Goal: Task Accomplishment & Management: Manage account settings

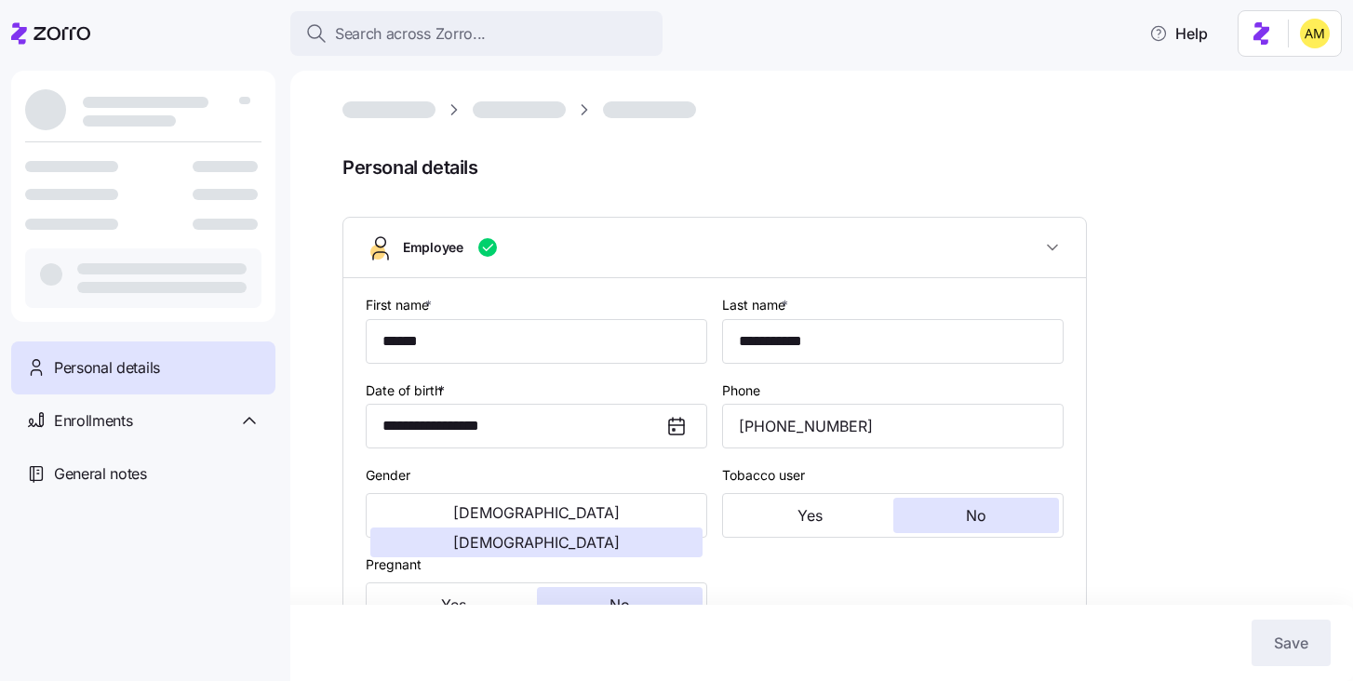
type input "OH"
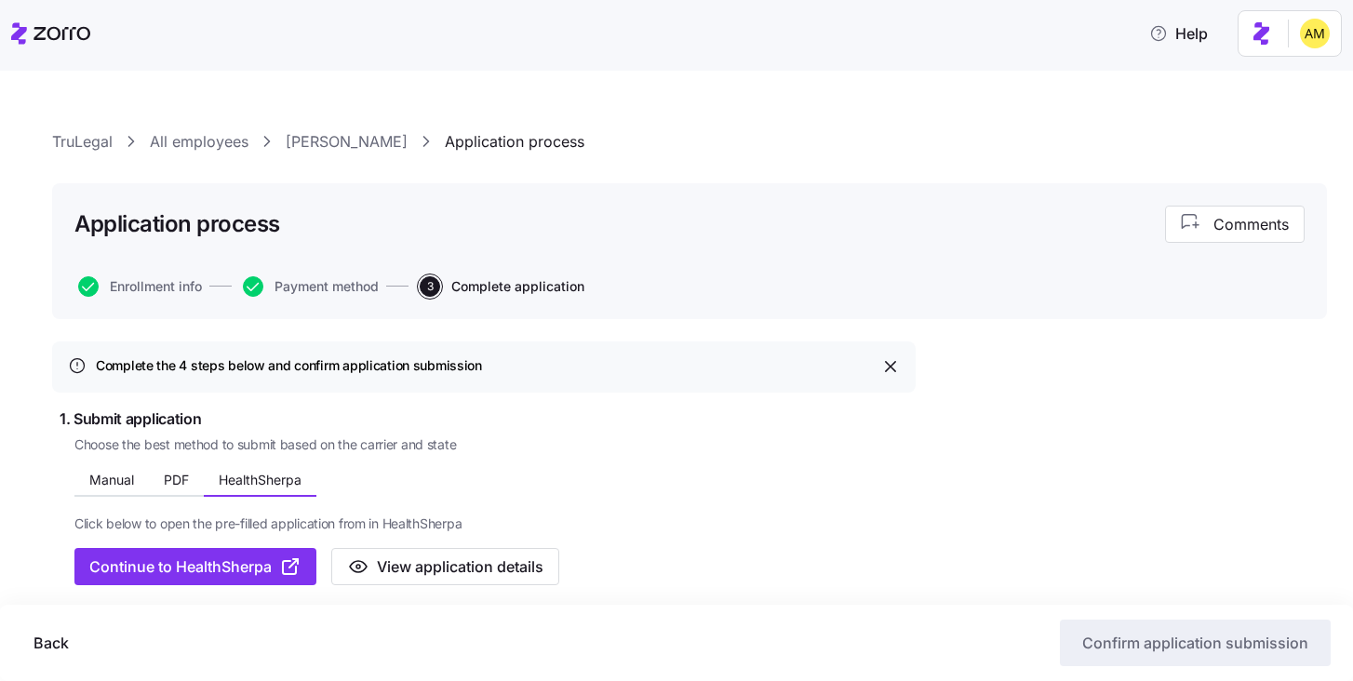
scroll to position [211, 0]
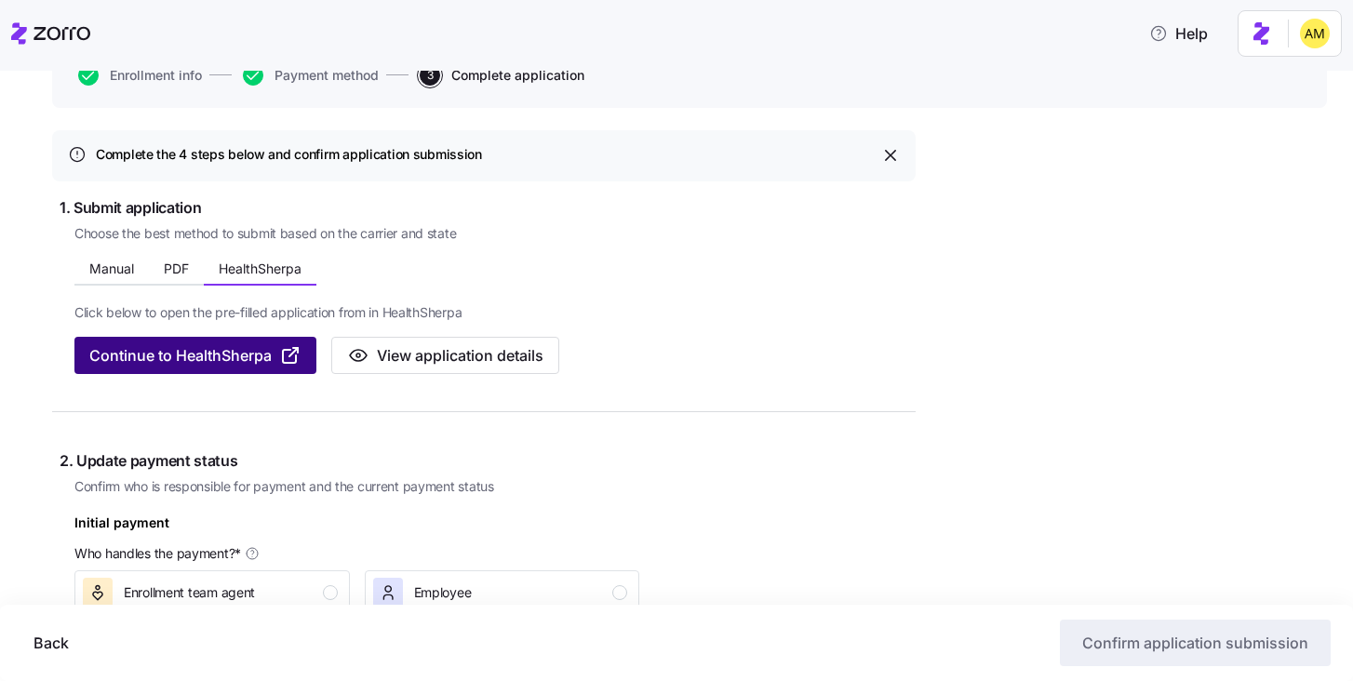
click at [233, 362] on span "Continue to HealthSherpa" at bounding box center [180, 355] width 182 height 22
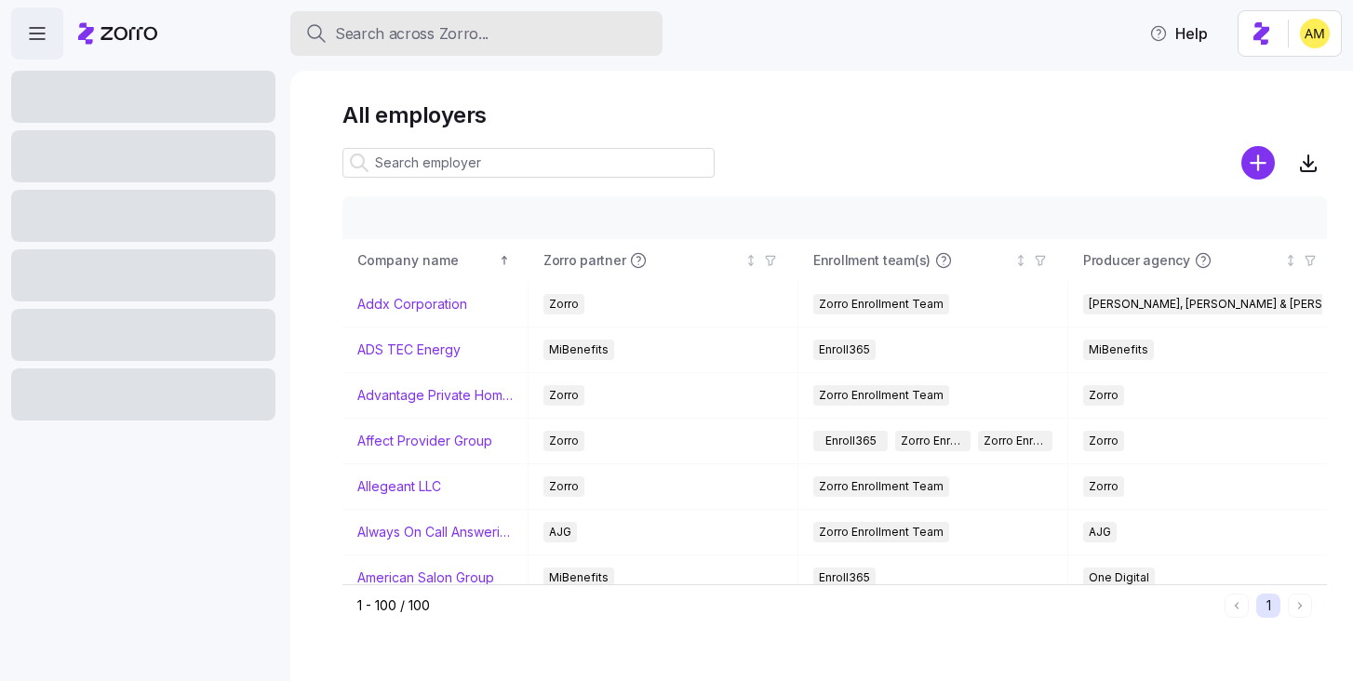
click at [425, 30] on span "Search across Zorro..." at bounding box center [412, 33] width 154 height 23
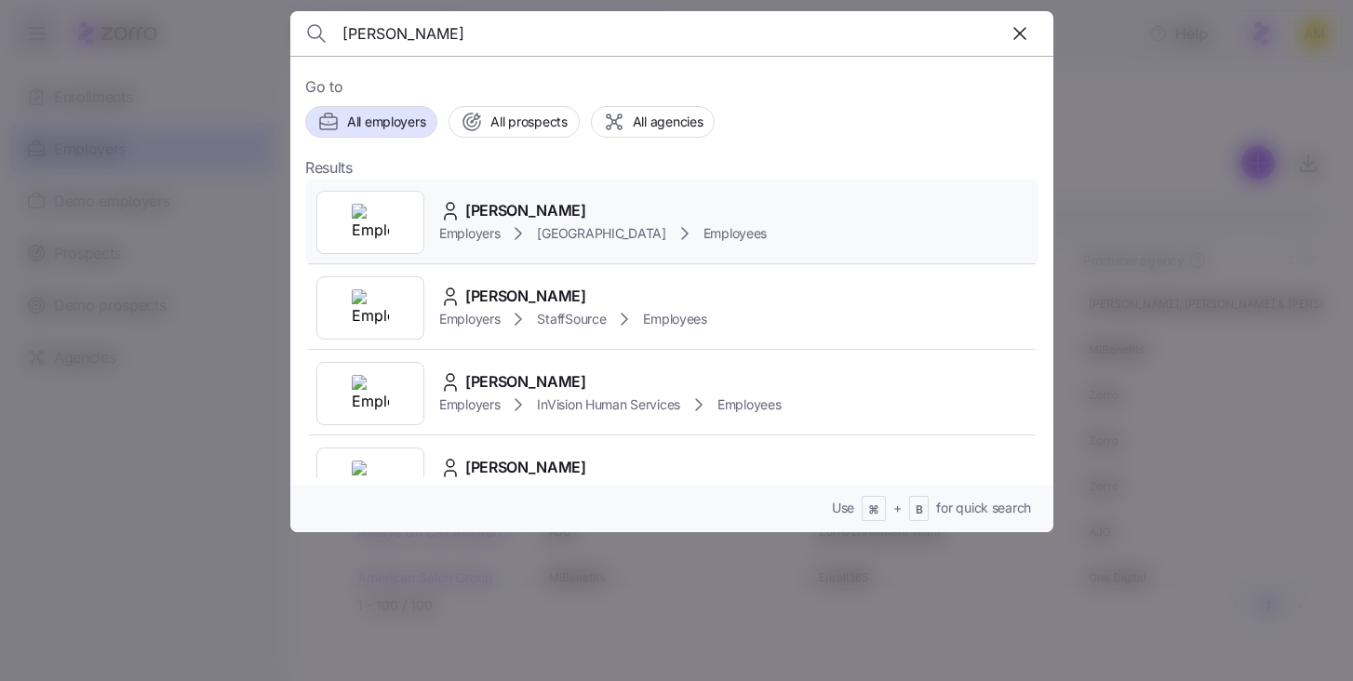
type input "[PERSON_NAME]"
click at [497, 215] on span "[PERSON_NAME]" at bounding box center [525, 210] width 121 height 23
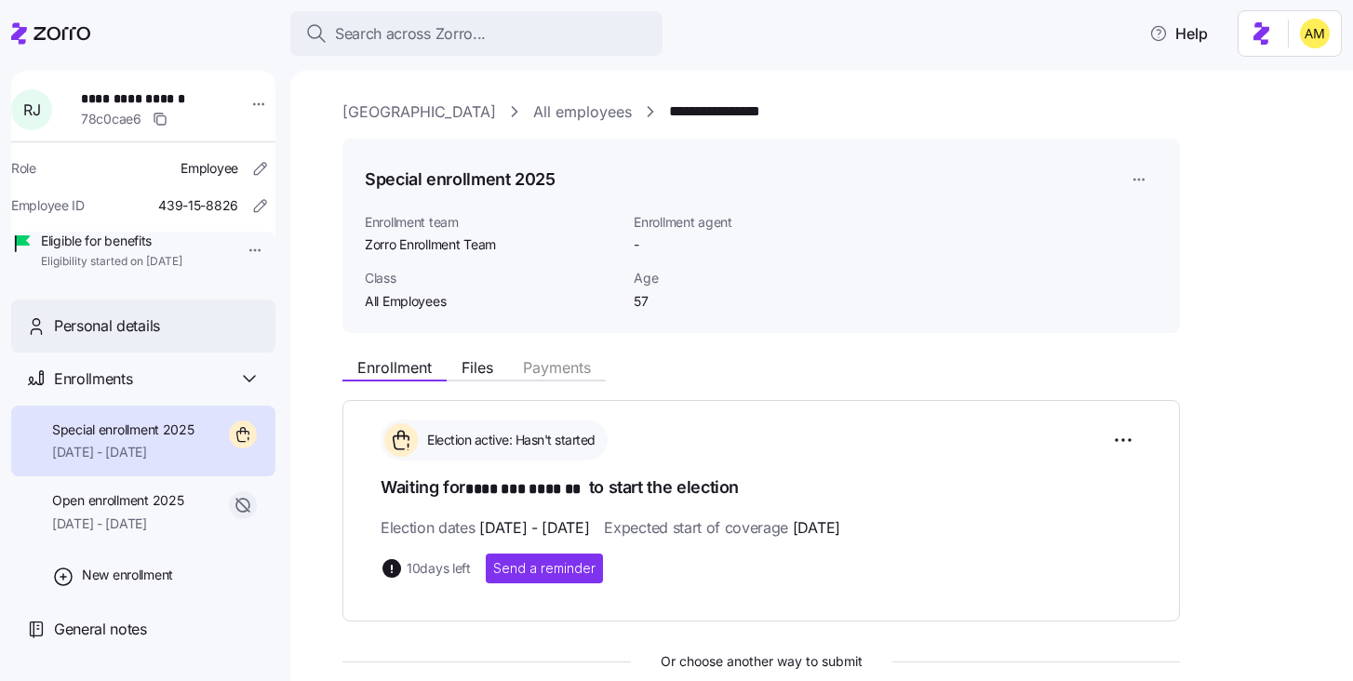
click at [161, 338] on div "Personal details" at bounding box center [157, 326] width 207 height 23
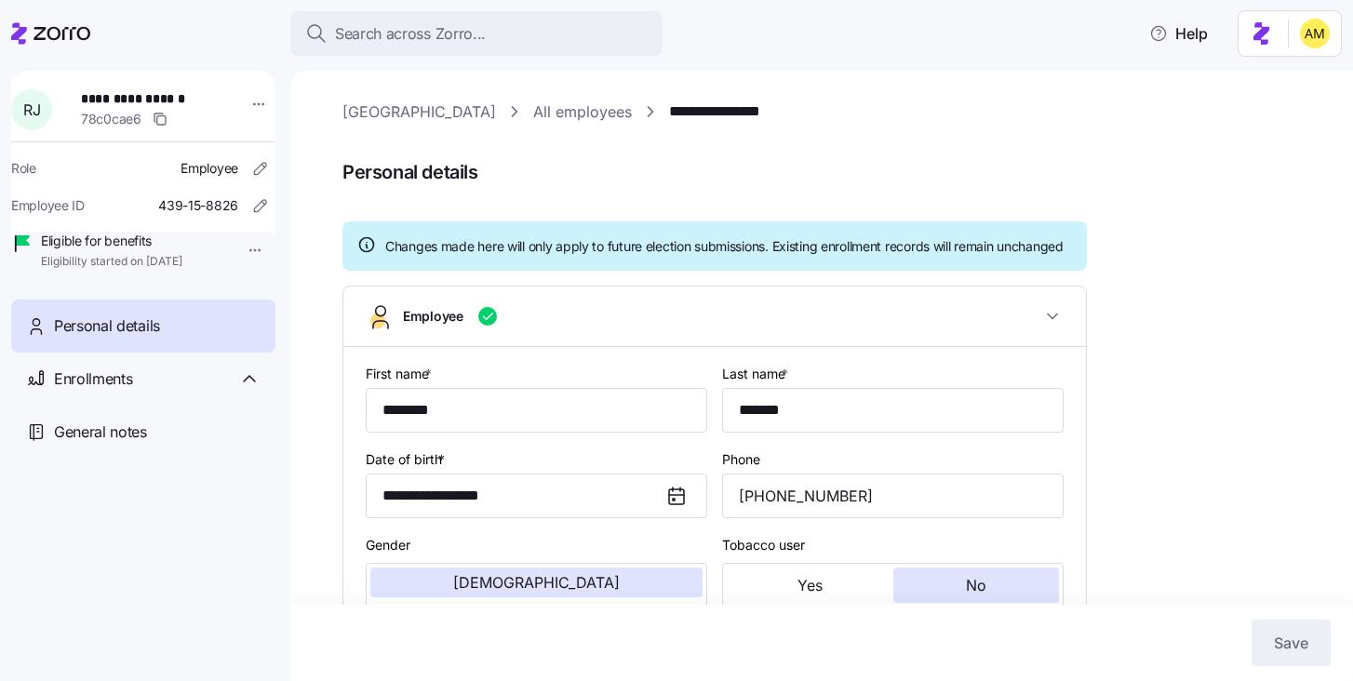
type input "All Employees"
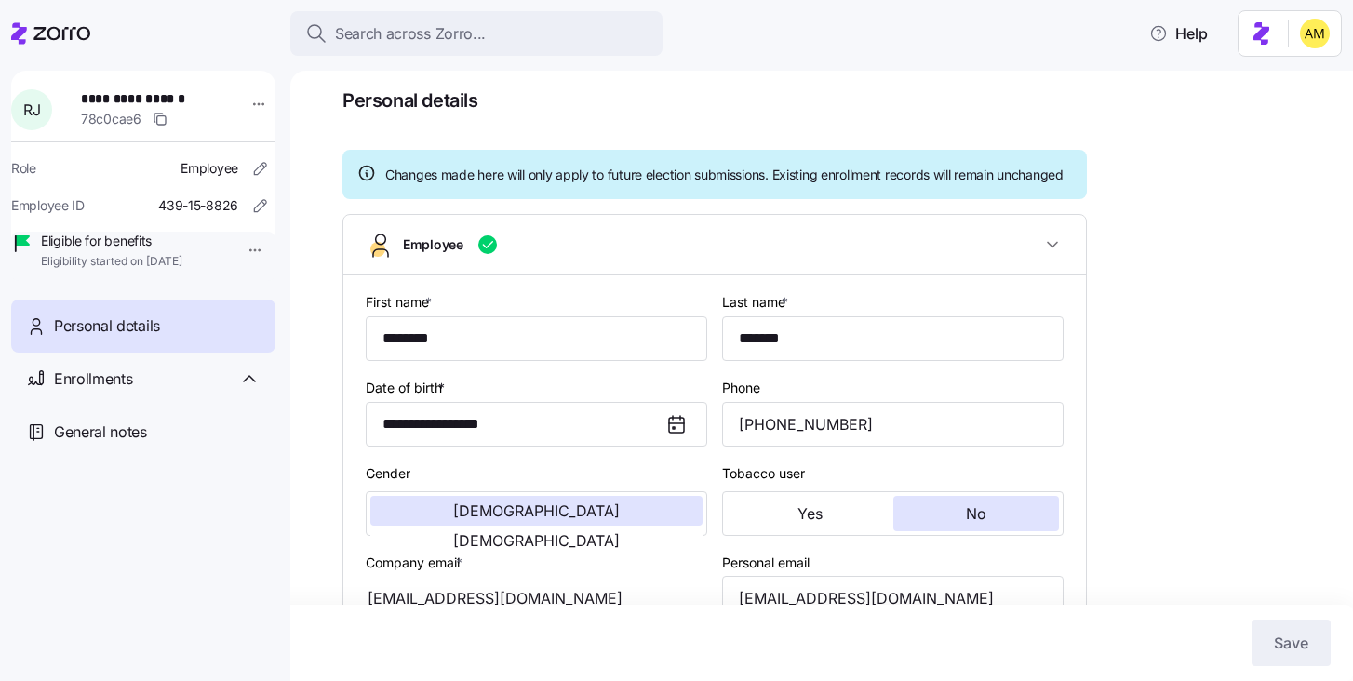
scroll to position [94, 0]
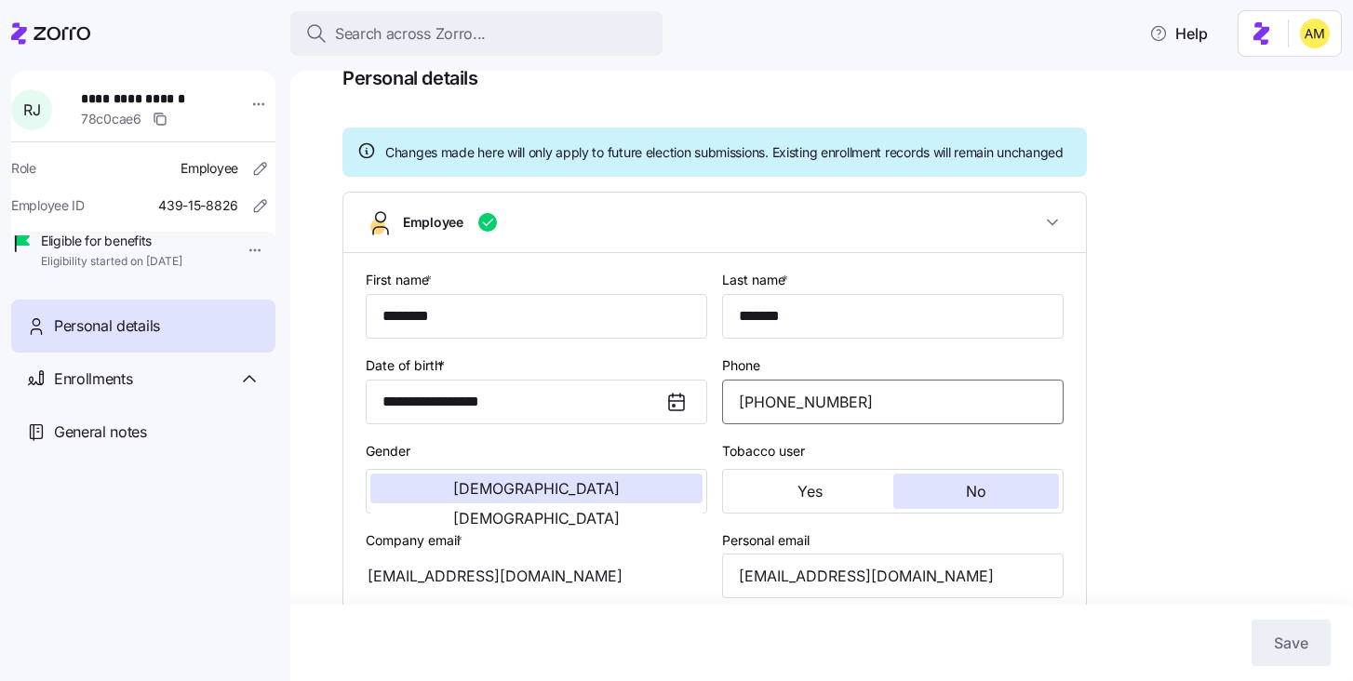
drag, startPoint x: 861, startPoint y: 426, endPoint x: 711, endPoint y: 417, distance: 150.1
click at [711, 417] on div "**********" at bounding box center [714, 693] width 713 height 864
drag, startPoint x: 207, startPoint y: 98, endPoint x: 86, endPoint y: 97, distance: 121.0
click at [86, 97] on div "**********" at bounding box center [155, 110] width 163 height 56
copy span "**********"
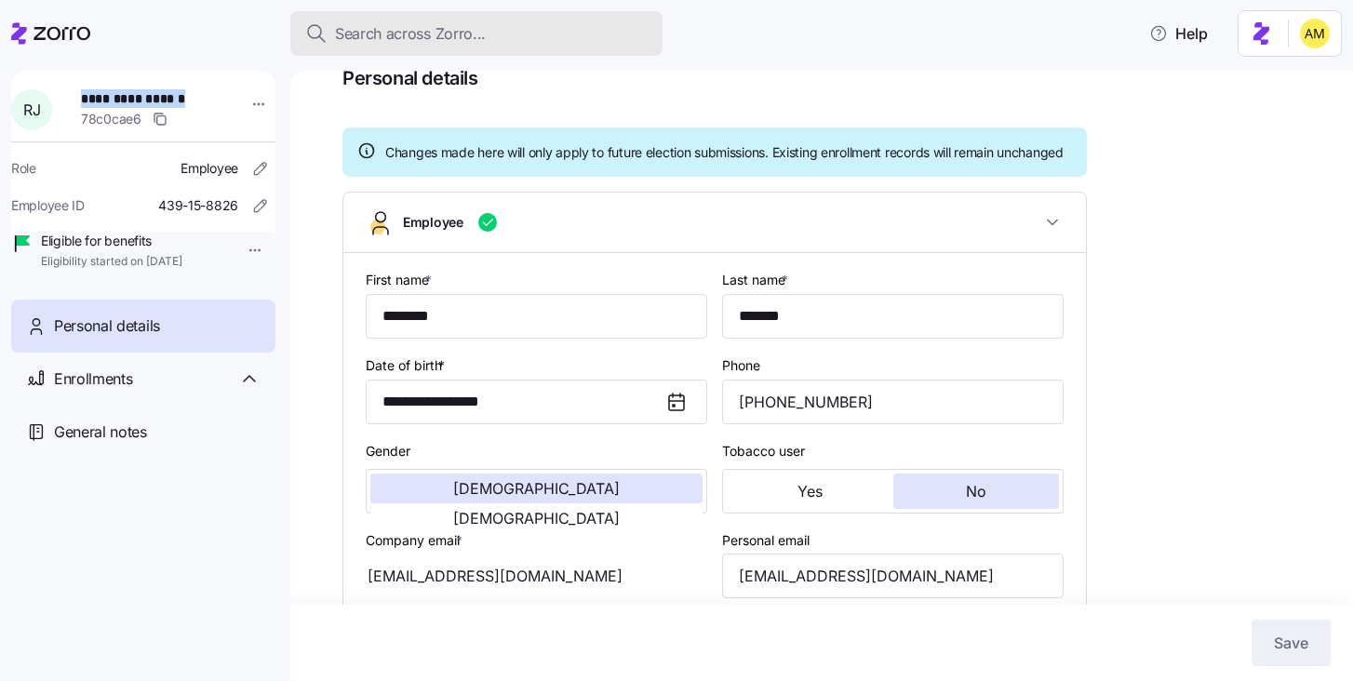
click at [360, 51] on button "Search across Zorro..." at bounding box center [476, 33] width 372 height 45
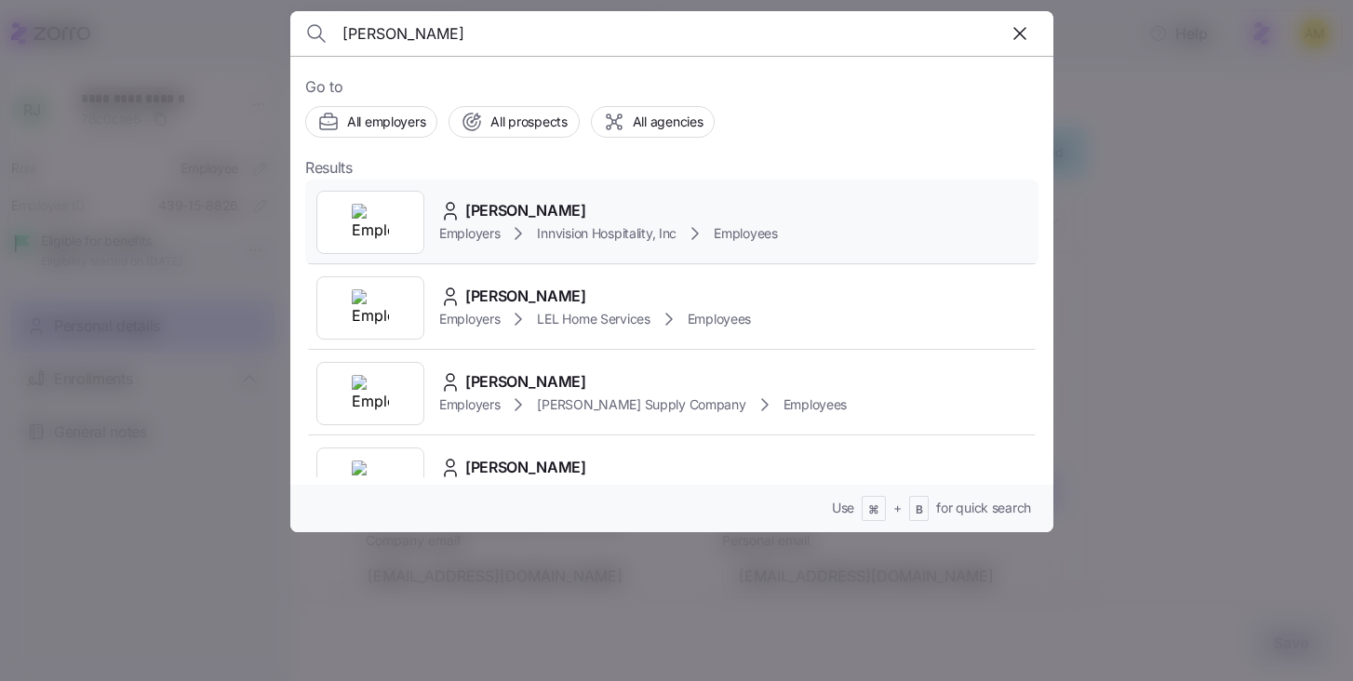
type input "[PERSON_NAME]"
click at [478, 207] on span "[PERSON_NAME]" at bounding box center [525, 210] width 121 height 23
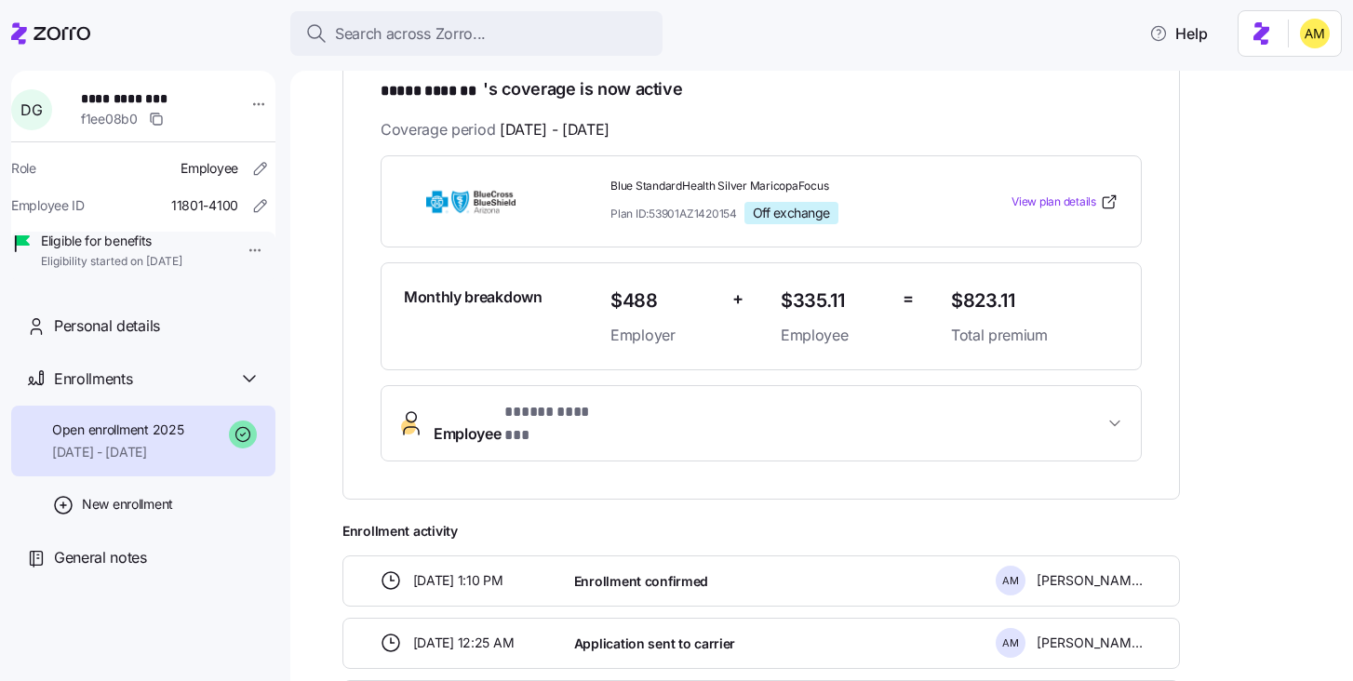
scroll to position [403, 0]
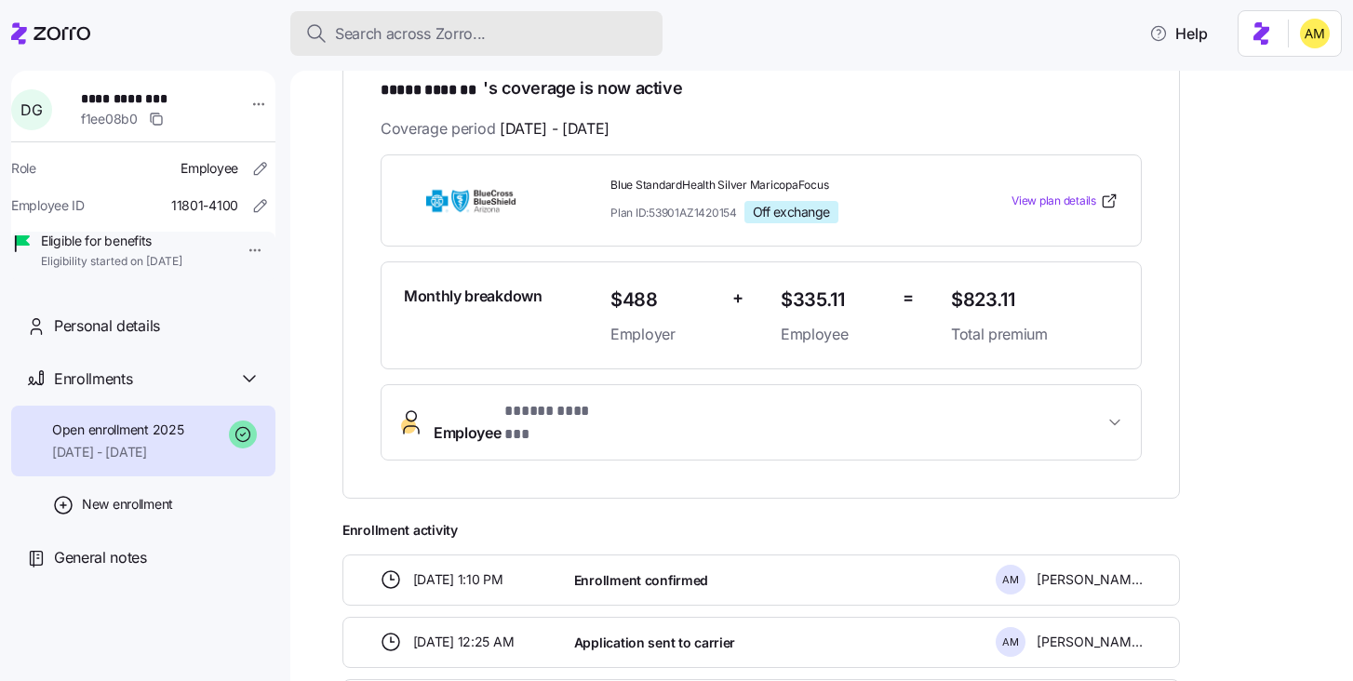
click at [417, 42] on span "Search across Zorro..." at bounding box center [410, 33] width 151 height 23
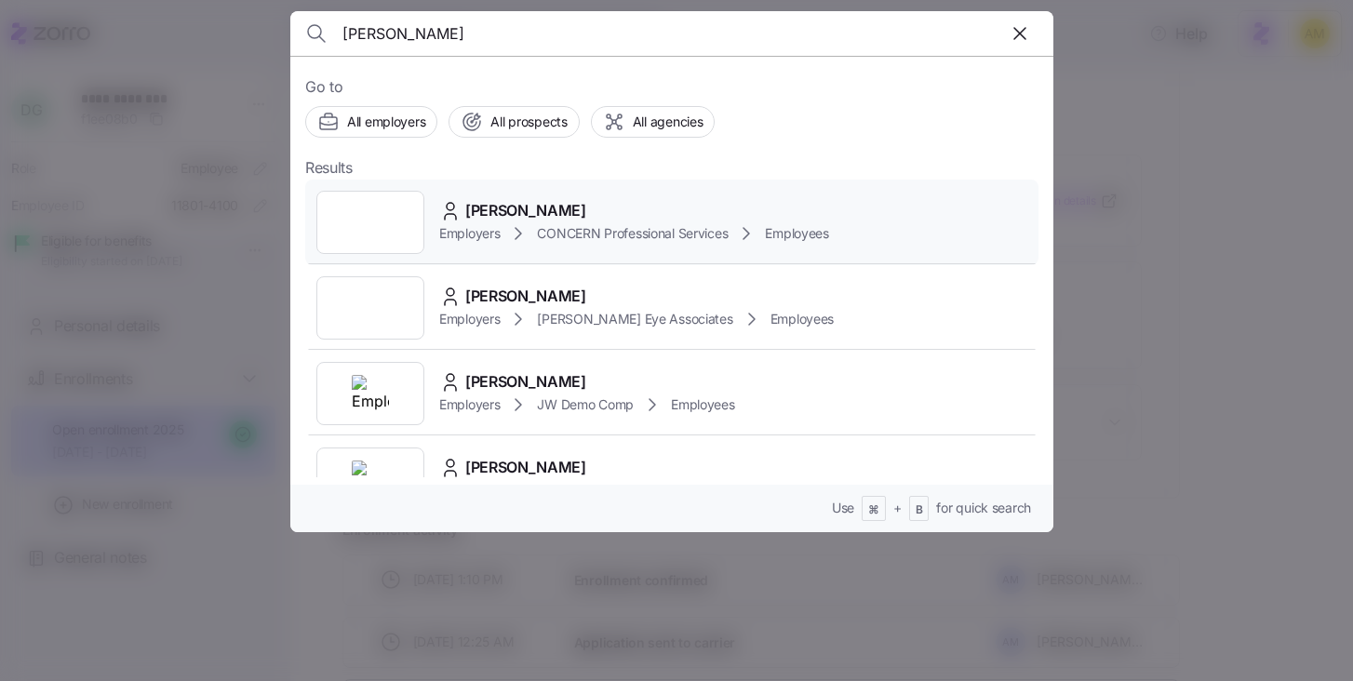
type input "[PERSON_NAME]"
click at [513, 218] on span "[PERSON_NAME]" at bounding box center [525, 210] width 121 height 23
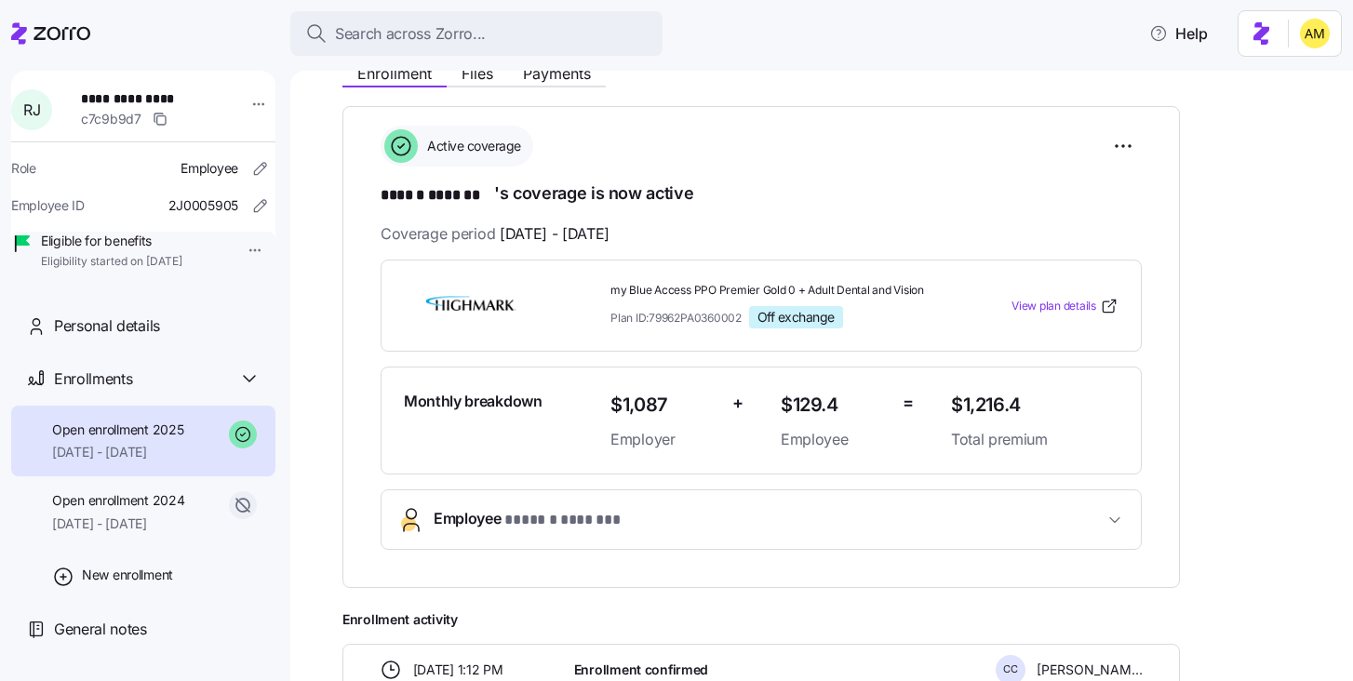
scroll to position [543, 0]
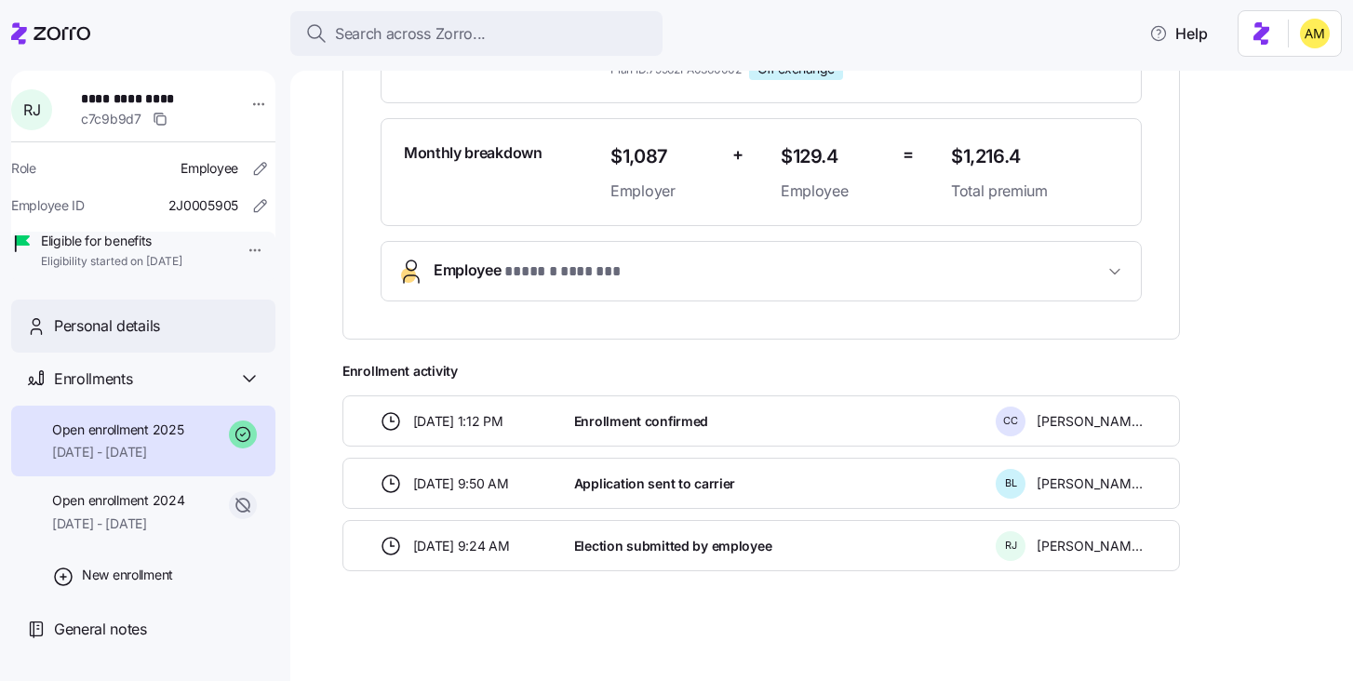
click at [131, 338] on span "Personal details" at bounding box center [107, 326] width 106 height 23
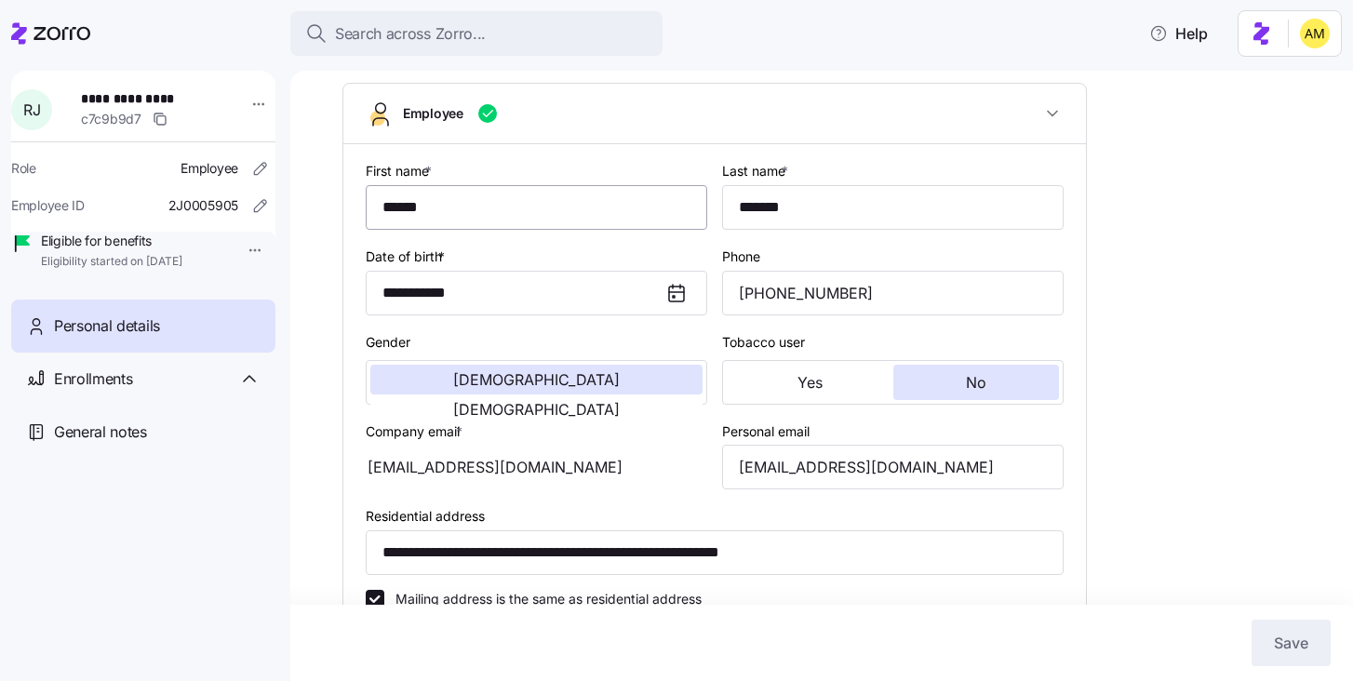
type input "PA"
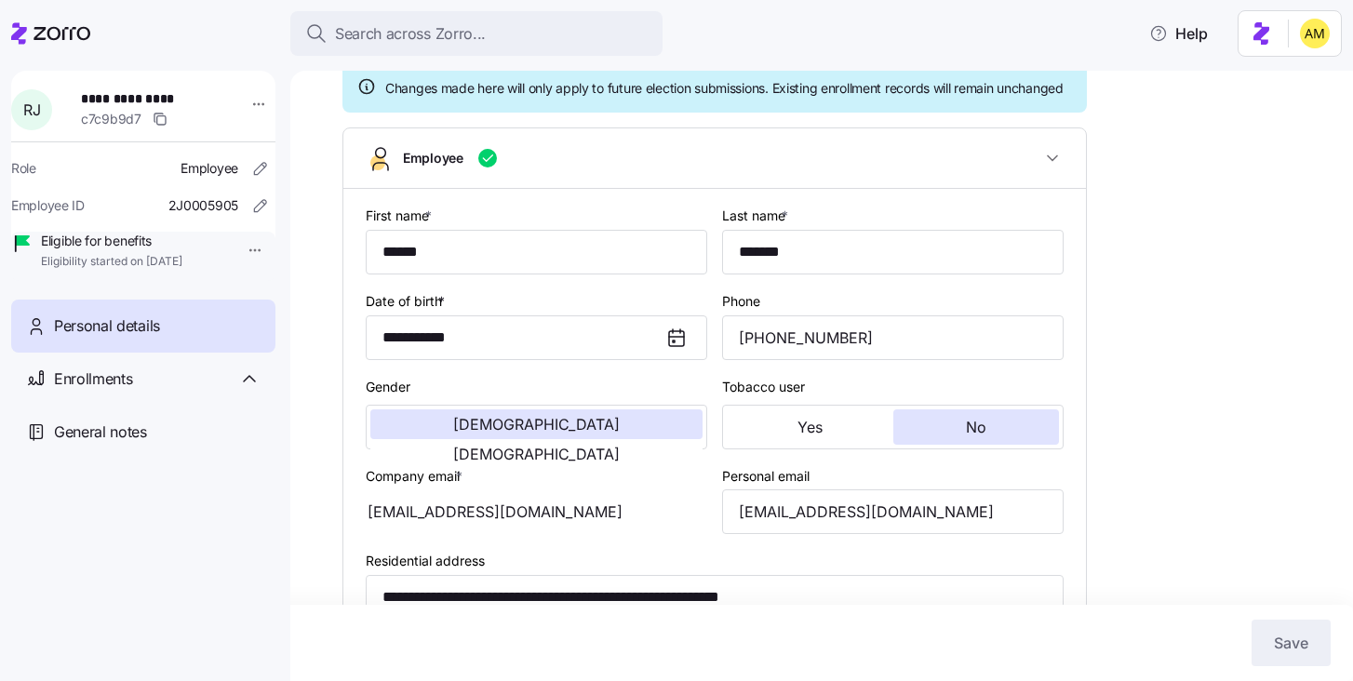
scroll to position [154, 0]
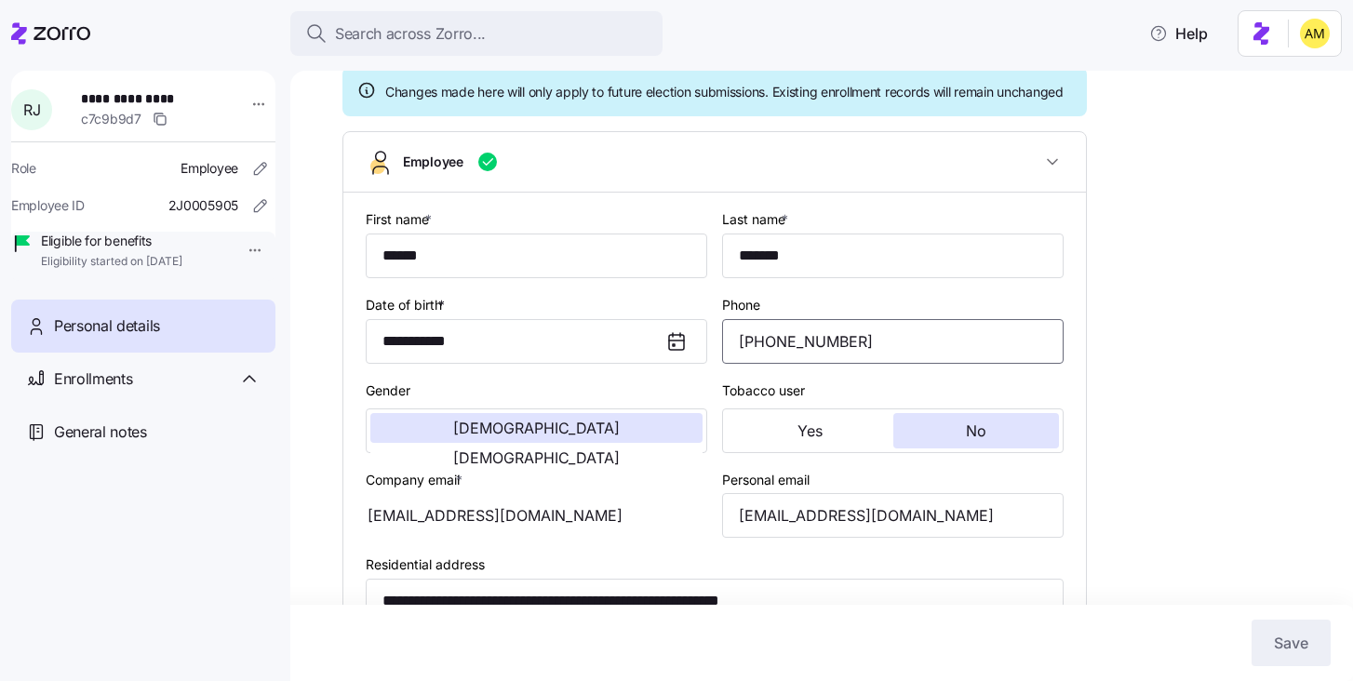
drag, startPoint x: 878, startPoint y: 368, endPoint x: 720, endPoint y: 364, distance: 157.3
click at [720, 364] on div "Phone [PHONE_NUMBER]" at bounding box center [893, 329] width 356 height 86
paste input "721-0408"
type input "[PHONE_NUMBER]"
click at [1288, 644] on span "Save" at bounding box center [1291, 643] width 34 height 22
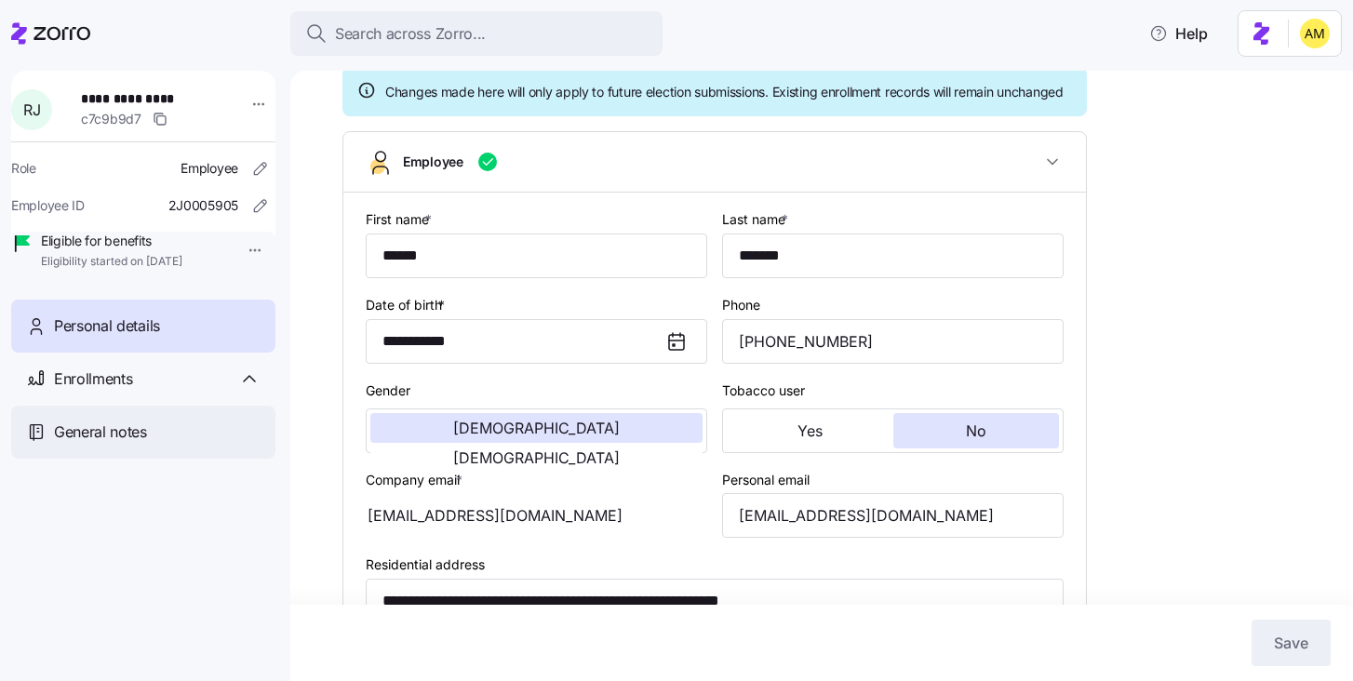
click at [137, 444] on span "General notes" at bounding box center [100, 432] width 93 height 23
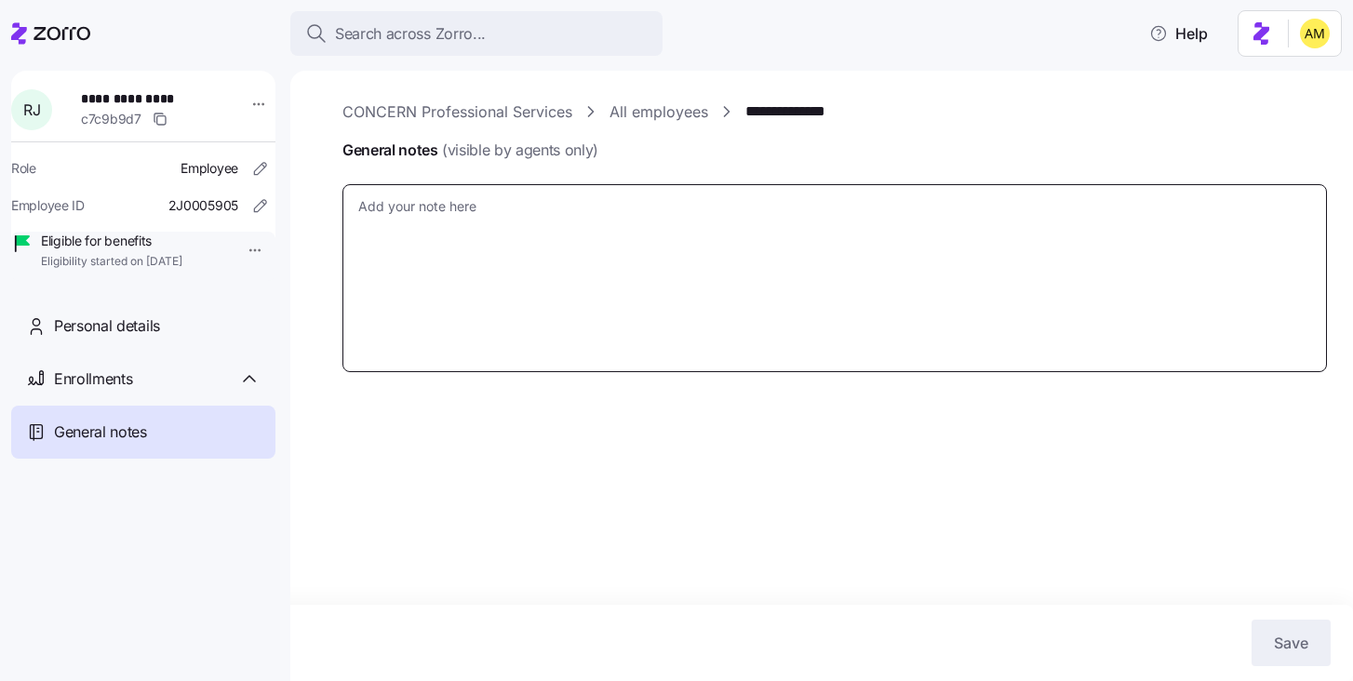
click at [434, 241] on textarea "General notes (visible by agents only)" at bounding box center [834, 278] width 985 height 188
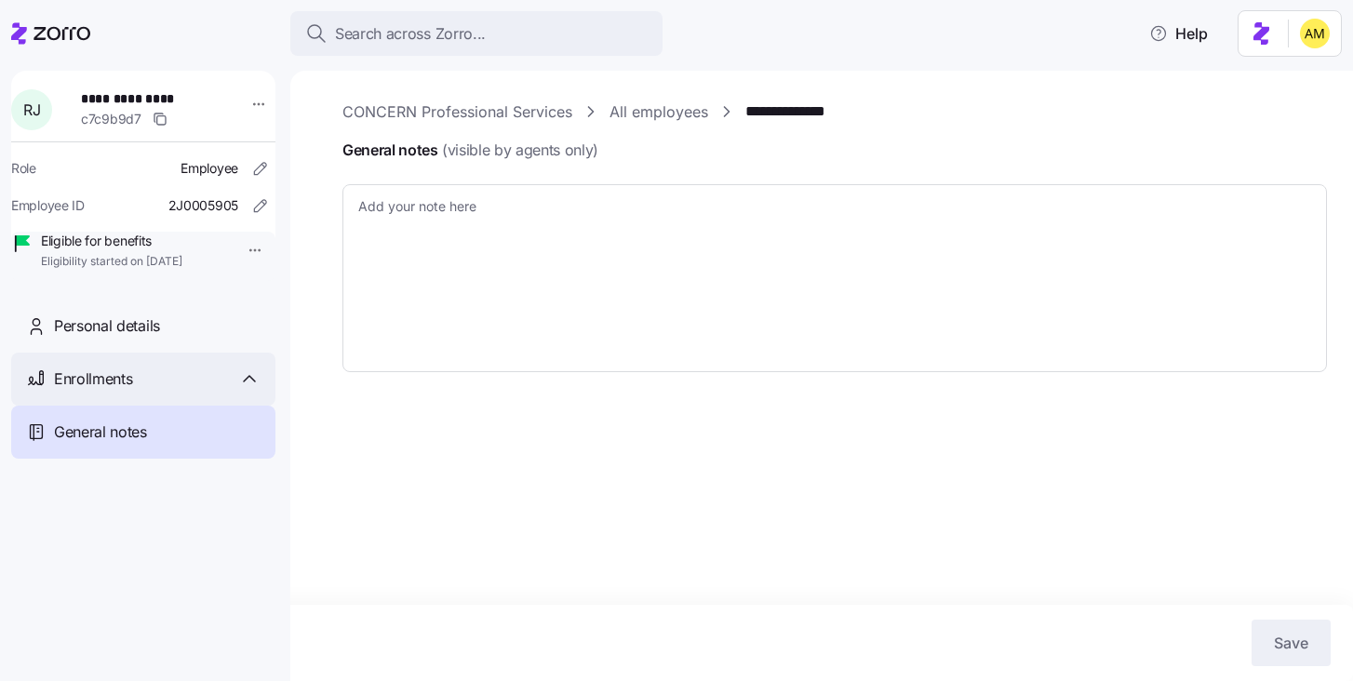
click at [151, 391] on div "Enrollments" at bounding box center [157, 379] width 207 height 23
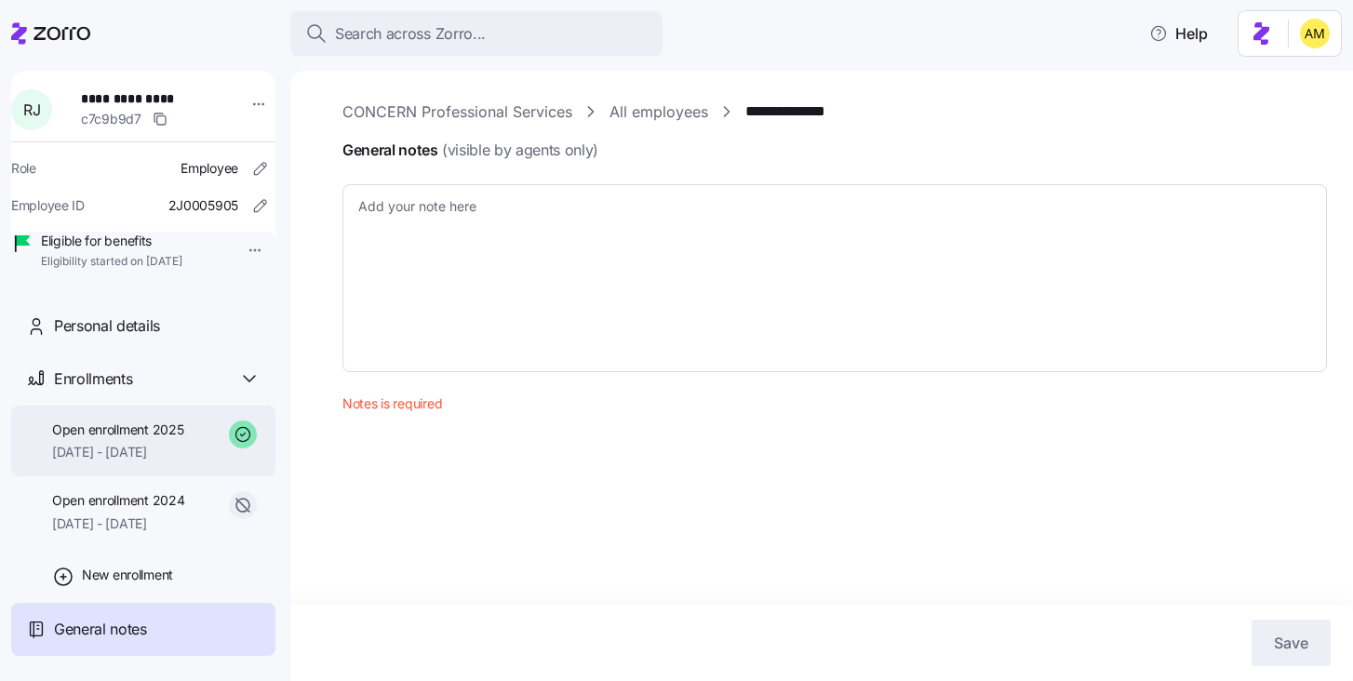
click at [150, 462] on span "[DATE] - [DATE]" at bounding box center [117, 452] width 131 height 19
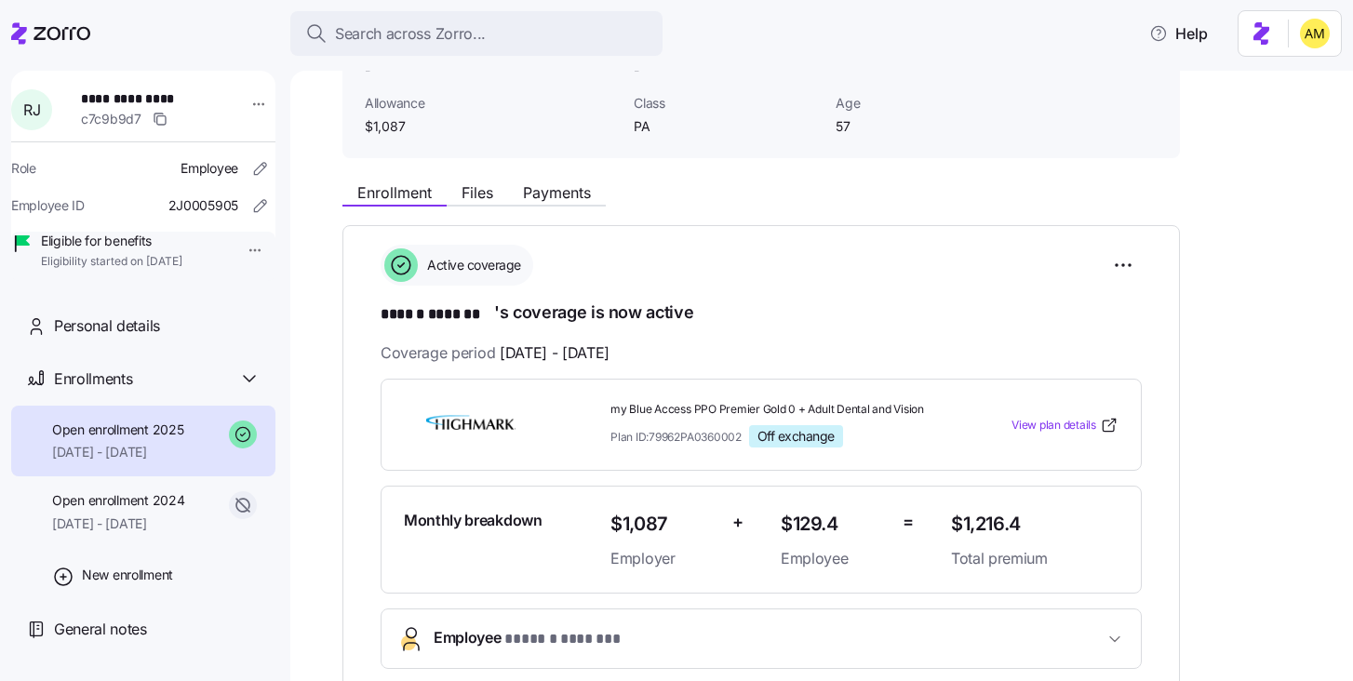
scroll to position [201, 0]
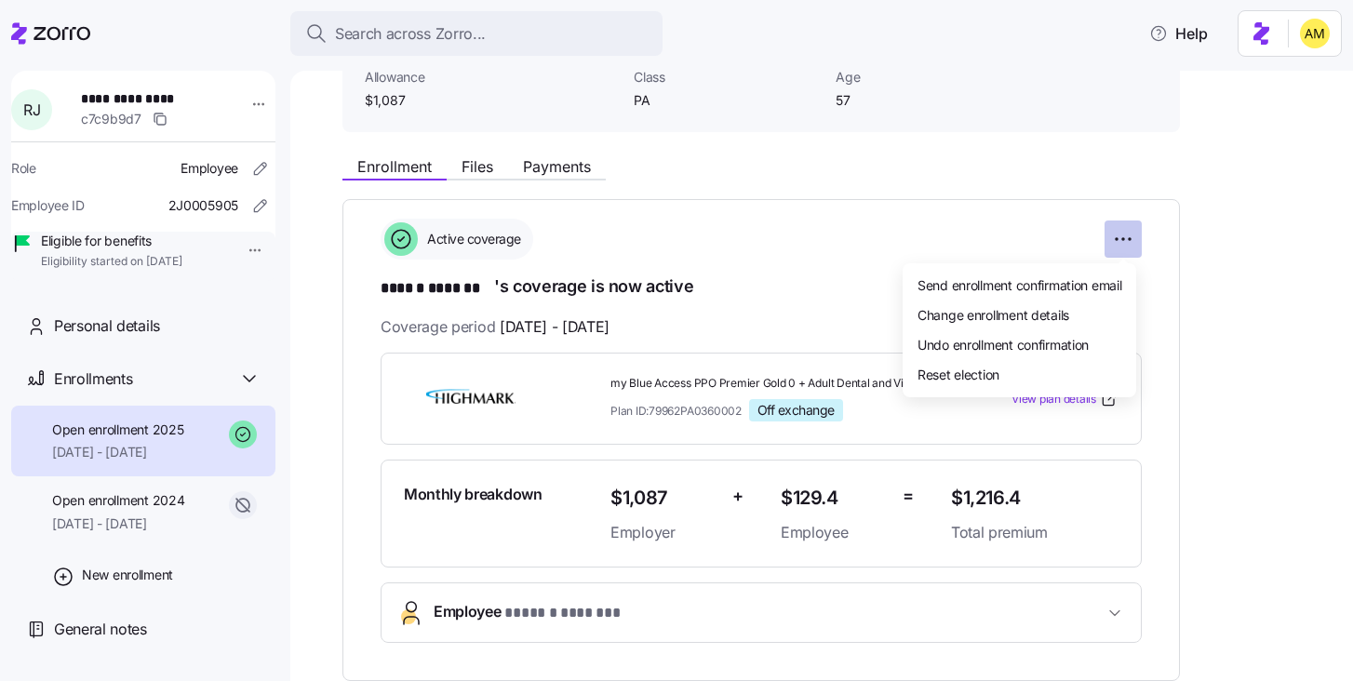
click at [1116, 249] on html "**********" at bounding box center [676, 335] width 1353 height 670
click at [1228, 321] on html "**********" at bounding box center [676, 335] width 1353 height 670
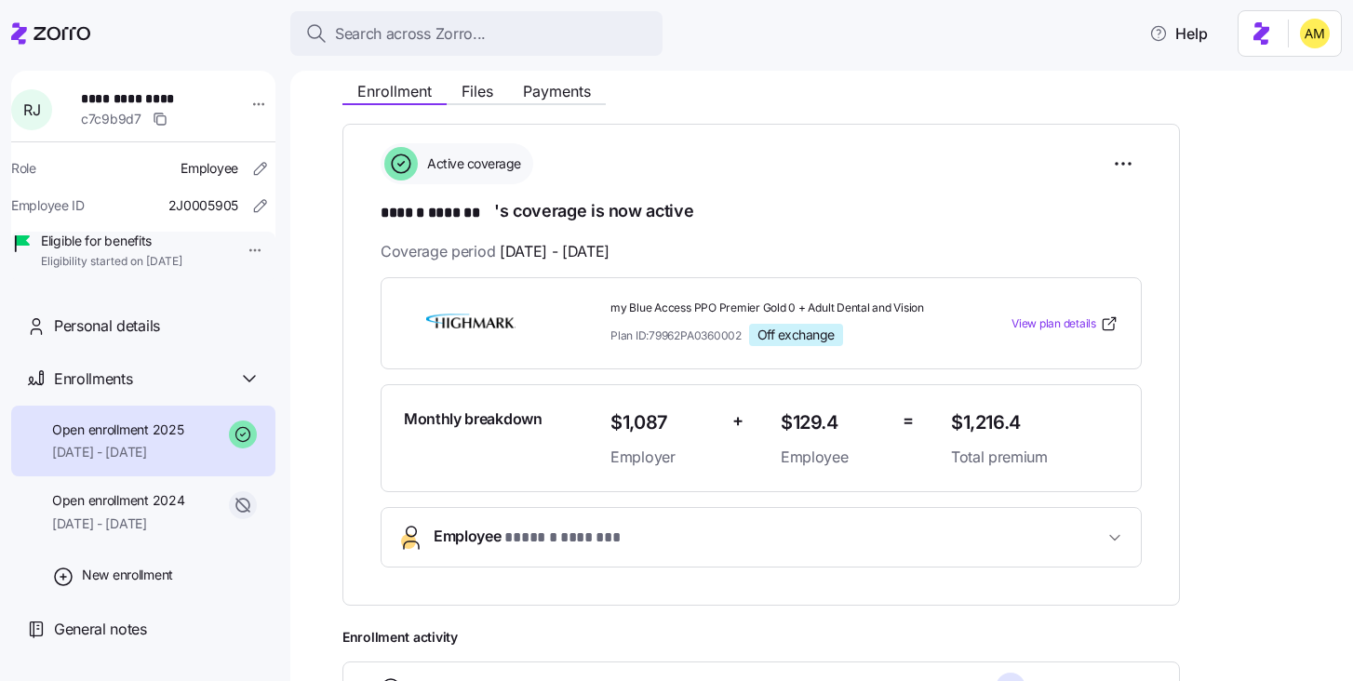
scroll to position [210, 0]
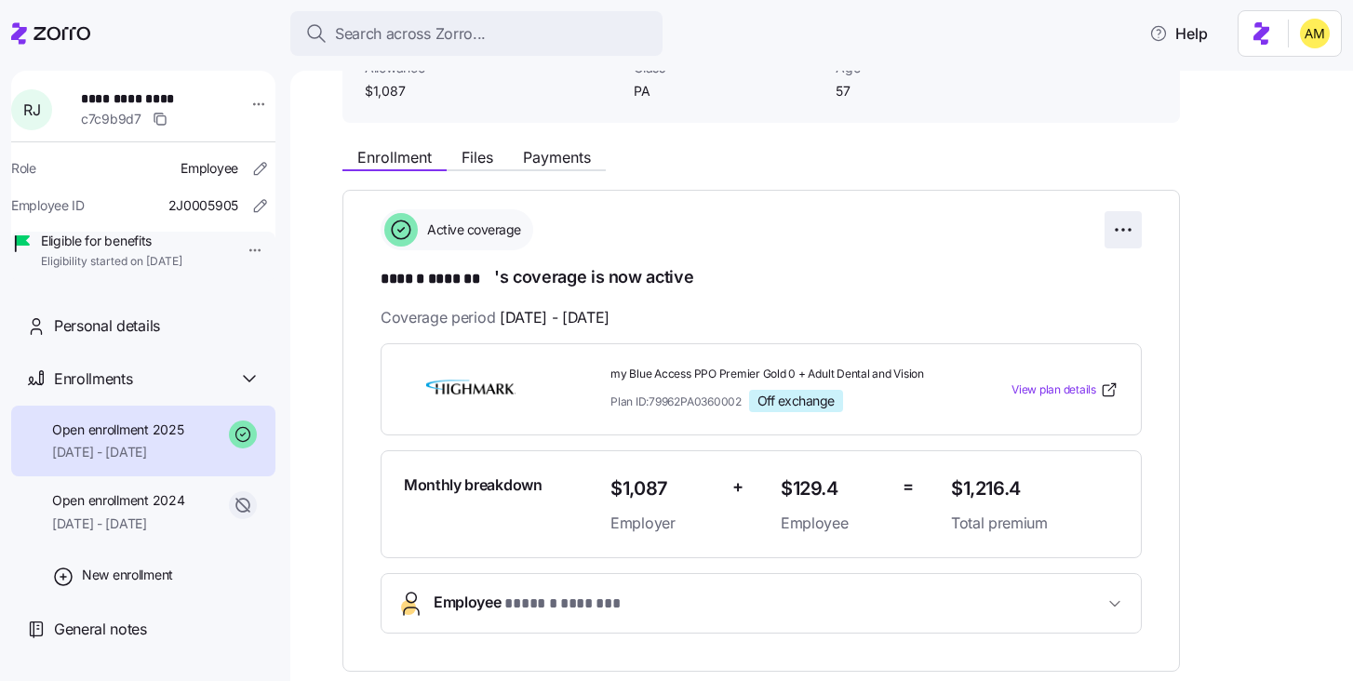
click at [1122, 227] on html "**********" at bounding box center [676, 335] width 1353 height 670
click at [1211, 344] on html "**********" at bounding box center [676, 335] width 1353 height 670
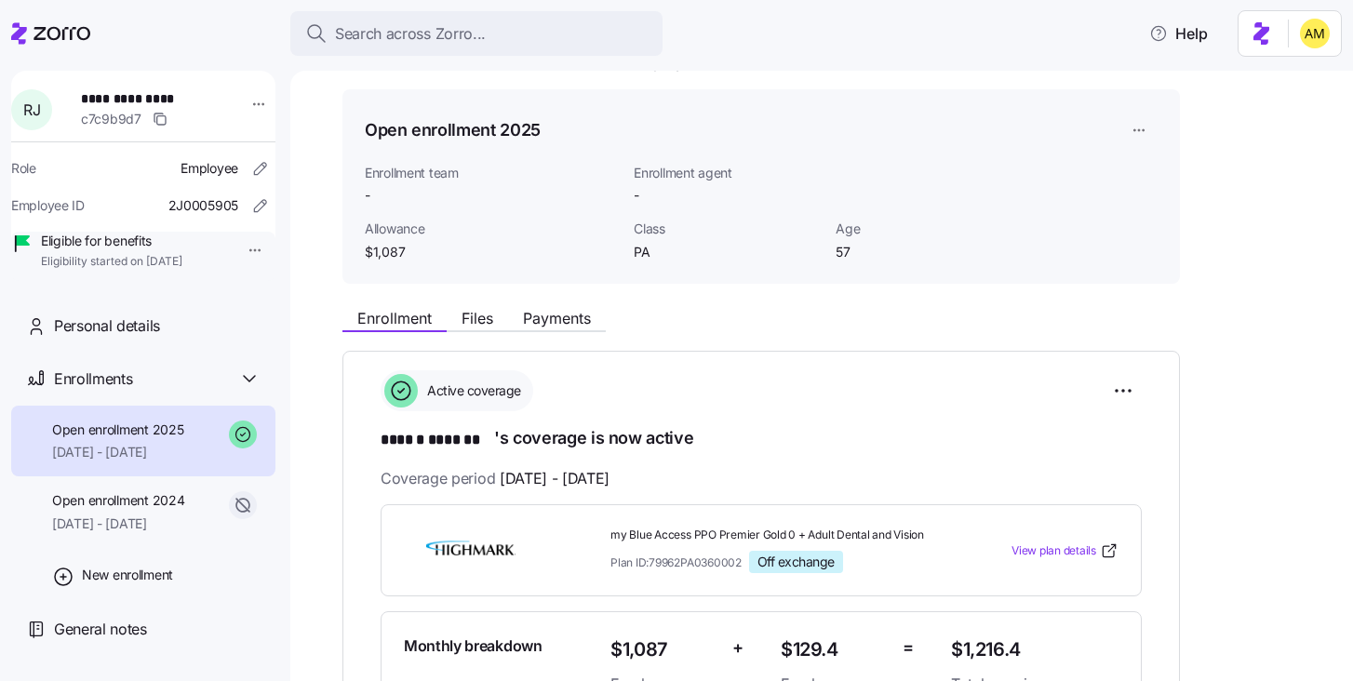
scroll to position [0, 0]
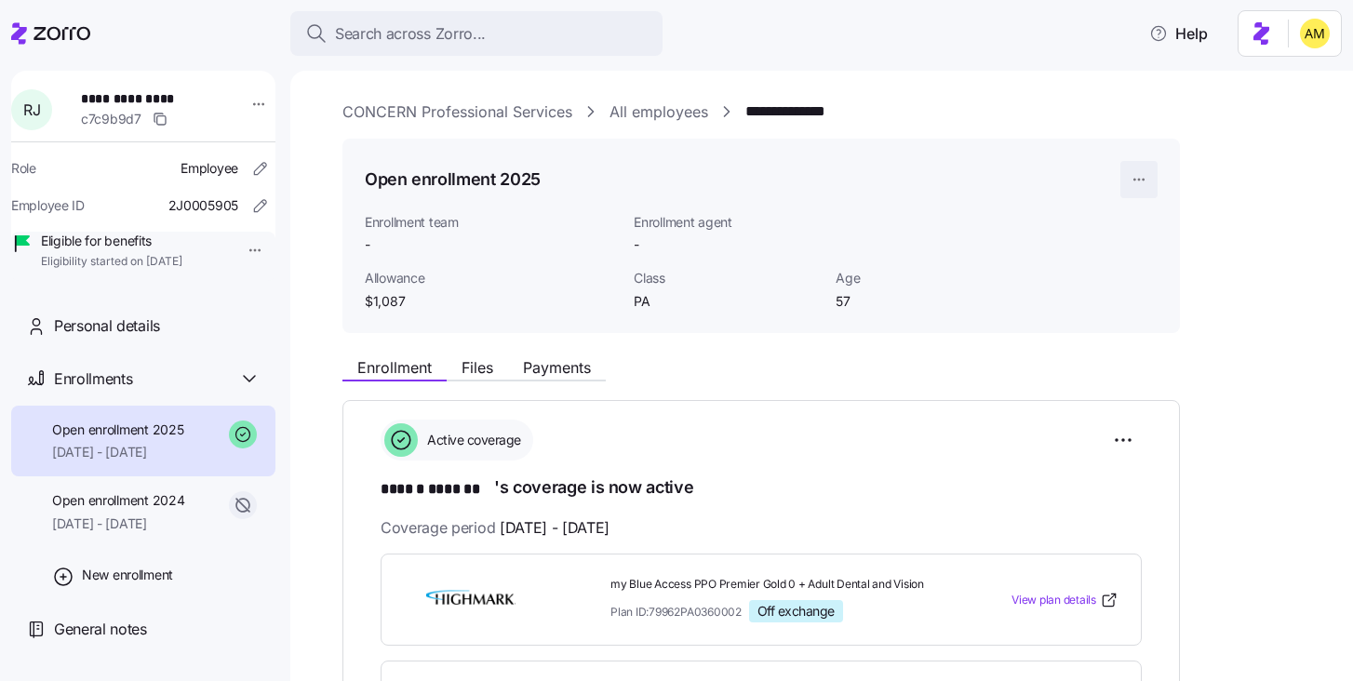
click at [1138, 180] on html "**********" at bounding box center [676, 335] width 1353 height 670
click at [1089, 370] on html "**********" at bounding box center [676, 335] width 1353 height 670
click at [103, 656] on div "General notes" at bounding box center [143, 629] width 264 height 53
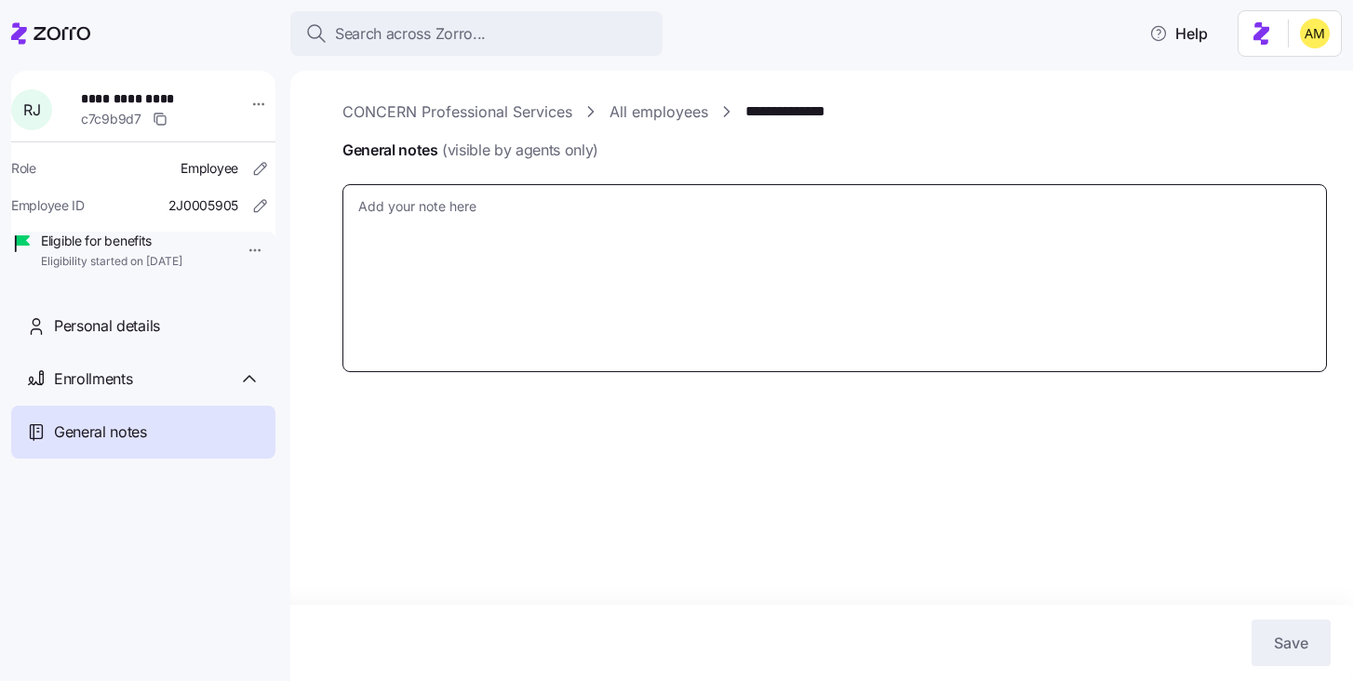
click at [472, 263] on textarea "General notes (visible by agents only)" at bounding box center [834, 278] width 985 height 188
type textarea "x"
type textarea "1"
type textarea "x"
type textarea "10"
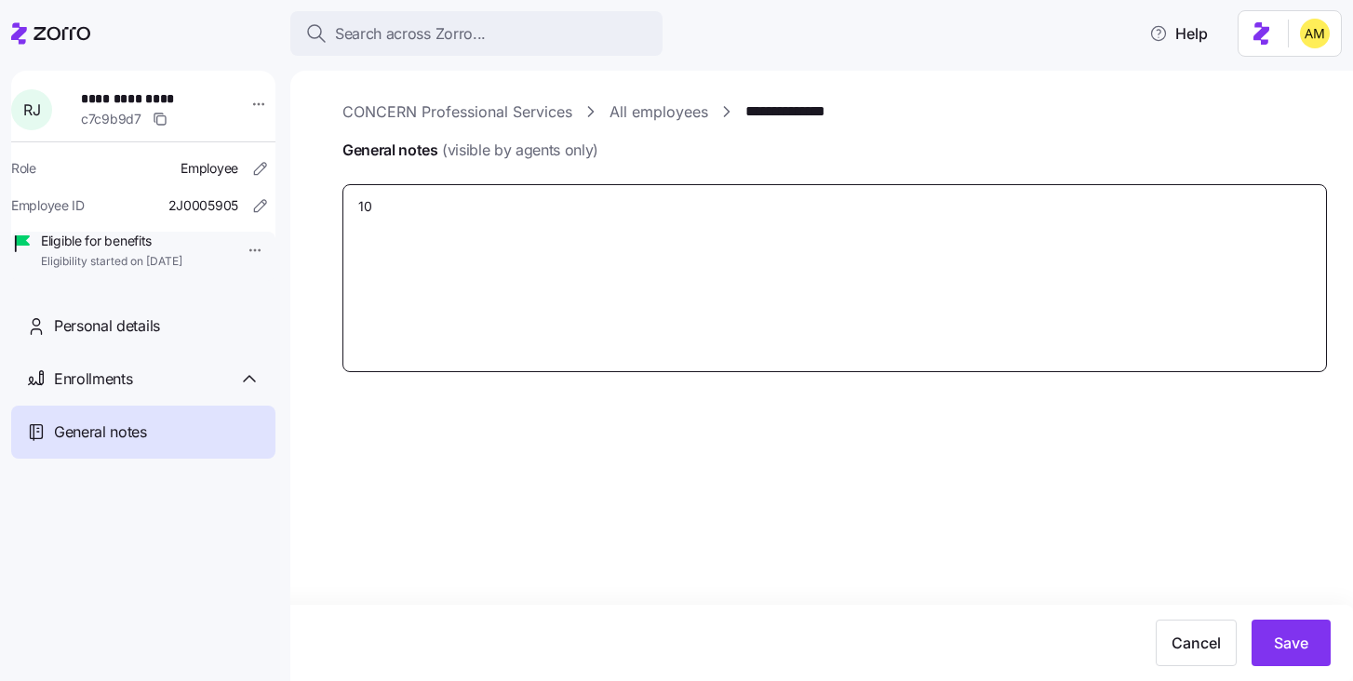
type textarea "x"
type textarea "10/"
type textarea "x"
type textarea "10/9"
type textarea "x"
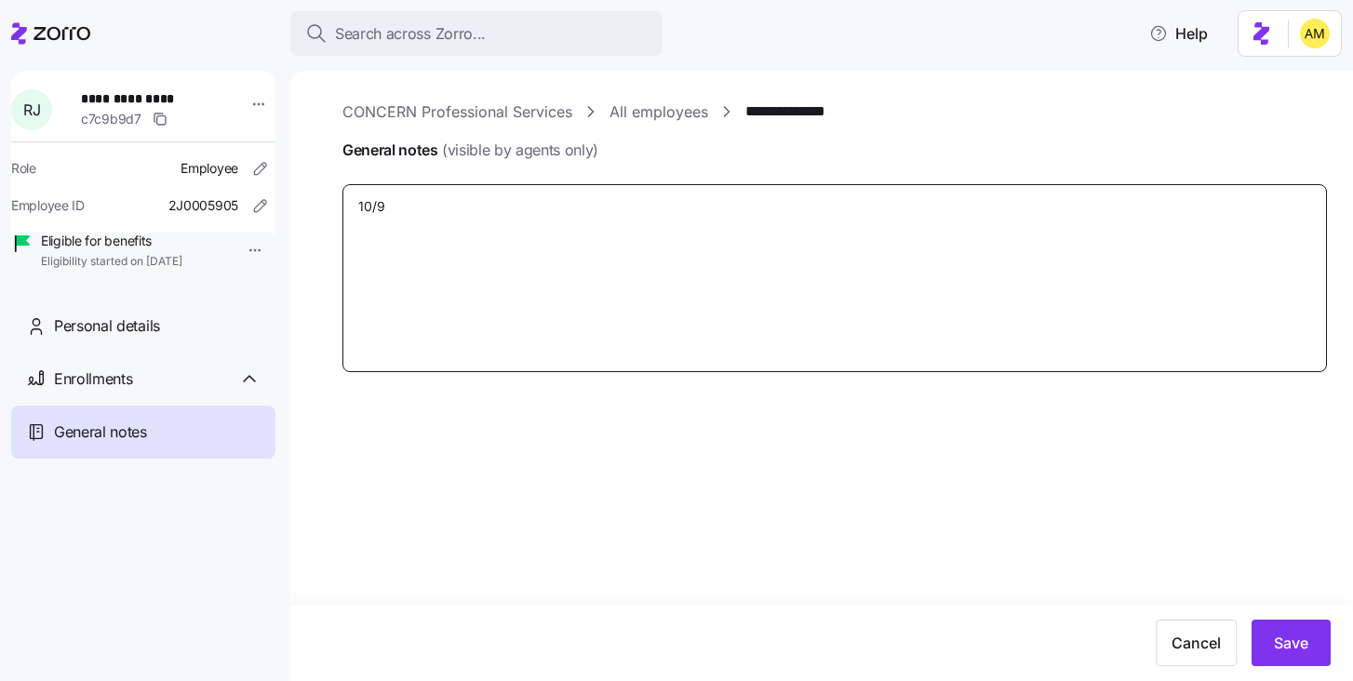
type textarea "10/9/"
type textarea "x"
type textarea "10/9/2"
type textarea "x"
type textarea "[DATE]"
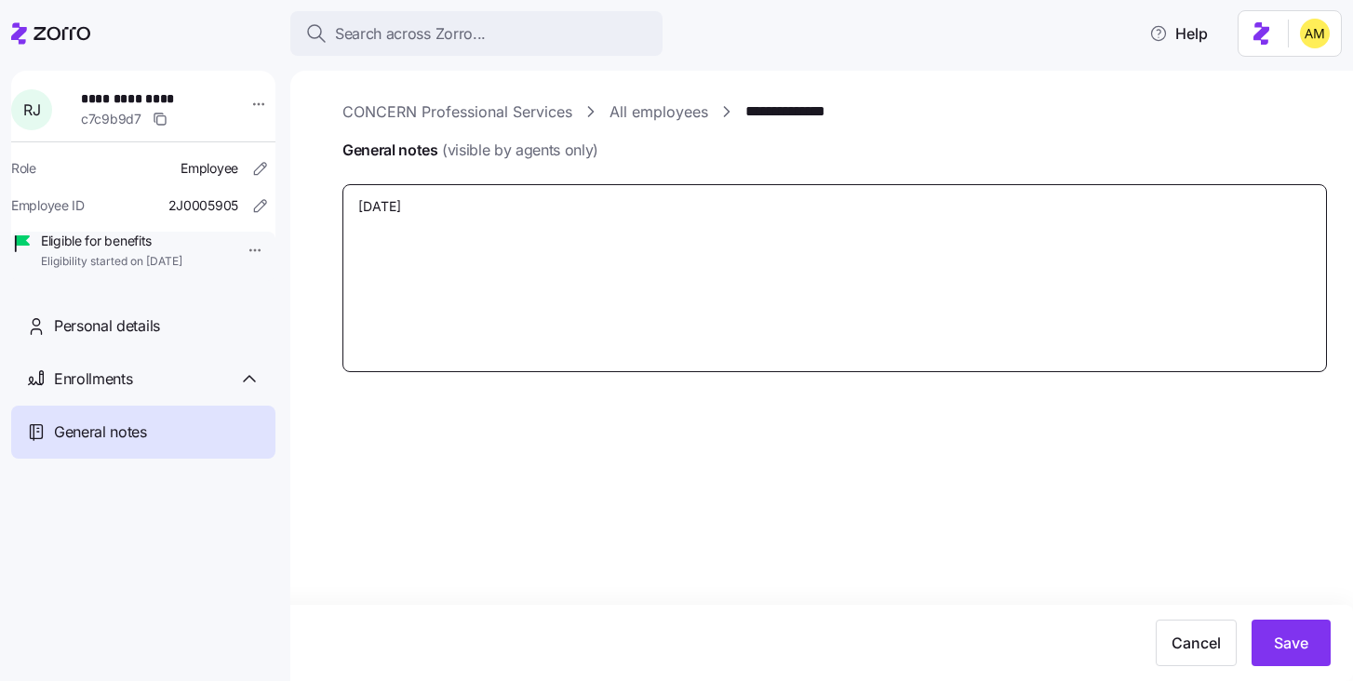
type textarea "x"
type textarea "[DATE]"
paste textarea "[PERSON_NAME]"
type textarea "x"
type textarea "[DATE] [PERSON_NAME]"
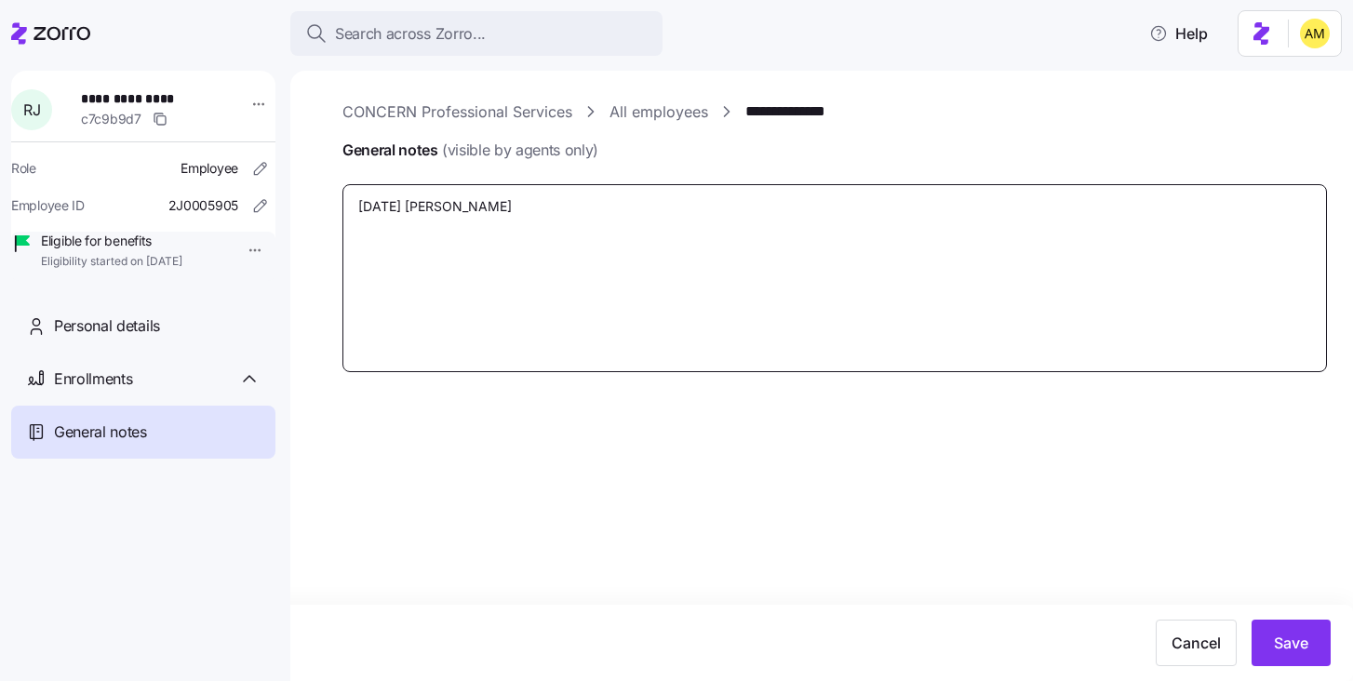
type textarea "x"
type textarea "[DATE] [PERSON_NAME]"
type textarea "x"
type textarea "[DATE] [PERSON_NAME] h"
type textarea "x"
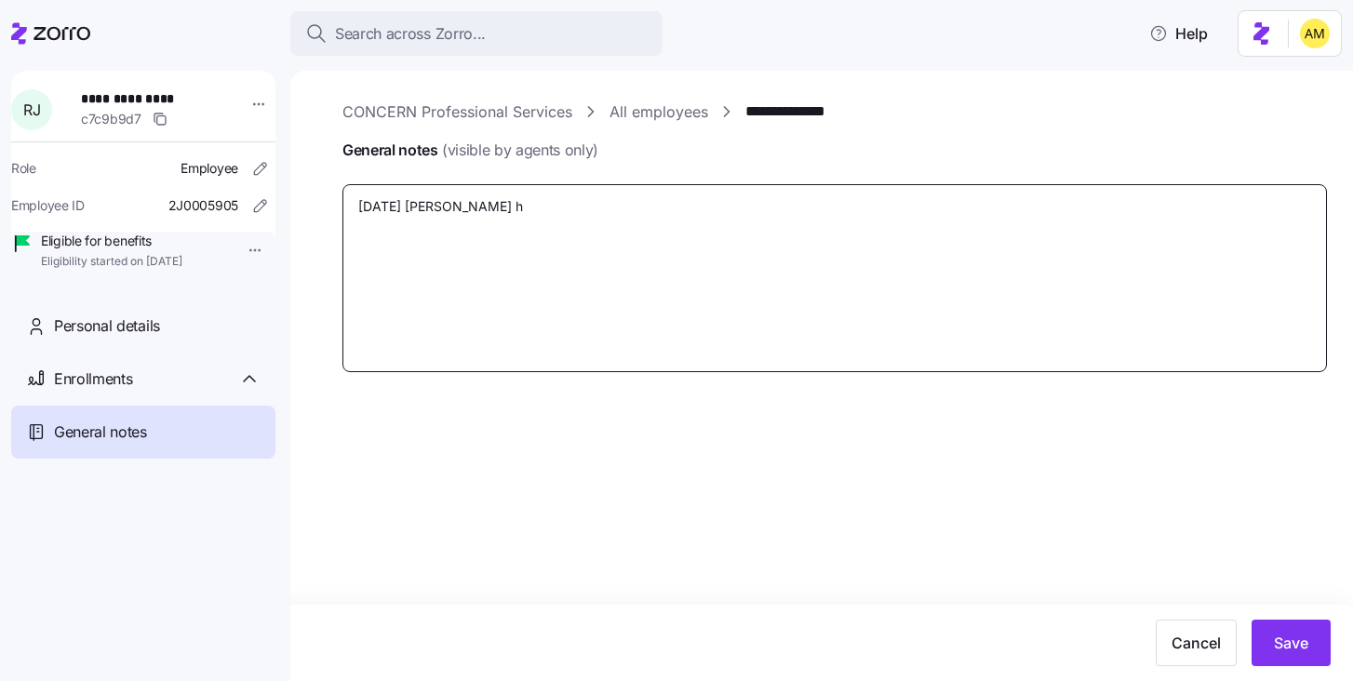
type textarea "[DATE] [PERSON_NAME] hr"
type textarea "x"
type textarea "[DATE] [PERSON_NAME] h"
type textarea "x"
type textarea "[DATE] [PERSON_NAME]"
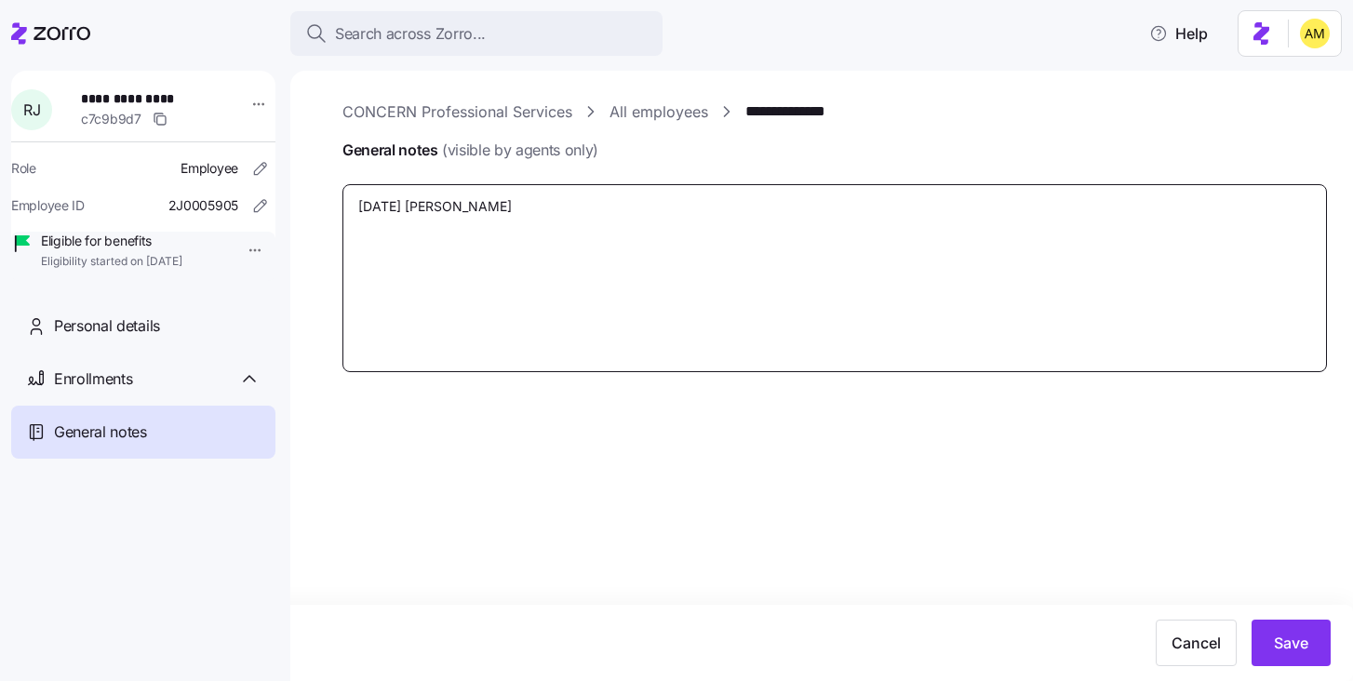
type textarea "x"
type textarea "[DATE] [PERSON_NAME] A"
type textarea "x"
type textarea "[DATE] [PERSON_NAME] AD"
type textarea "x"
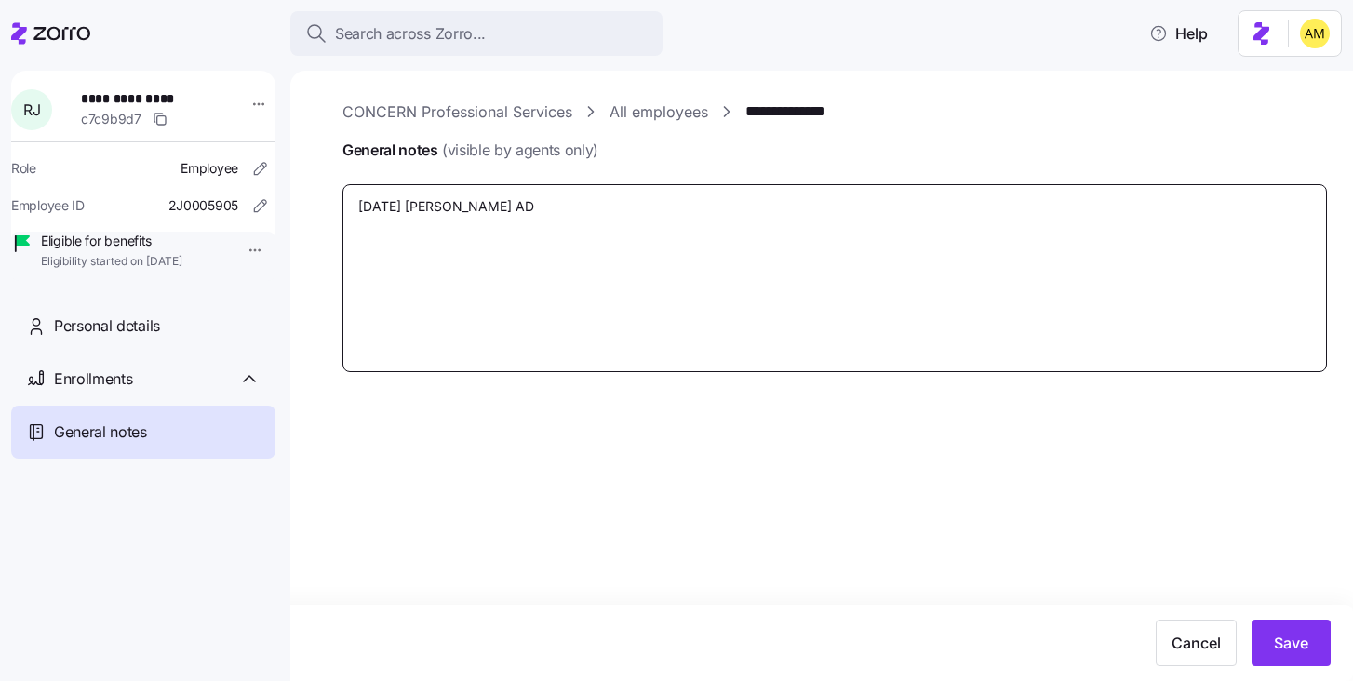
type textarea "[DATE] [PERSON_NAME] A"
type textarea "x"
type textarea "[DATE] [PERSON_NAME] As"
type textarea "x"
type textarea "[DATE] [PERSON_NAME] A"
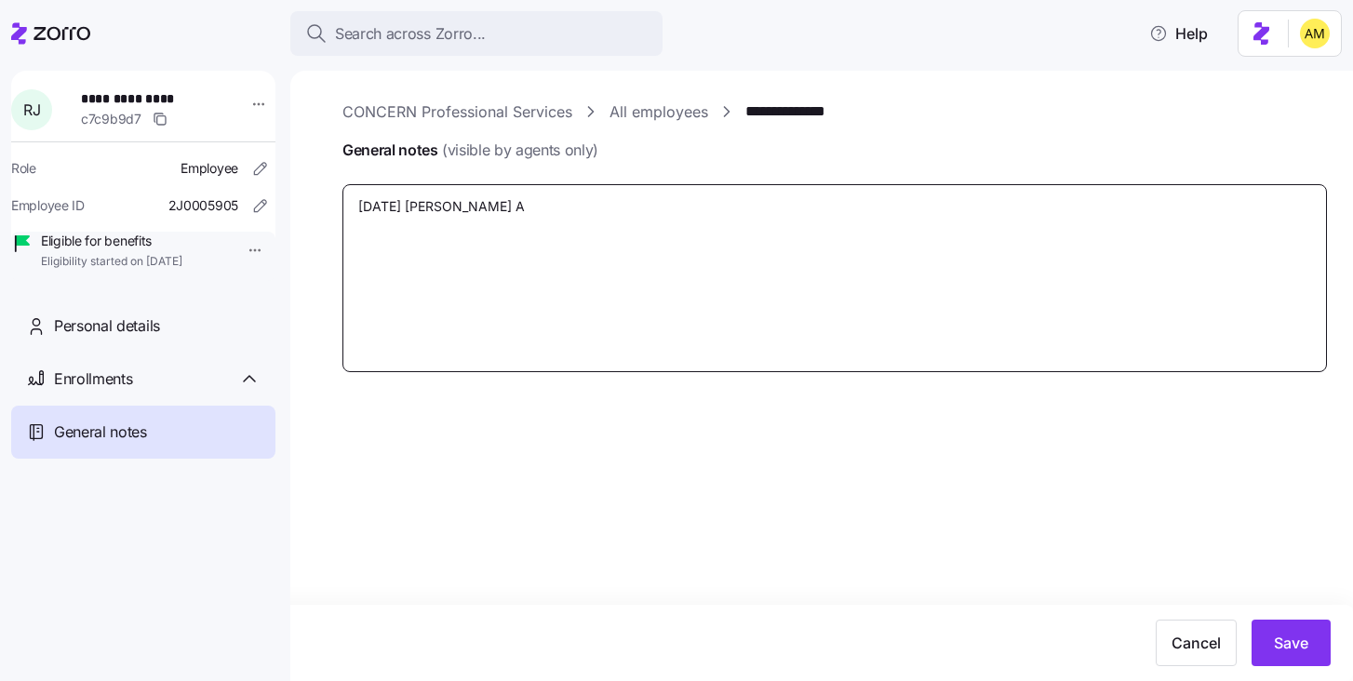
type textarea "x"
type textarea "[DATE] [PERSON_NAME] Ad"
type textarea "x"
type textarea "[DATE] [PERSON_NAME] Adm"
type textarea "x"
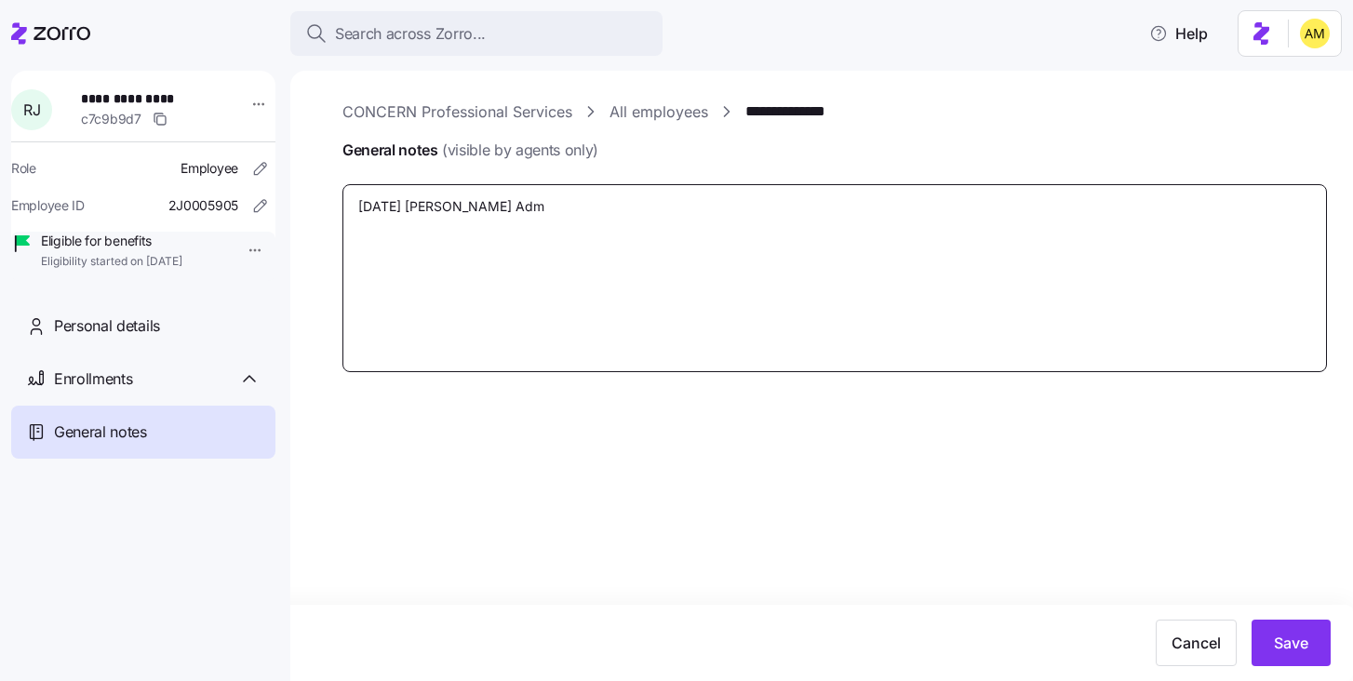
type textarea "[DATE] [PERSON_NAME]"
type textarea "x"
type textarea "[DATE] [PERSON_NAME] Admin"
type textarea "x"
type textarea "[DATE] [PERSON_NAME] Admin"
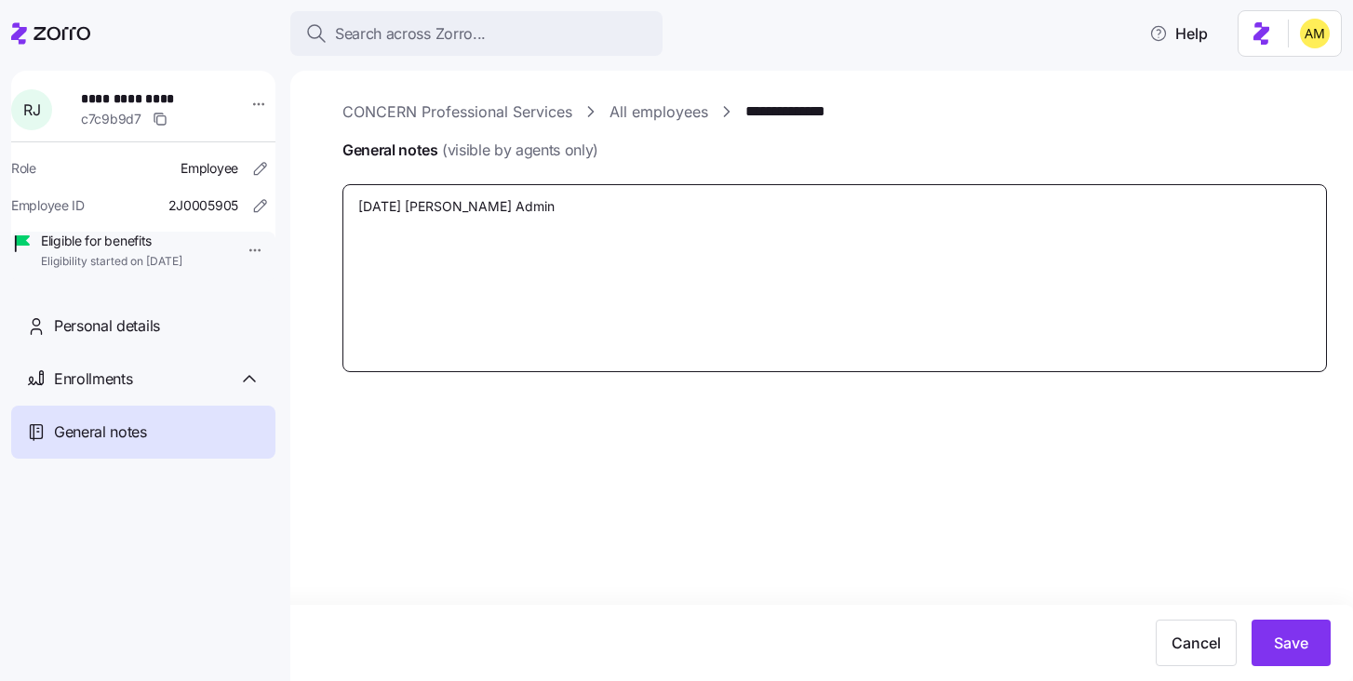
type textarea "x"
type textarea "[DATE] [PERSON_NAME] Admin em"
type textarea "x"
type textarea "[DATE] [PERSON_NAME] Admin ema"
type textarea "x"
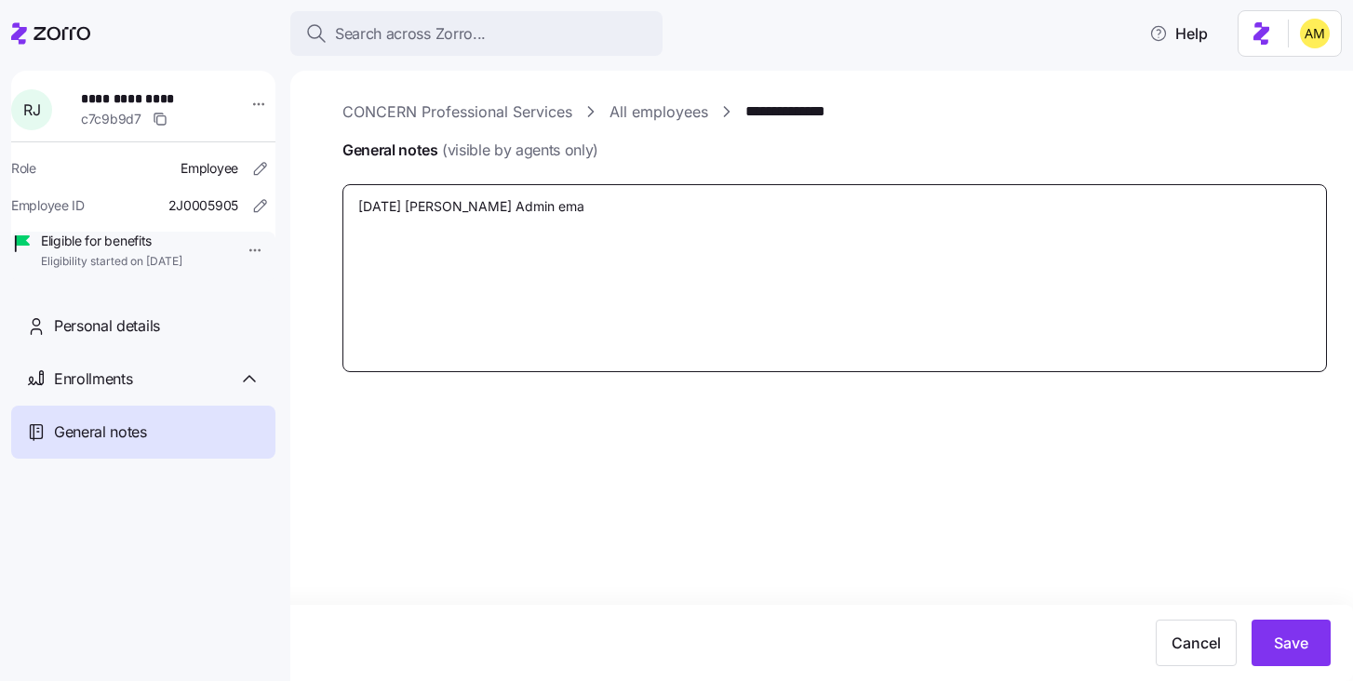
type textarea "[DATE] [PERSON_NAME] Admin emai"
type textarea "x"
type textarea "[DATE] [PERSON_NAME] Admin email"
type textarea "x"
type textarea "[DATE] [PERSON_NAME] Admin emaile"
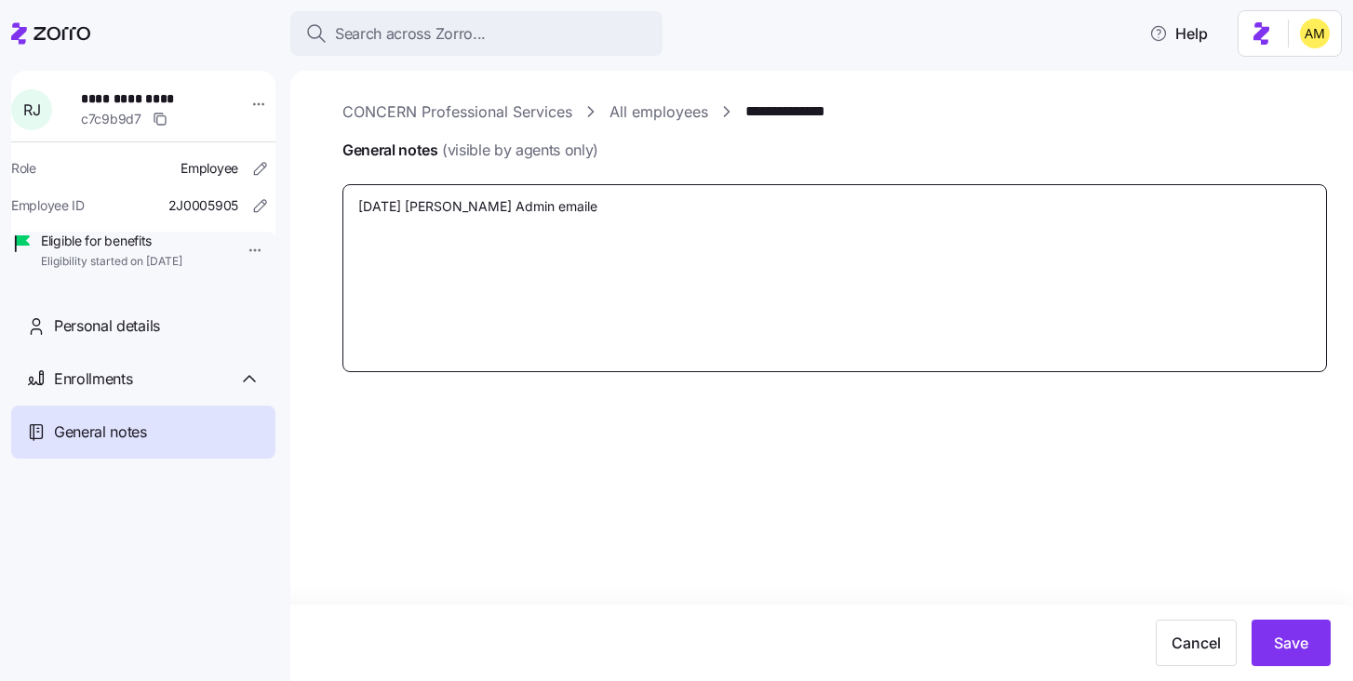
type textarea "x"
type textarea "[DATE] [PERSON_NAME] Admin emailed"
type textarea "x"
type textarea "[DATE] [PERSON_NAME] Admin emailed"
type textarea "x"
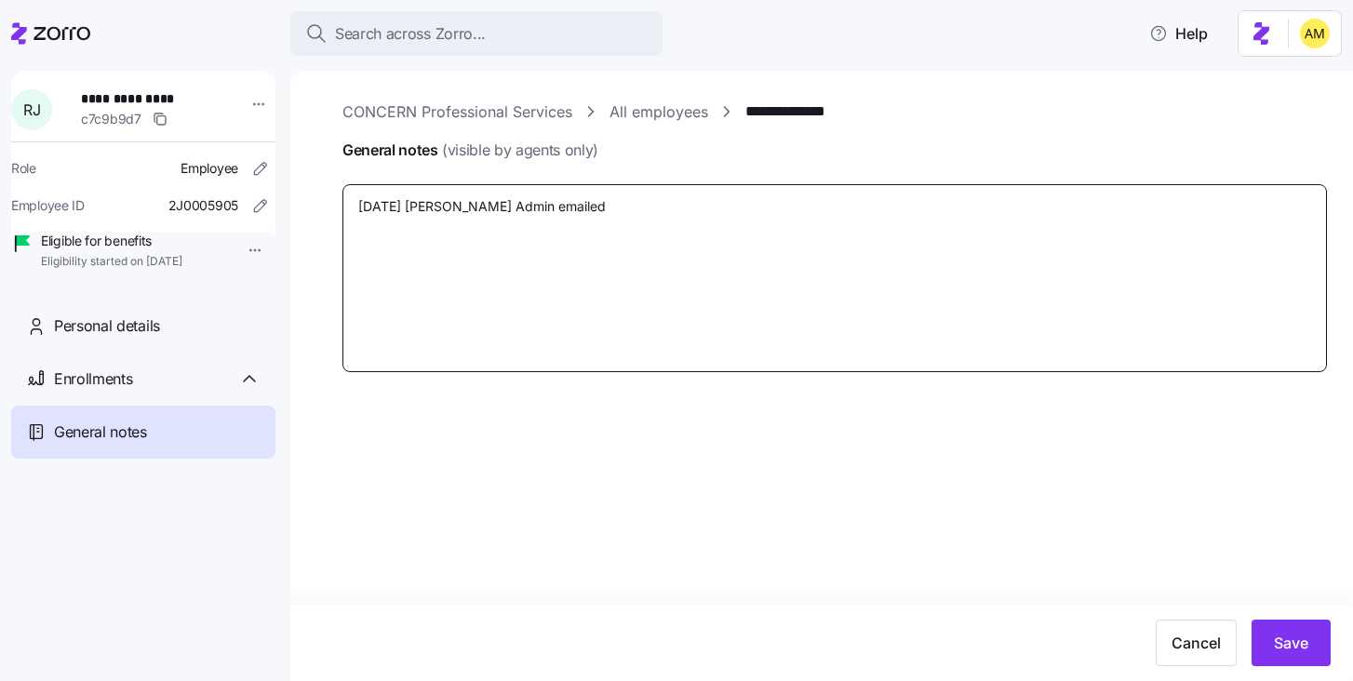
type textarea "[DATE] [PERSON_NAME] Admin emailed a"
type textarea "x"
type textarea "[DATE] [PERSON_NAME] Admin emailed as"
type textarea "x"
type textarea "[DATE] [PERSON_NAME] Admin emailed ask"
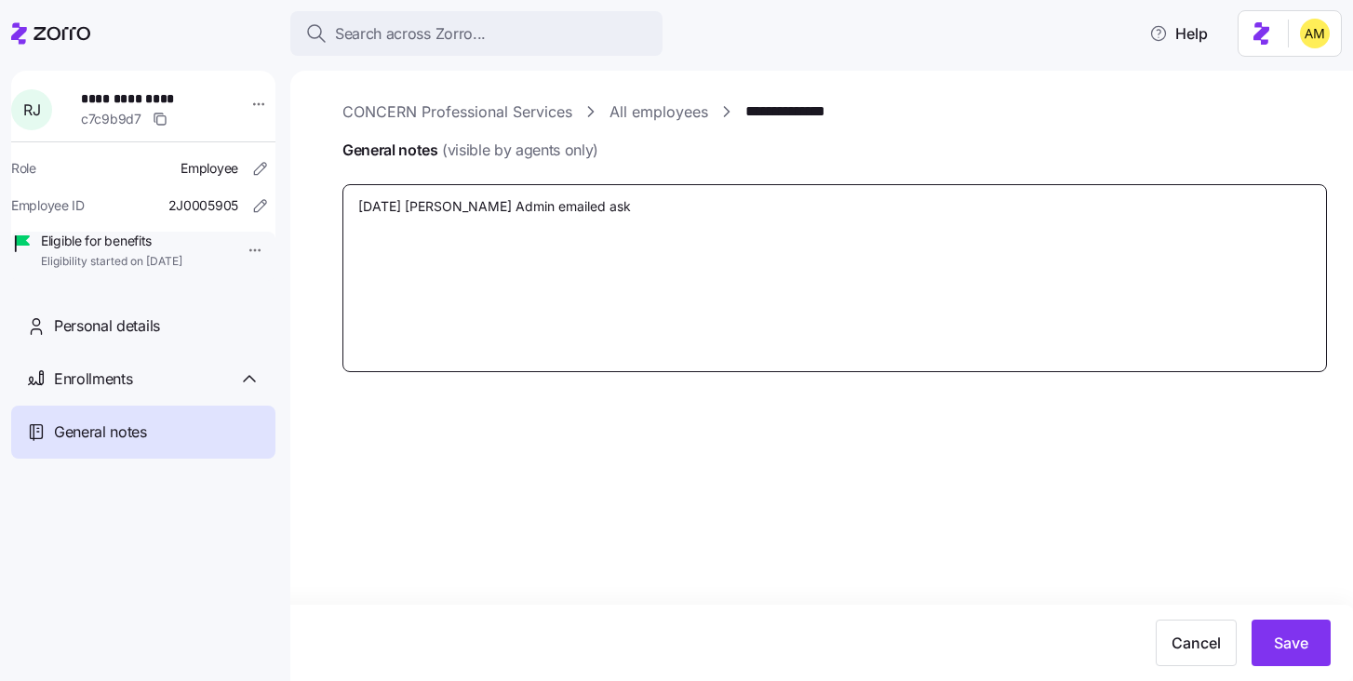
type textarea "x"
type textarea "[DATE] [PERSON_NAME] Admin emailed askin"
type textarea "x"
type textarea "[DATE] [PERSON_NAME] Admin emailed asking"
type textarea "x"
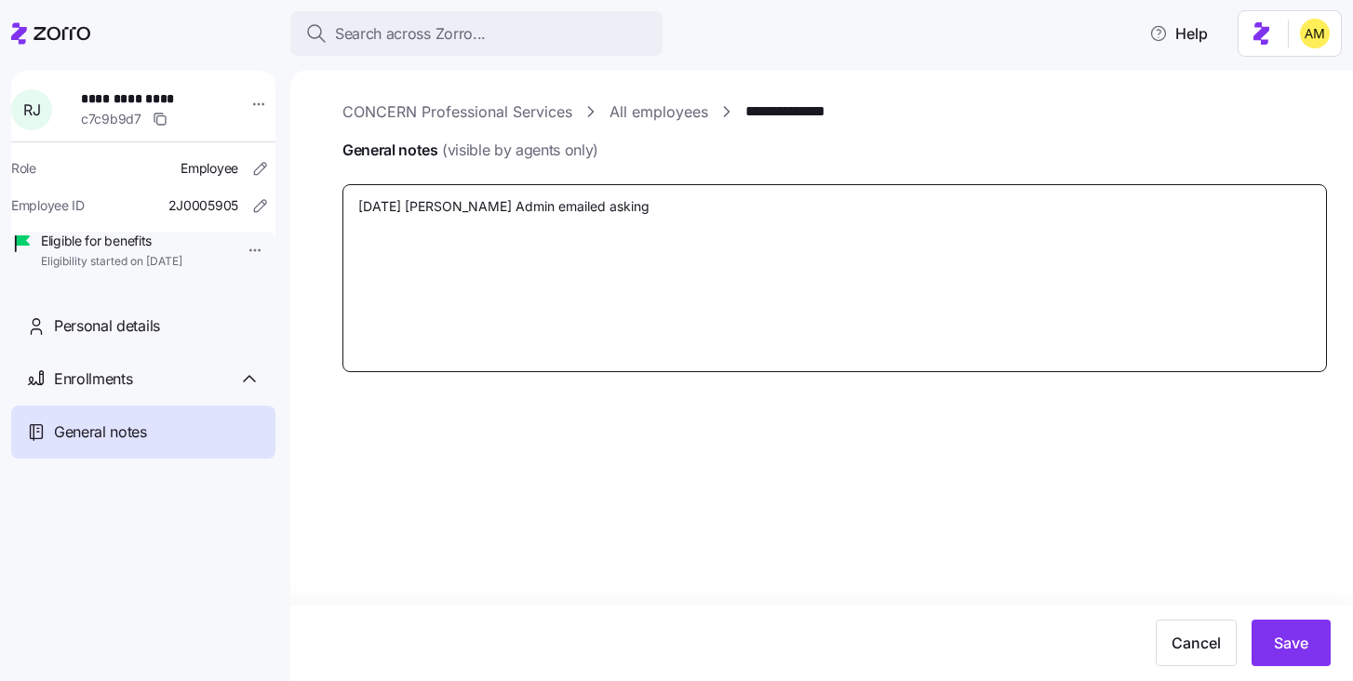
type textarea "[DATE] [PERSON_NAME] Admin emailed asking"
type textarea "x"
type textarea "[DATE] [PERSON_NAME] Admin emailed asking to"
type textarea "x"
type textarea "[DATE] [PERSON_NAME] Admin emailed asking to"
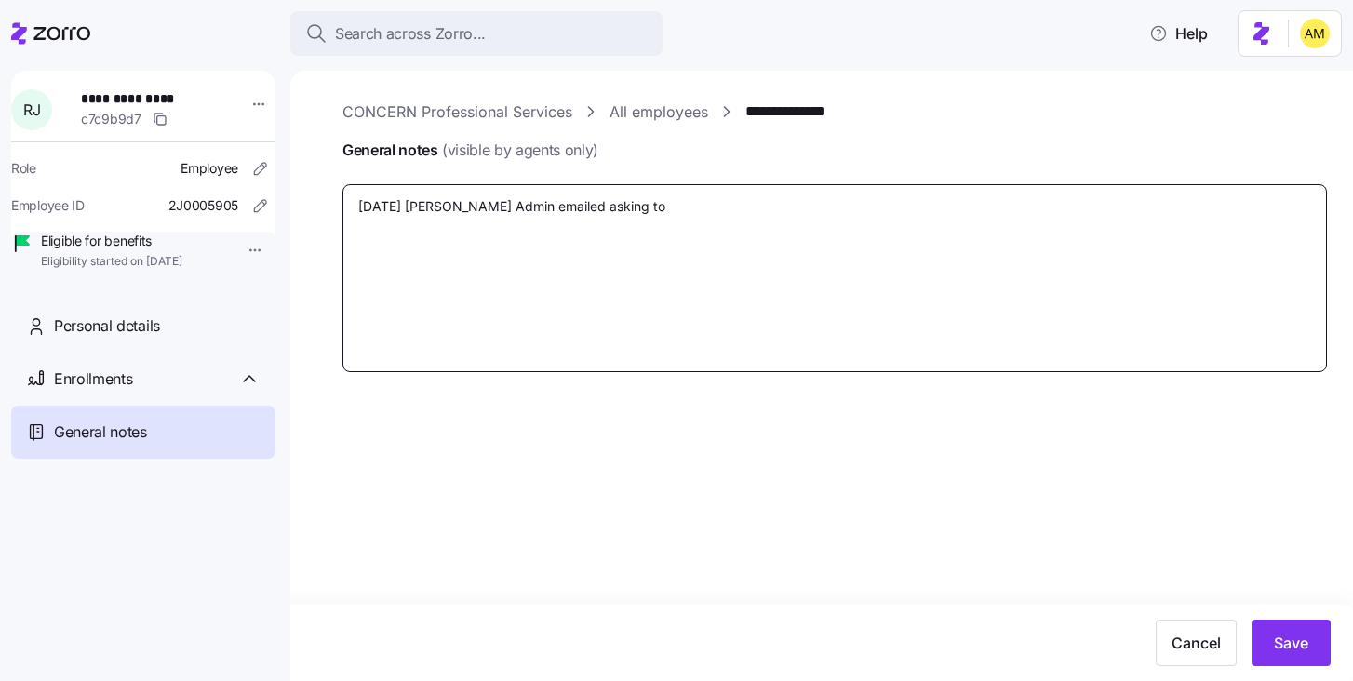
type textarea "x"
type textarea "[DATE] [PERSON_NAME] Admin emailed asking to u"
type textarea "x"
type textarea "[DATE] [PERSON_NAME] Admin emailed asking to upd"
type textarea "x"
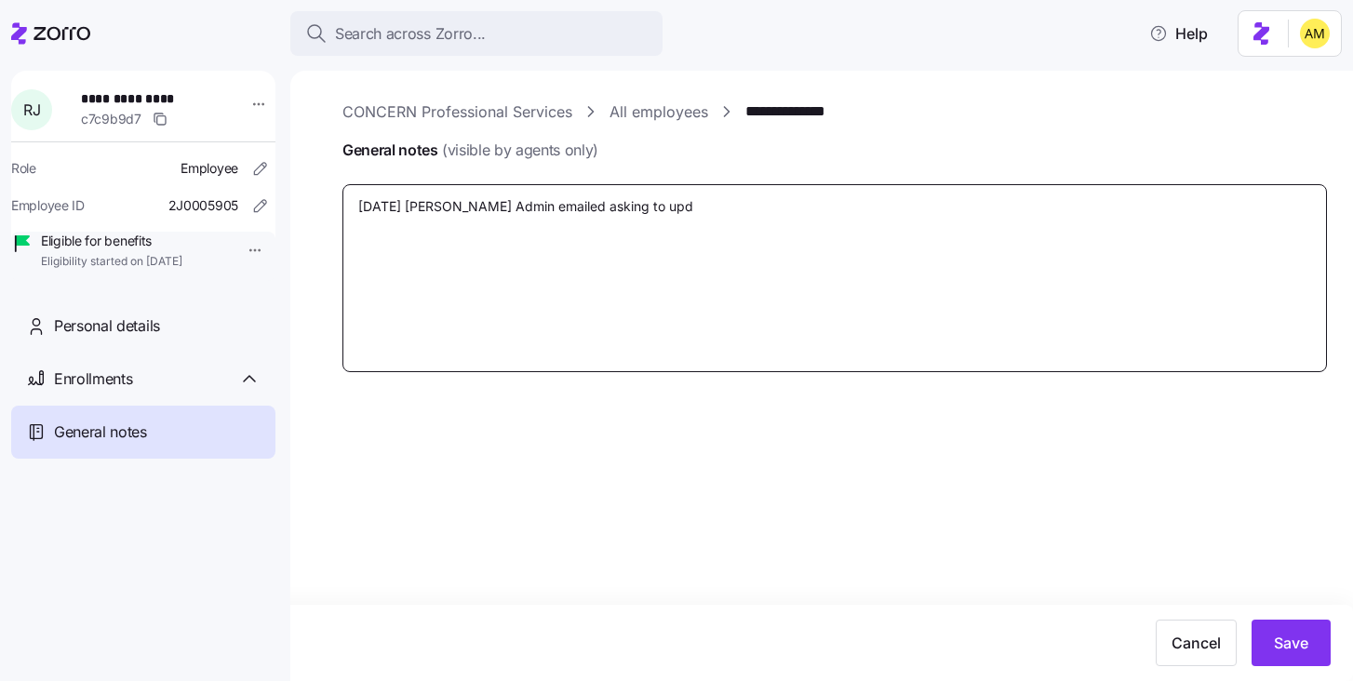
type textarea "[DATE] [PERSON_NAME] Admin emailed asking to upda"
type textarea "x"
type textarea "[DATE] [PERSON_NAME] Admin emailed asking to update"
type textarea "x"
type textarea "[DATE] [PERSON_NAME] Admin emailed asking to update"
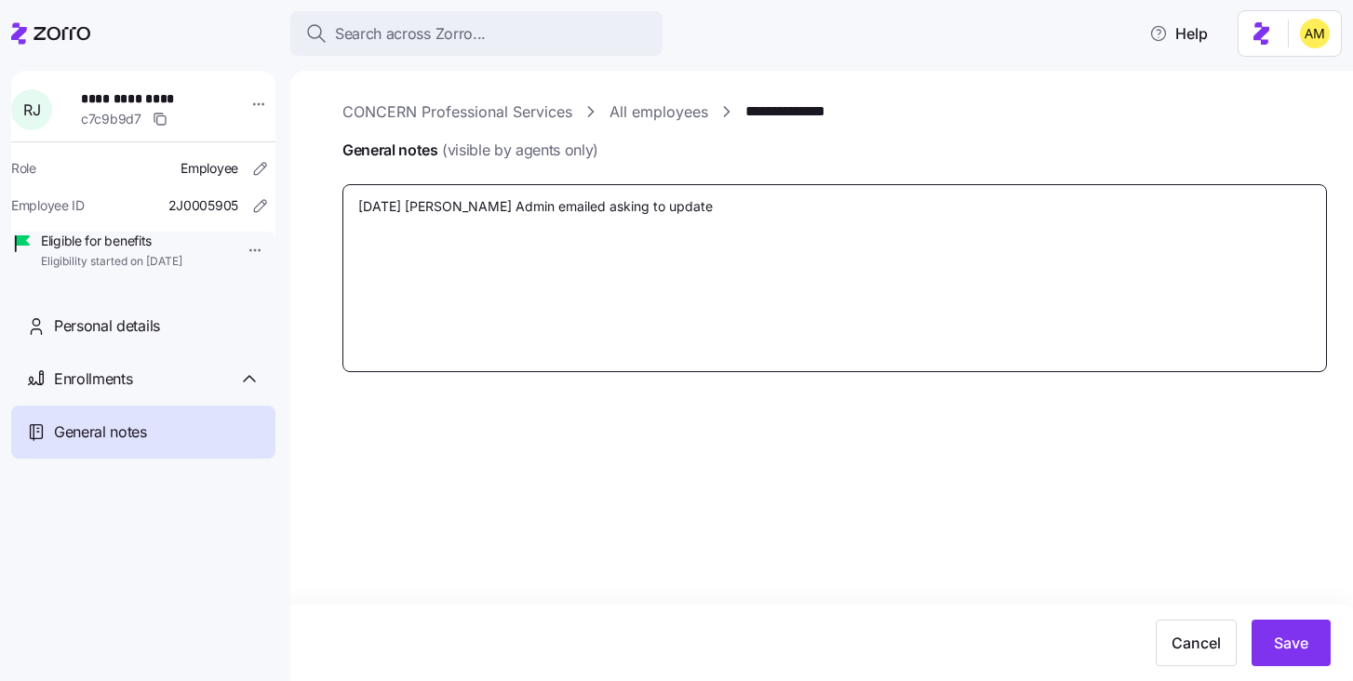
type textarea "x"
type textarea "[DATE] [PERSON_NAME] Admin emailed asking to update ph"
type textarea "x"
type textarea "[DATE] [PERSON_NAME] Admin emailed asking to update pho"
type textarea "x"
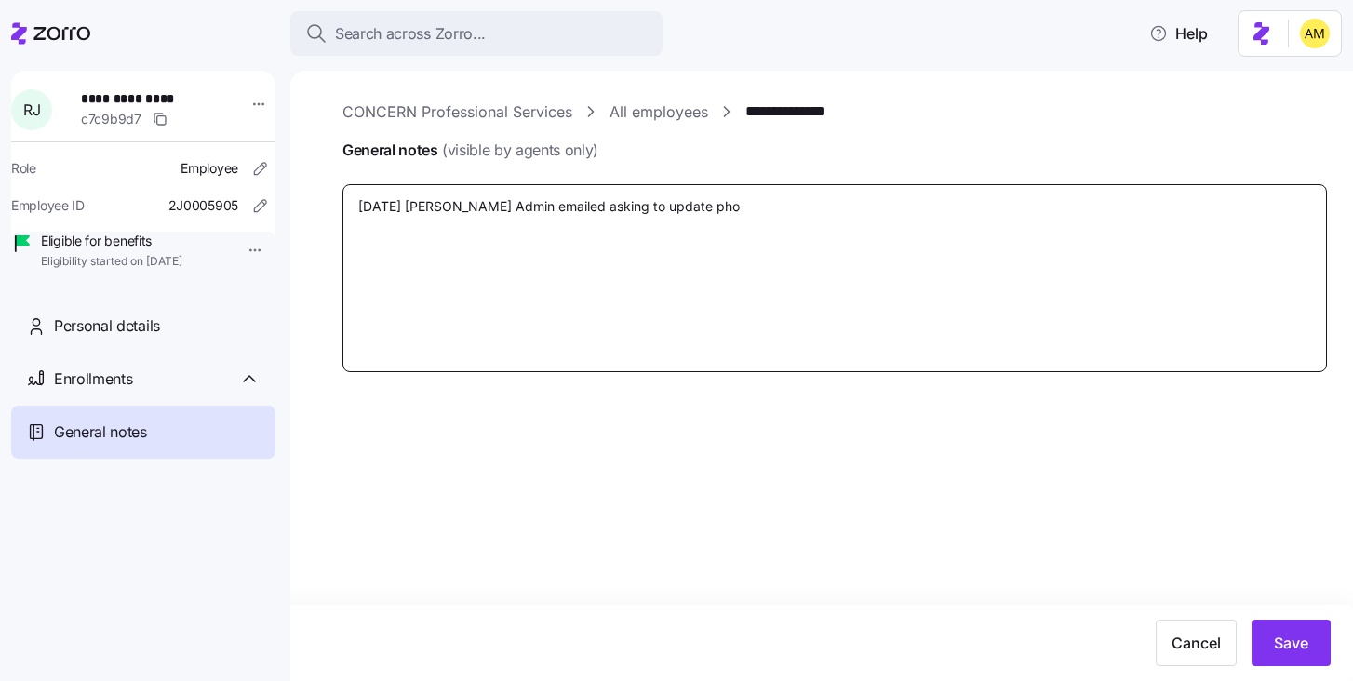
type textarea "[DATE] [PERSON_NAME] Admin emailed asking to update phon"
type textarea "x"
type textarea "[DATE] [PERSON_NAME] Admin emailed asking to update phone"
type textarea "x"
type textarea "[DATE] [PERSON_NAME] Admin emailed asking to update phone"
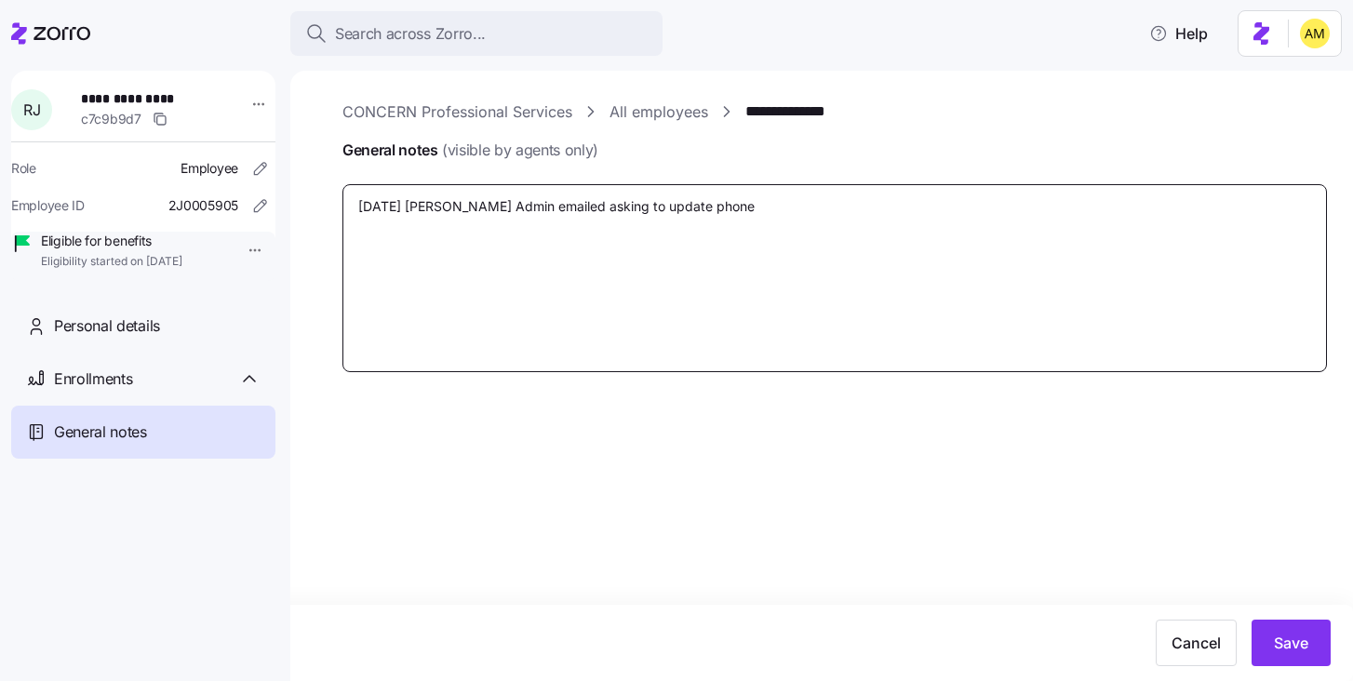
type textarea "x"
type textarea "[DATE] [PERSON_NAME] Admin emailed asking to update phone n"
type textarea "x"
type textarea "[DATE] [PERSON_NAME] Admin emailed asking to update phone nu"
type textarea "x"
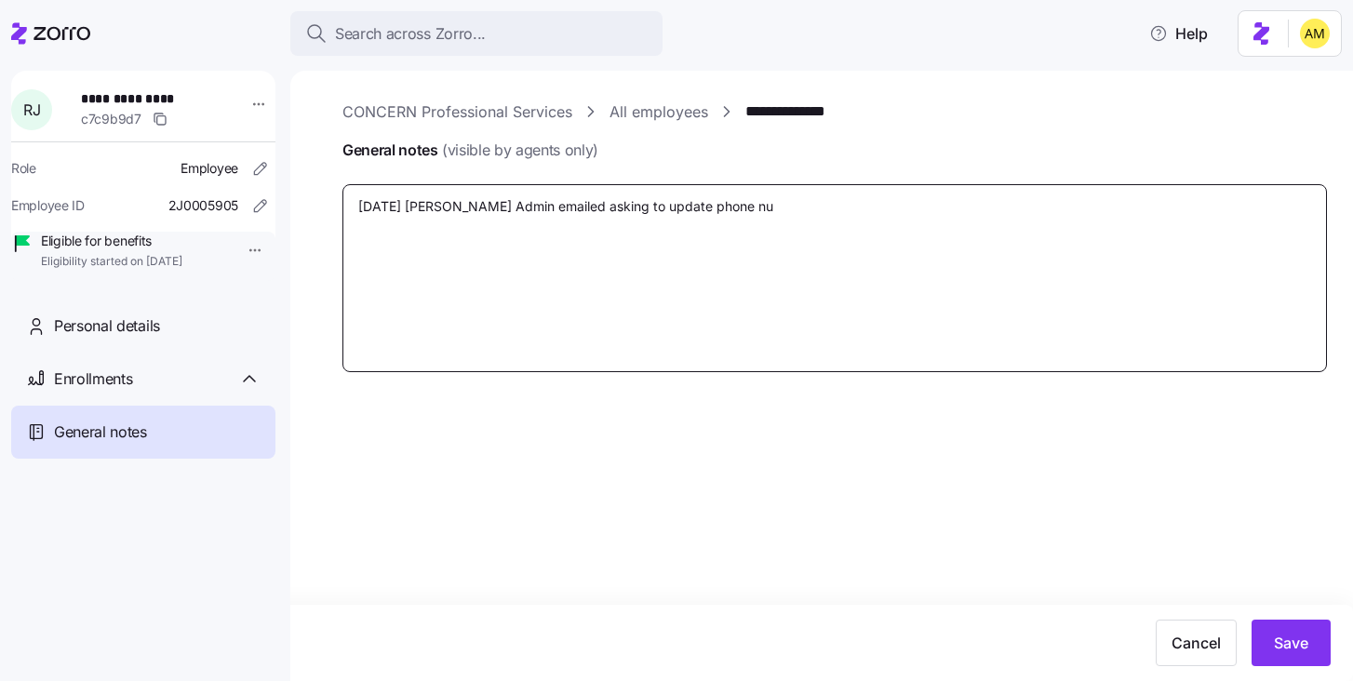
type textarea "[DATE] [PERSON_NAME] Admin emailed asking to update phone num"
type textarea "x"
type textarea "[DATE] [PERSON_NAME] Admin emailed asking to update phone numb"
type textarea "x"
type textarea "[DATE] [PERSON_NAME] Admin emailed asking to update phone numbe"
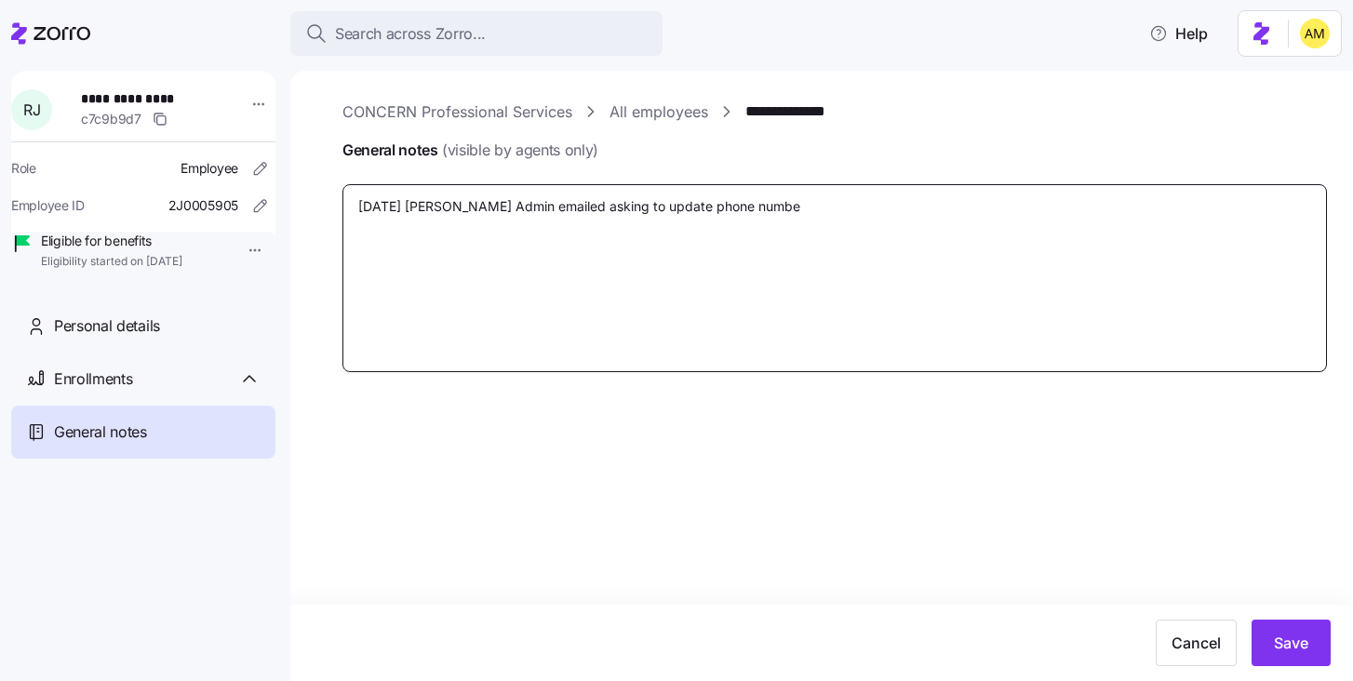
type textarea "x"
type textarea "[DATE] [PERSON_NAME] Admin emailed asking to update phone number"
type textarea "x"
type textarea "[DATE] [PERSON_NAME] Admin emailed asking to update phone number"
type textarea "x"
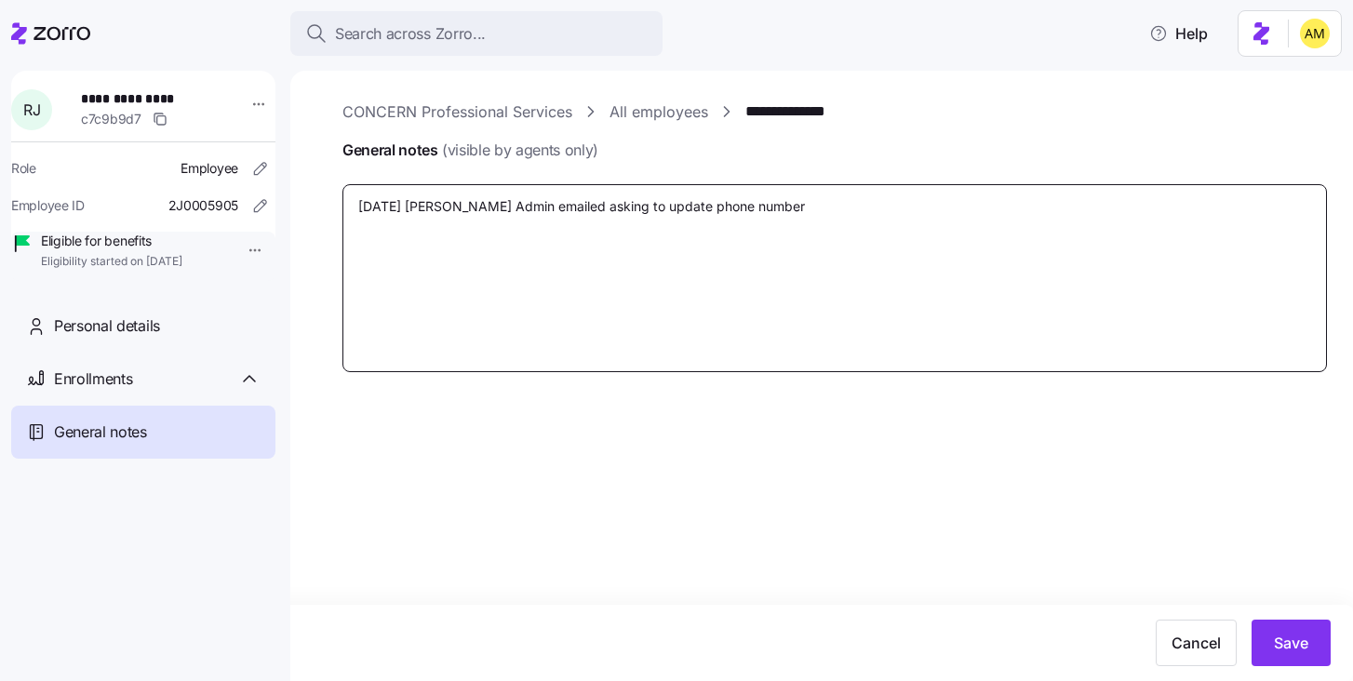
type textarea "[DATE] [PERSON_NAME] Admin emailed asking to update phone number t"
type textarea "x"
type textarea "[DATE] [PERSON_NAME] Admin emailed asking to update phone number to"
type textarea "x"
type textarea "[DATE] [PERSON_NAME] Admin emailed asking to update phone number to"
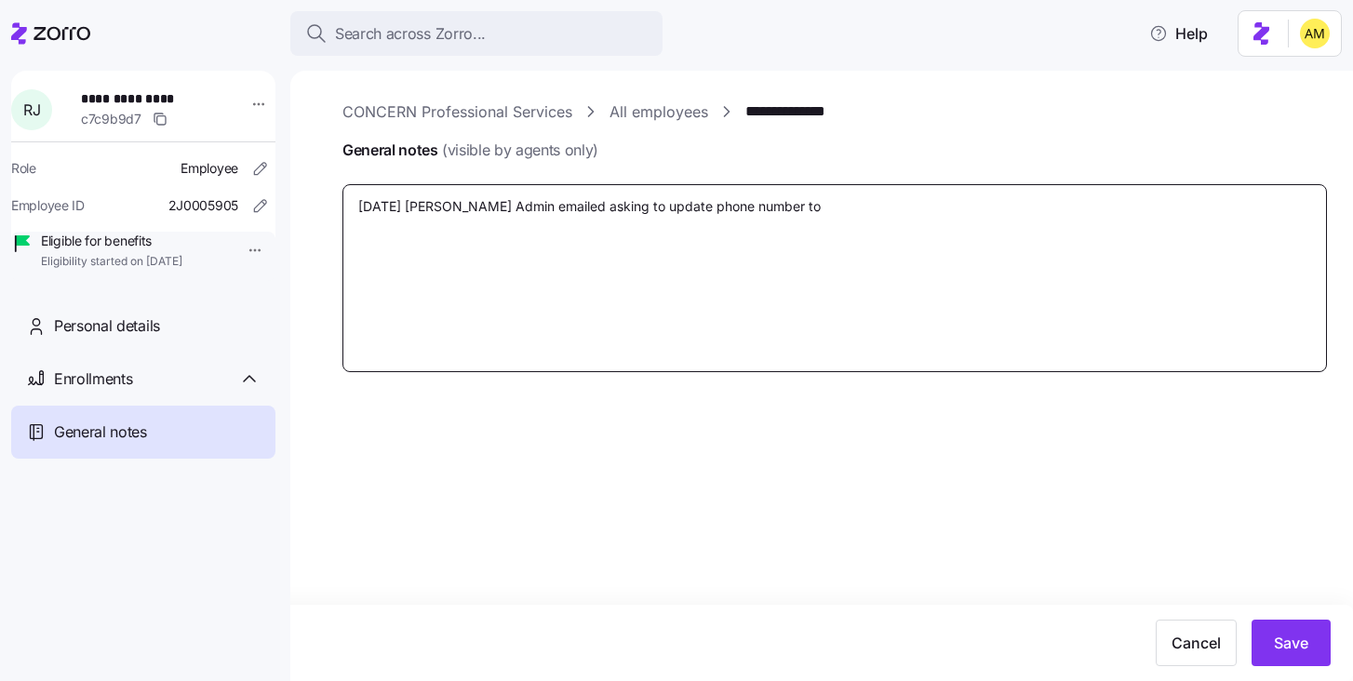
paste textarea "[PERSON_NAME]"
type textarea "x"
type textarea "[DATE] [PERSON_NAME] Admin emailed asking to update phone number to [PERSON_NAM…"
type textarea "x"
type textarea "[DATE] [PERSON_NAME] Admin emailed asking to update phone number to [PERSON_NAM…"
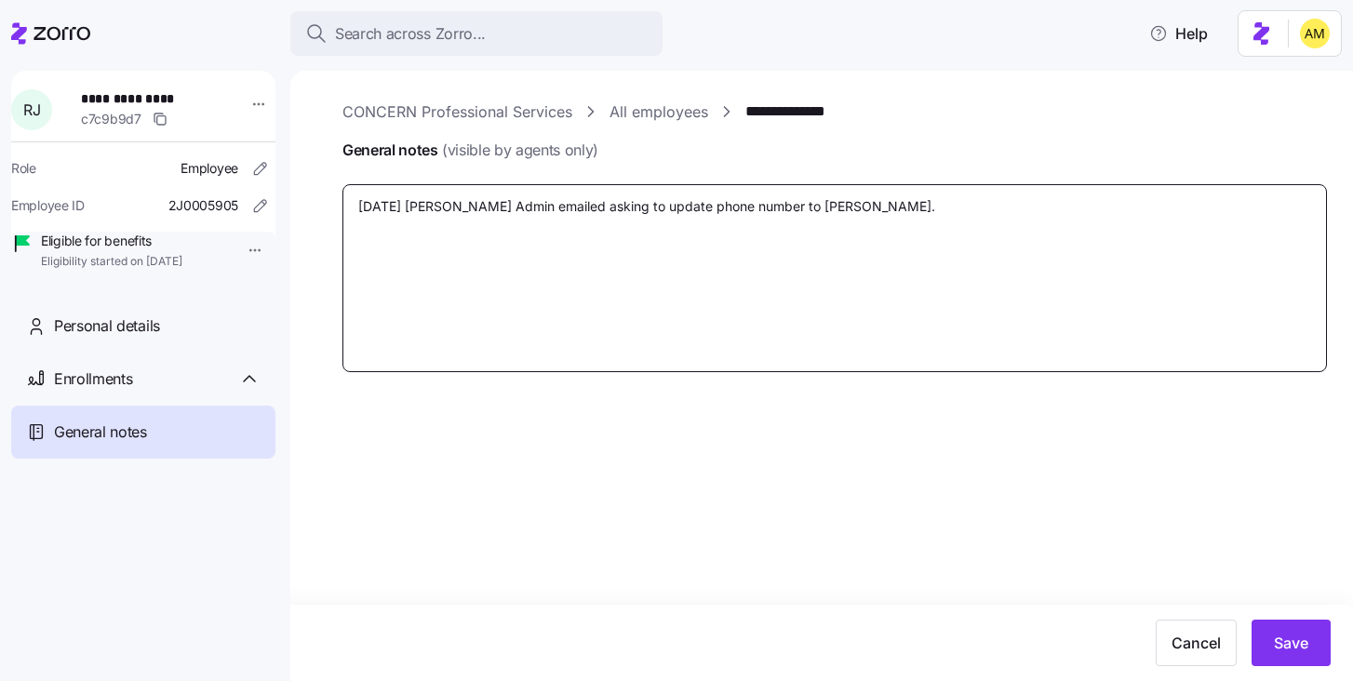
type textarea "x"
type textarea "[DATE] [PERSON_NAME] Admin emailed asking to update phone number to [PERSON_NAM…"
type textarea "x"
type textarea "[DATE] [PERSON_NAME] Admin emailed asking to update phone number to [PERSON_NAM…"
type textarea "x"
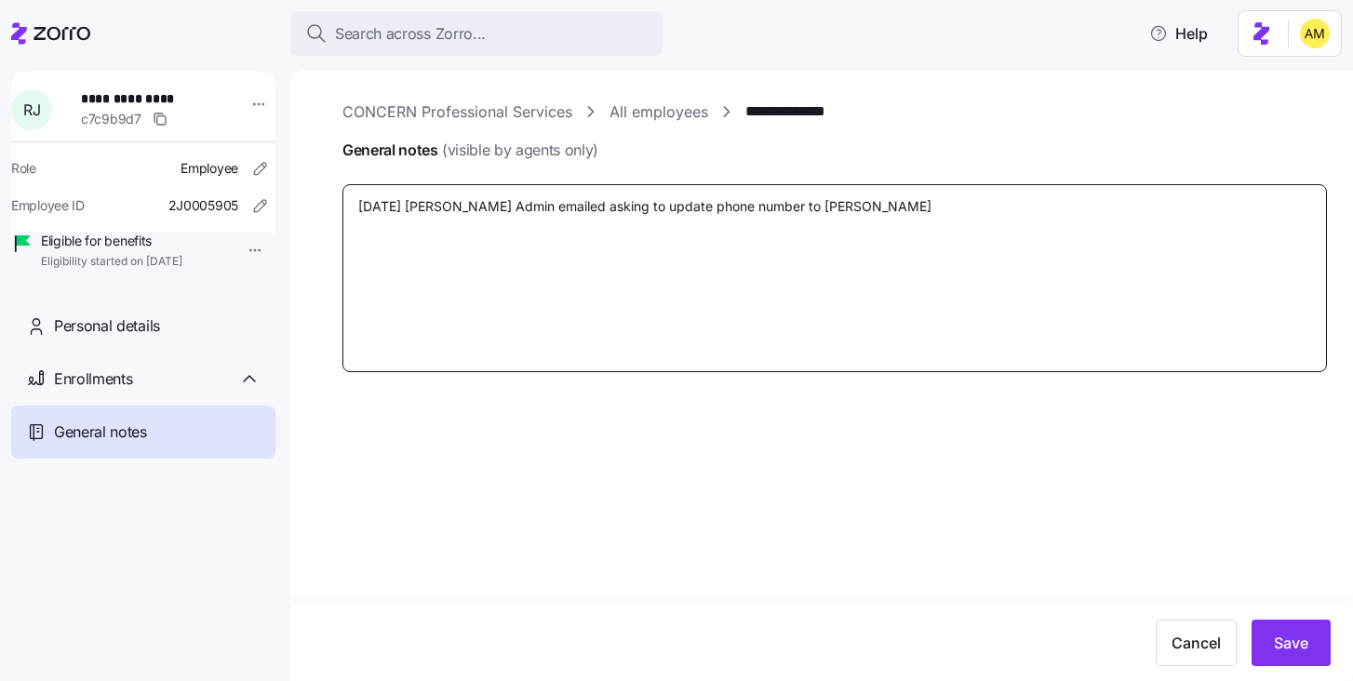
type textarea "[DATE] [PERSON_NAME] Admin emailed asking to update phone number to [PERSON_NAM…"
type textarea "x"
type textarea "[DATE] [PERSON_NAME] Admin emailed asking to update phone number to [PERSON_NAM…"
type textarea "x"
type textarea "[DATE] [PERSON_NAME] Admin emailed asking to update phone number to [PERSON_NAM…"
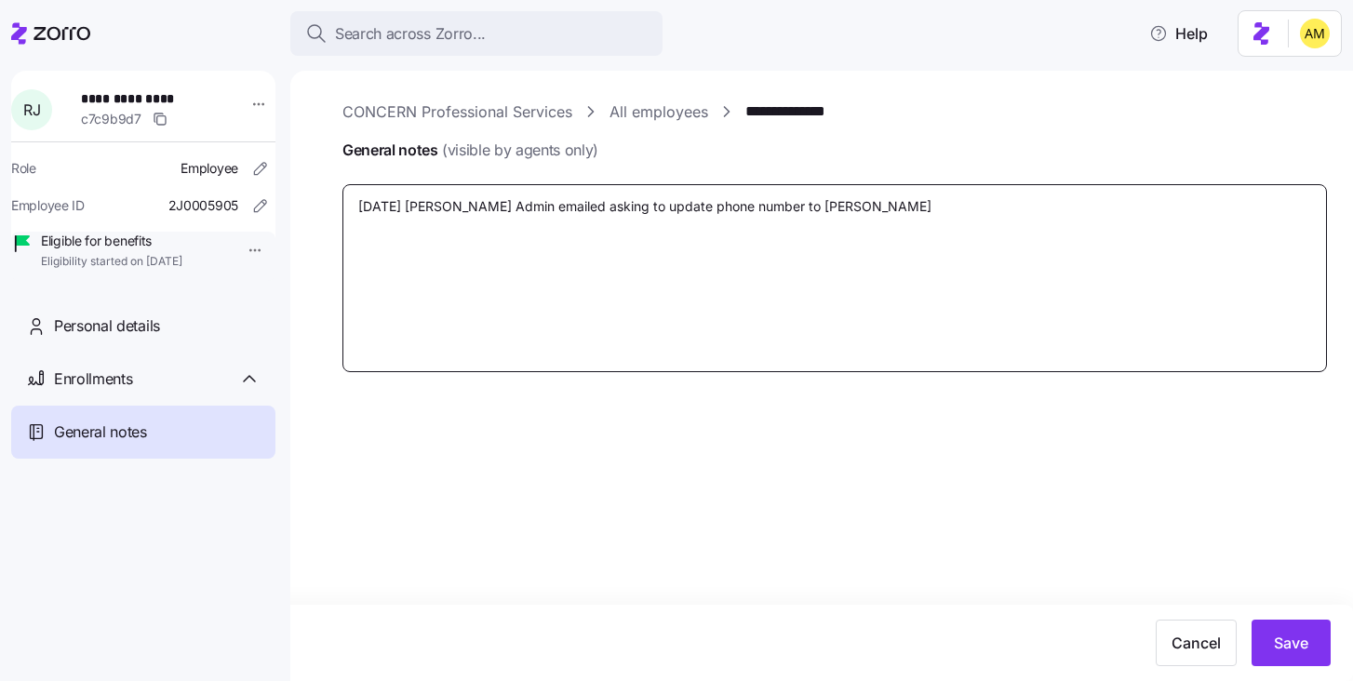
type textarea "x"
type textarea "[DATE] [PERSON_NAME] Admin emailed asking to update phone number to [PERSON_NAM…"
type textarea "x"
type textarea "[DATE] [PERSON_NAME] Admin emailed asking to update phone number to [PERSON_NAM…"
type textarea "x"
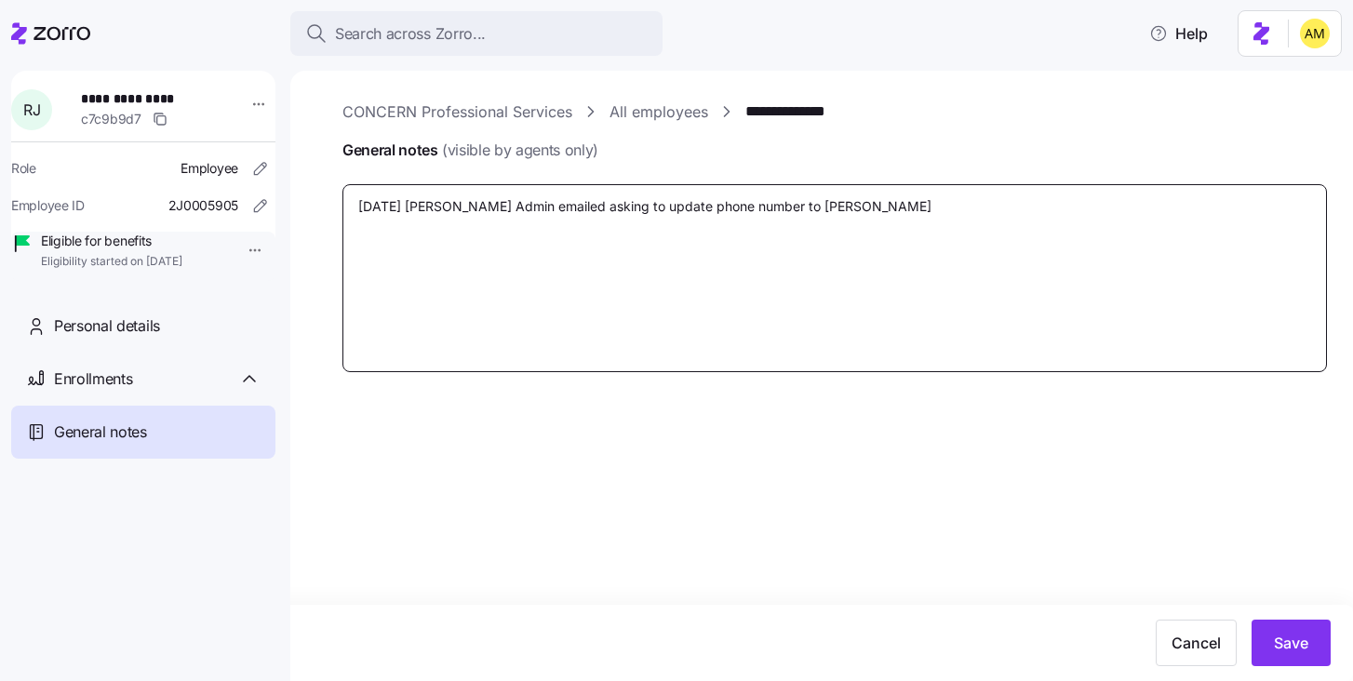
type textarea "[DATE] [PERSON_NAME] Admin emailed asking to update phone number to [PERSON_NAM…"
type textarea "x"
type textarea "[DATE] [PERSON_NAME] Admin emailed asking to update phone number to [PERSON_NAM…"
type textarea "x"
type textarea "[DATE] [PERSON_NAME] Admin emailed asking to update phone number to [PERSON_NAM…"
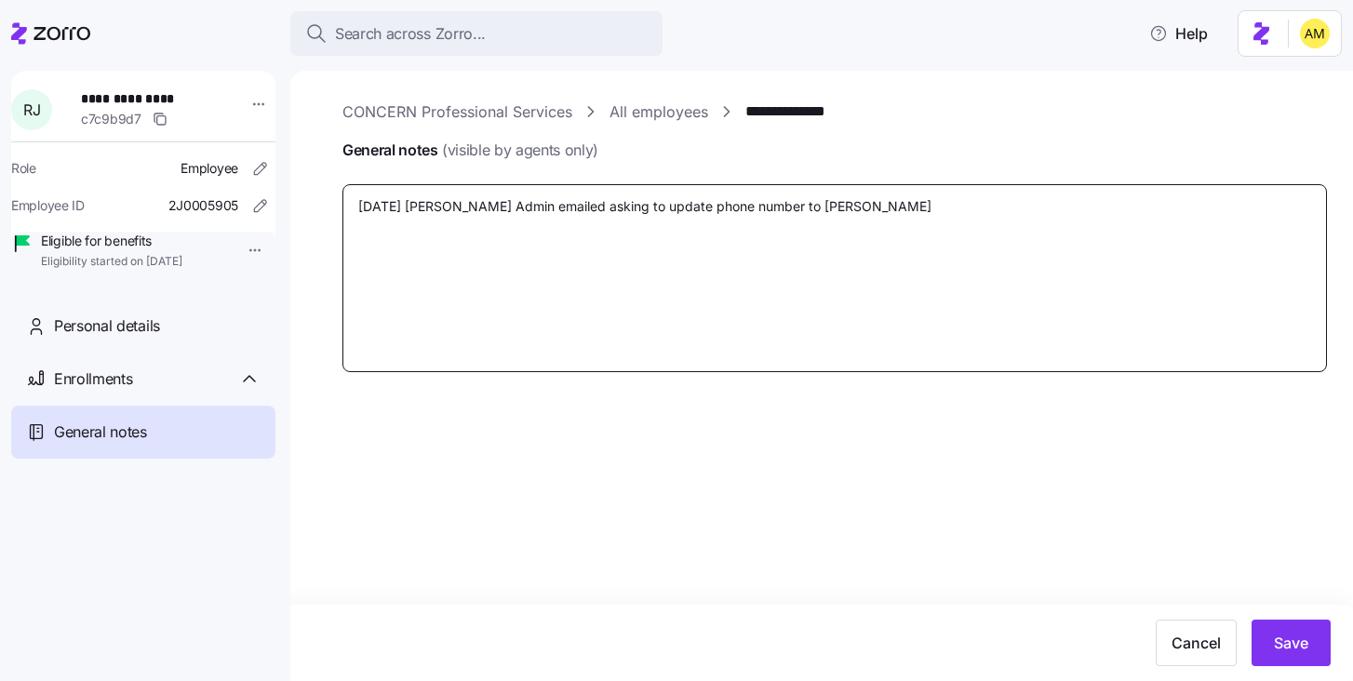
type textarea "x"
type textarea "[DATE] [PERSON_NAME] Admin emailed asking to update phone number to [PERSON_NAM…"
type textarea "x"
type textarea "[DATE] [PERSON_NAME] Admin emailed asking to update phone number to Me"
type textarea "x"
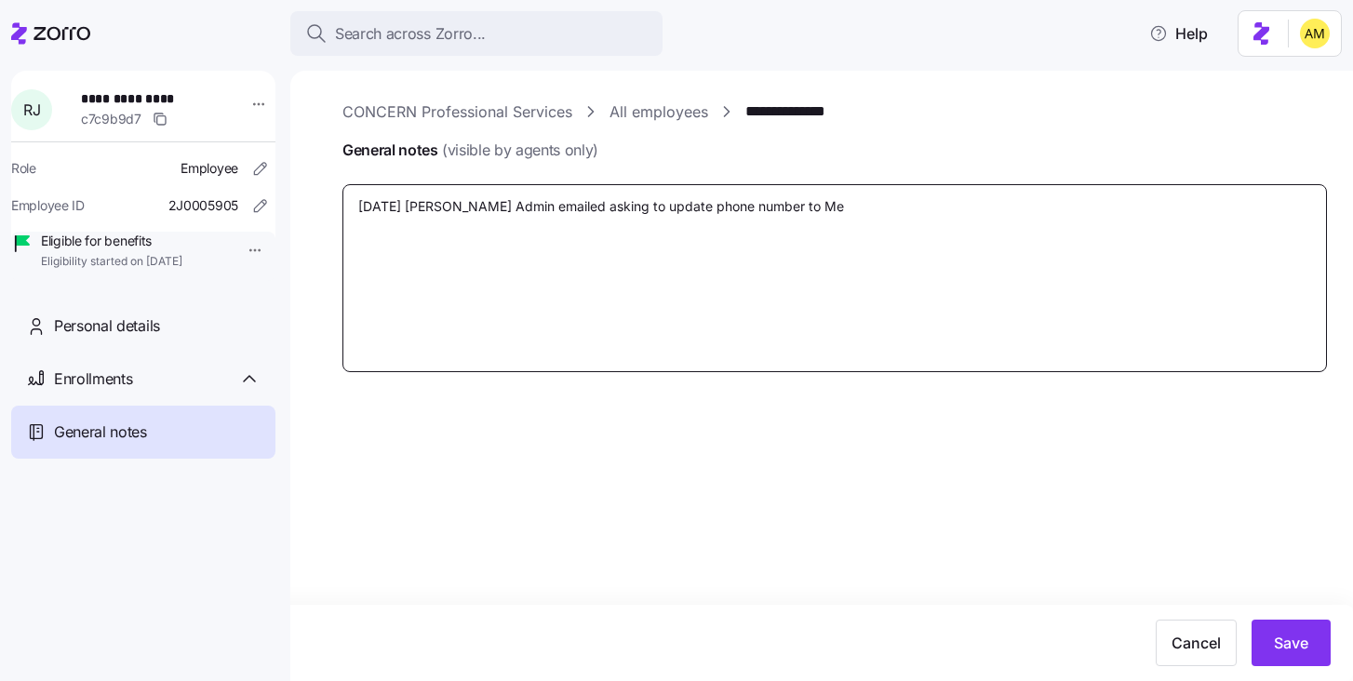
type textarea "[DATE] [PERSON_NAME] Admin emailed asking to update phone number to M"
type textarea "x"
type textarea "[DATE] [PERSON_NAME] Admin emailed asking to update phone number to"
type textarea "x"
type textarea "[DATE] [PERSON_NAME] Admin emailed asking to update phone number to"
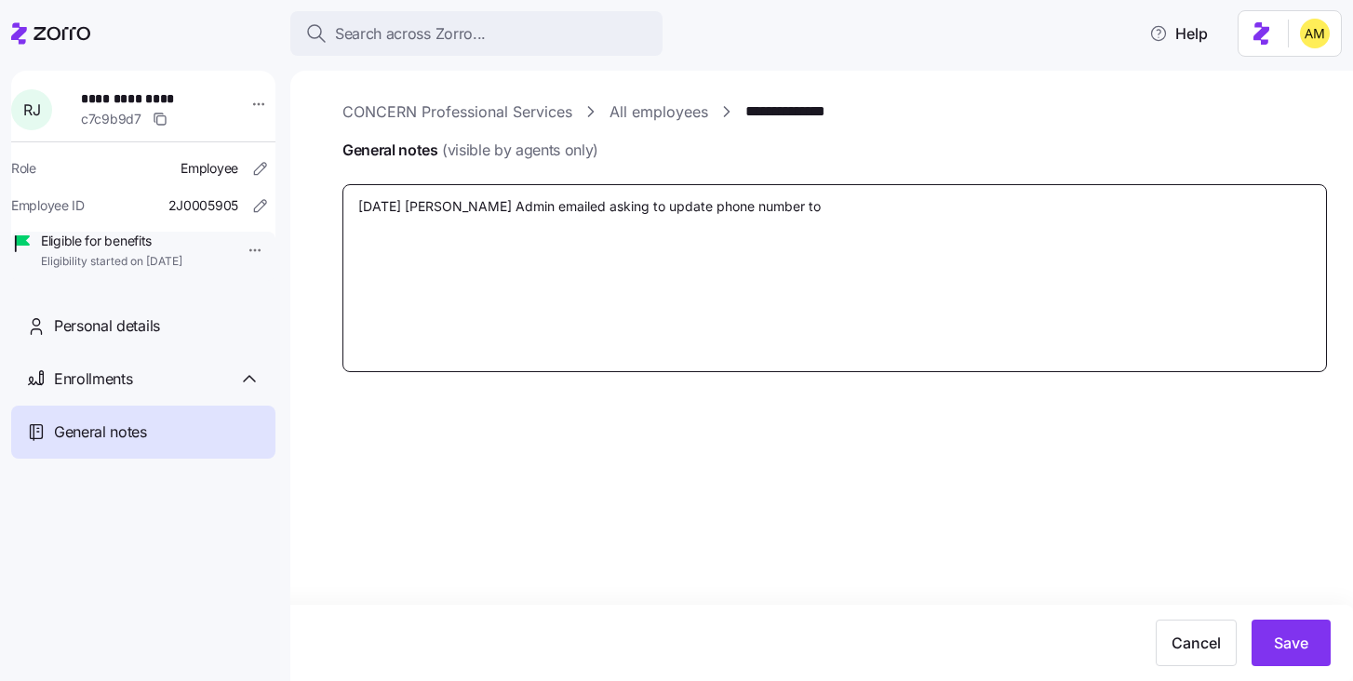
type textarea "x"
type textarea "[DATE] [PERSON_NAME] Admin emailed asking to update phone number t"
type textarea "x"
type textarea "[DATE] [PERSON_NAME] Admin emailed asking to update phone number"
type textarea "x"
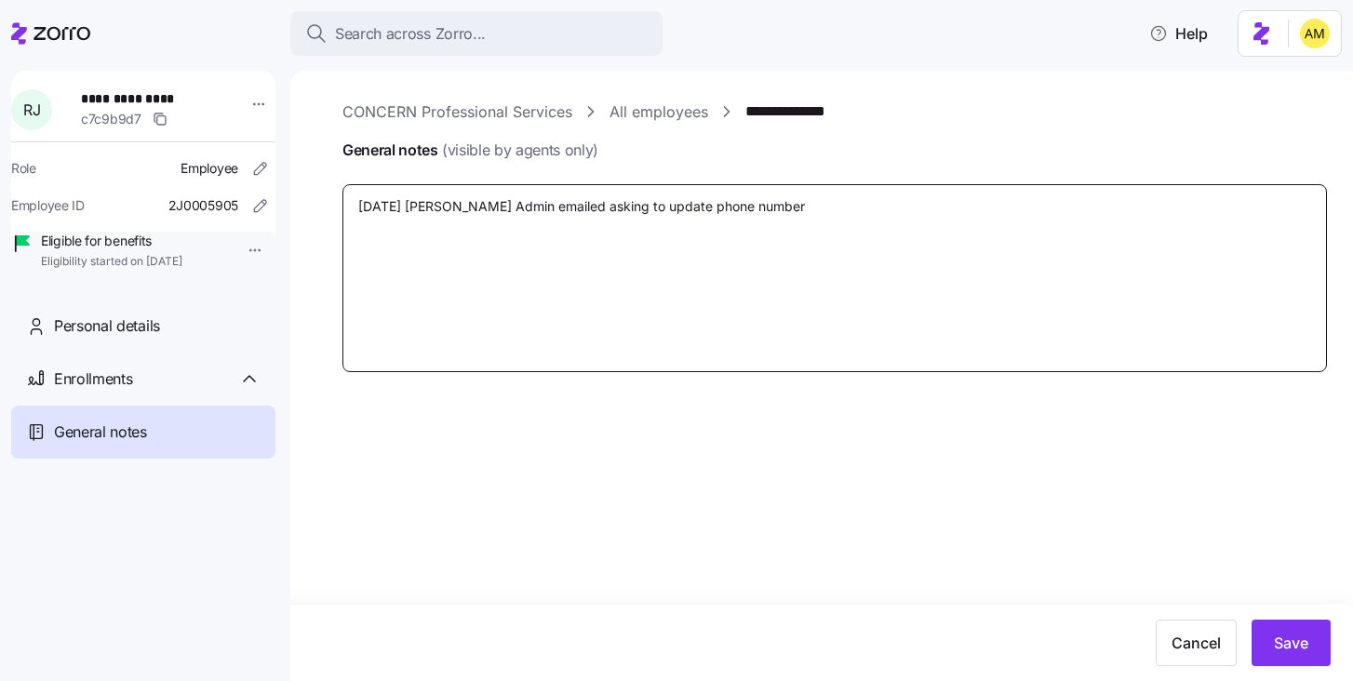
type textarea "[DATE] [PERSON_NAME] Admin emailed asking to update phone number"
type textarea "x"
type textarea "[DATE] [PERSON_NAME] Admin emailed asking to update phone number."
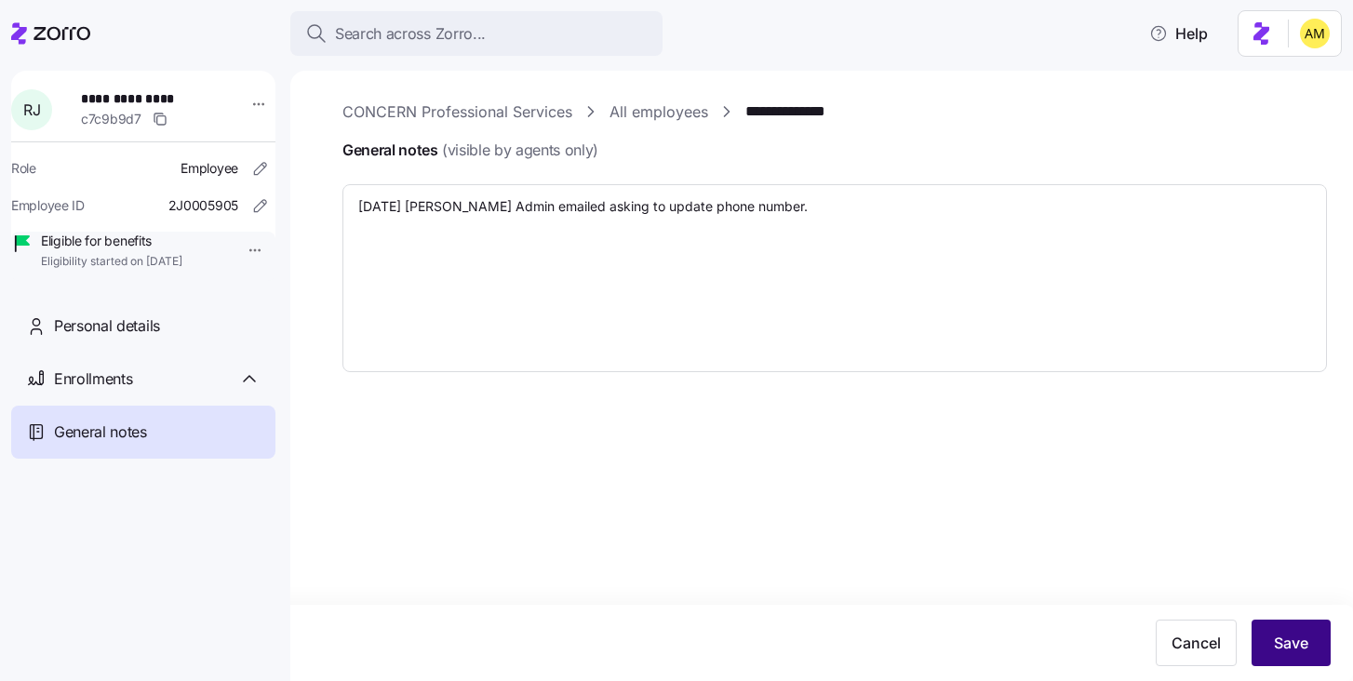
click at [1289, 663] on button "Save" at bounding box center [1291, 643] width 79 height 47
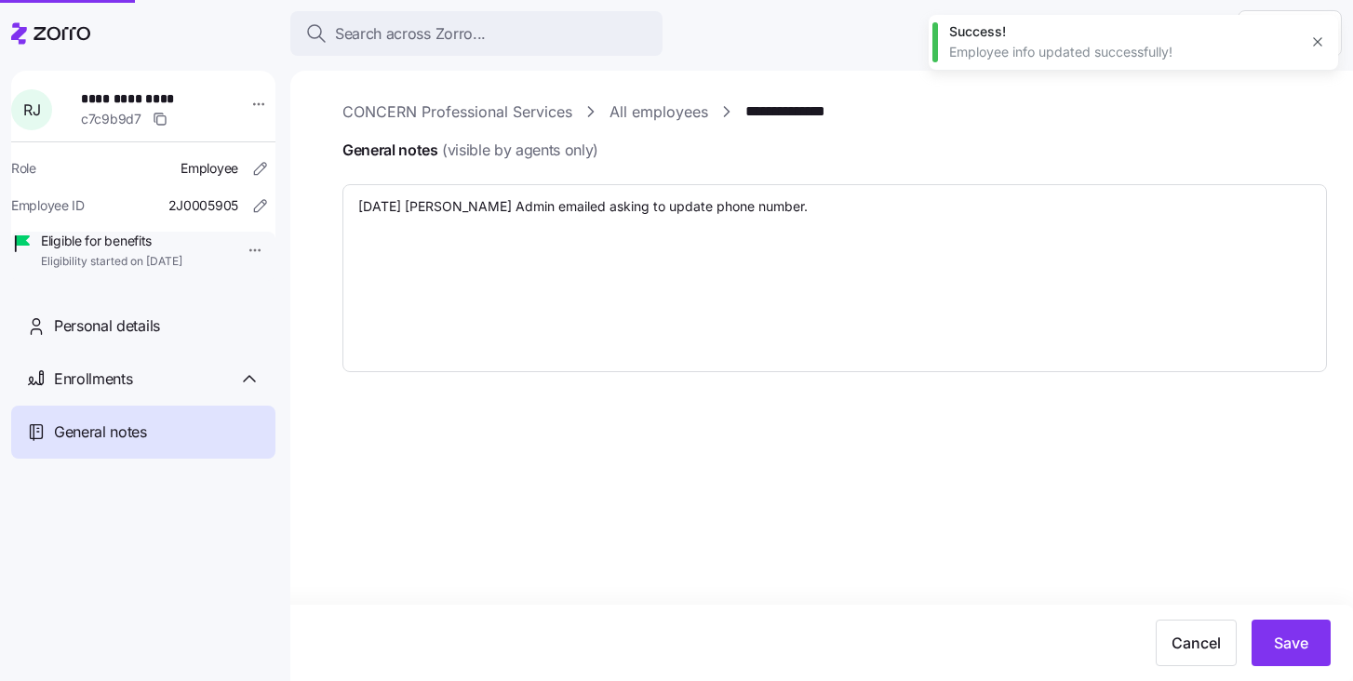
type textarea "x"
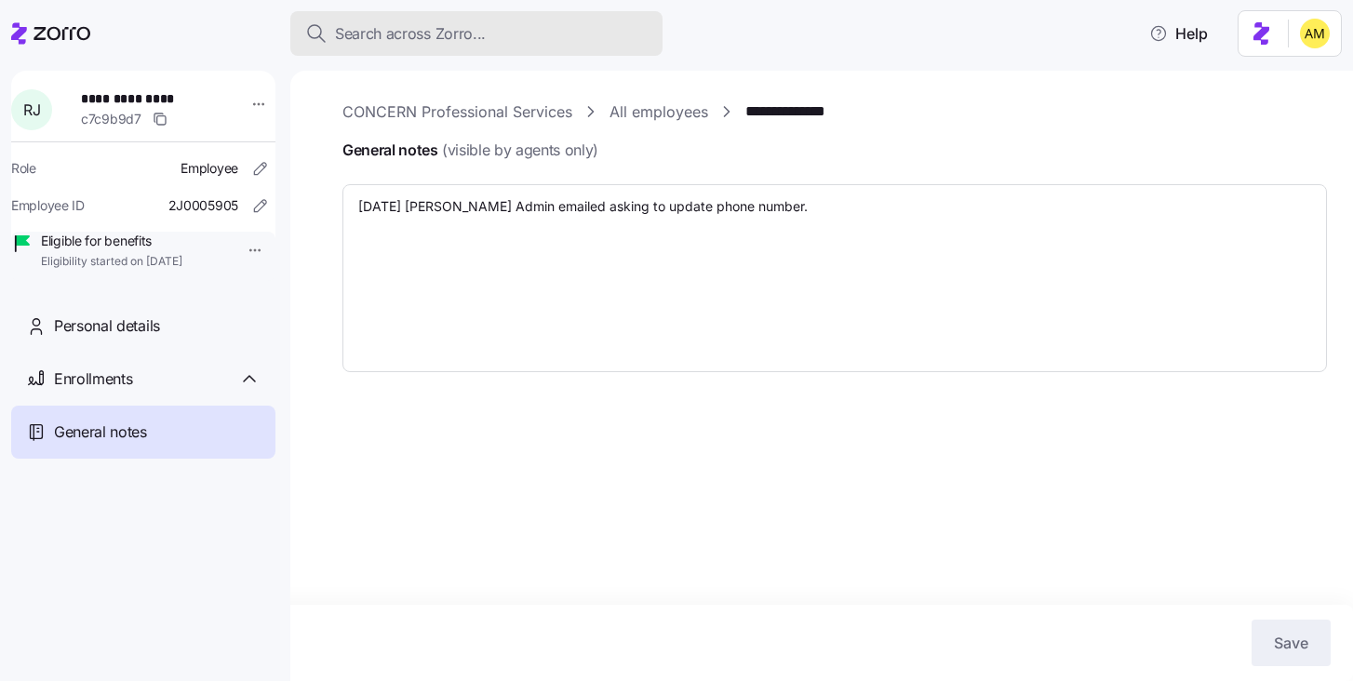
click at [380, 32] on span "Search across Zorro..." at bounding box center [410, 33] width 151 height 23
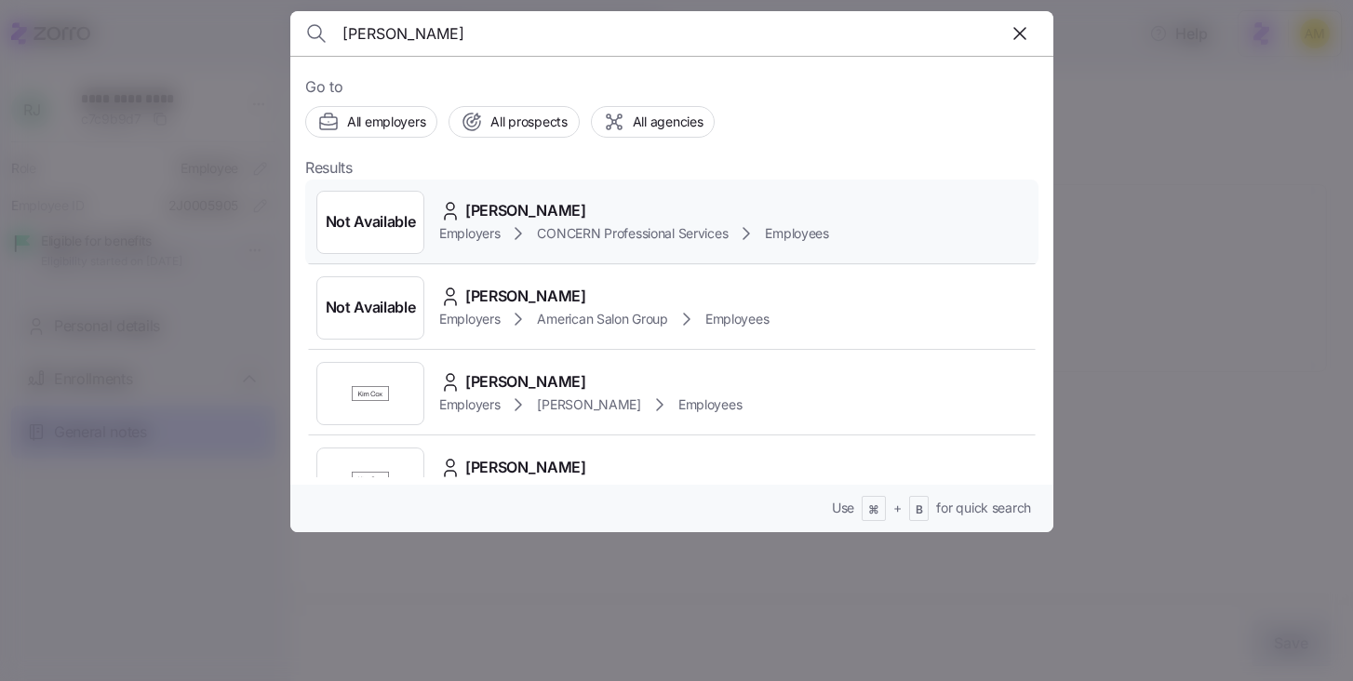
type input "[PERSON_NAME]"
click at [497, 211] on span "[PERSON_NAME]" at bounding box center [525, 210] width 121 height 23
type textarea "x"
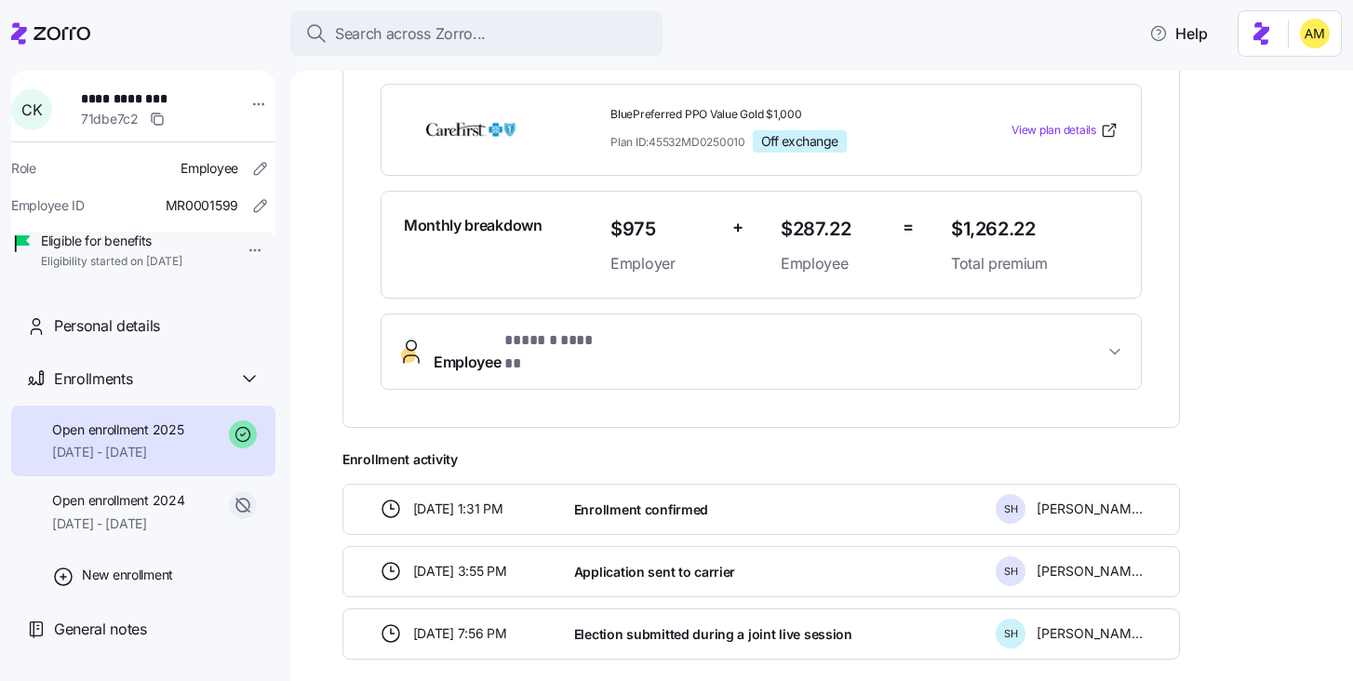
scroll to position [489, 0]
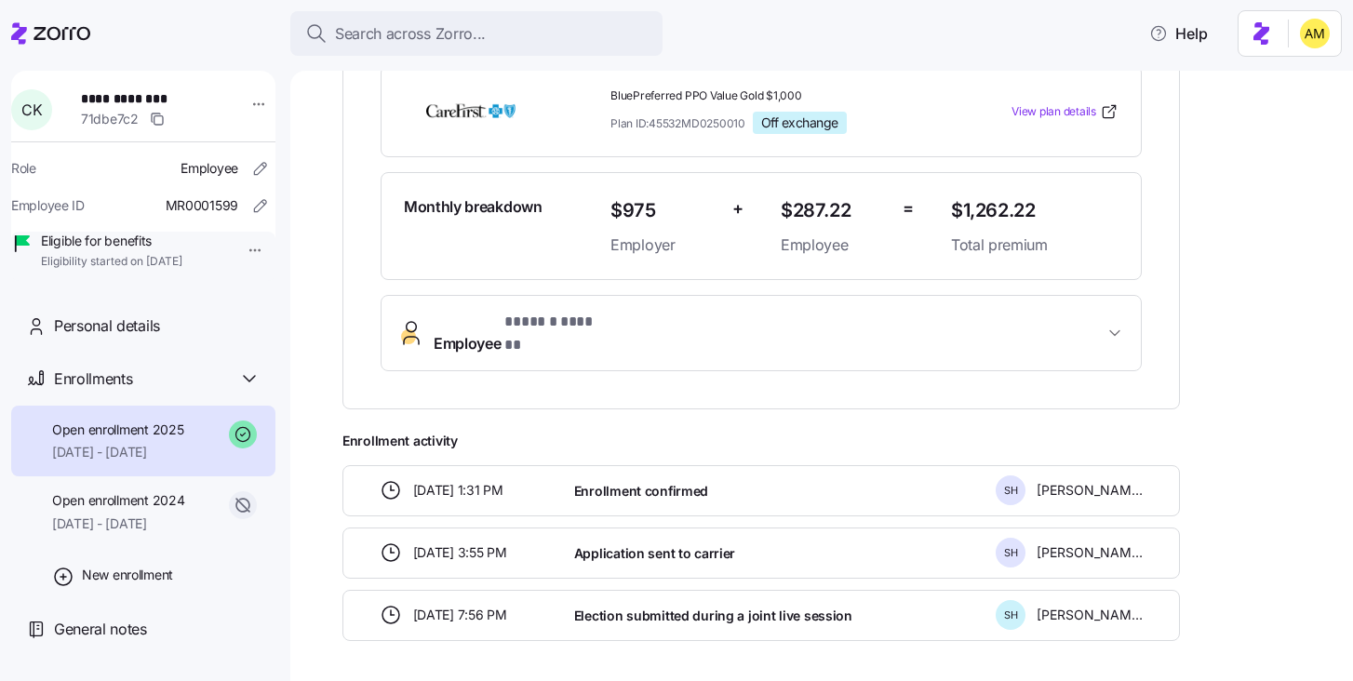
click at [648, 323] on span "Employee * ****** ****** *" at bounding box center [769, 333] width 670 height 45
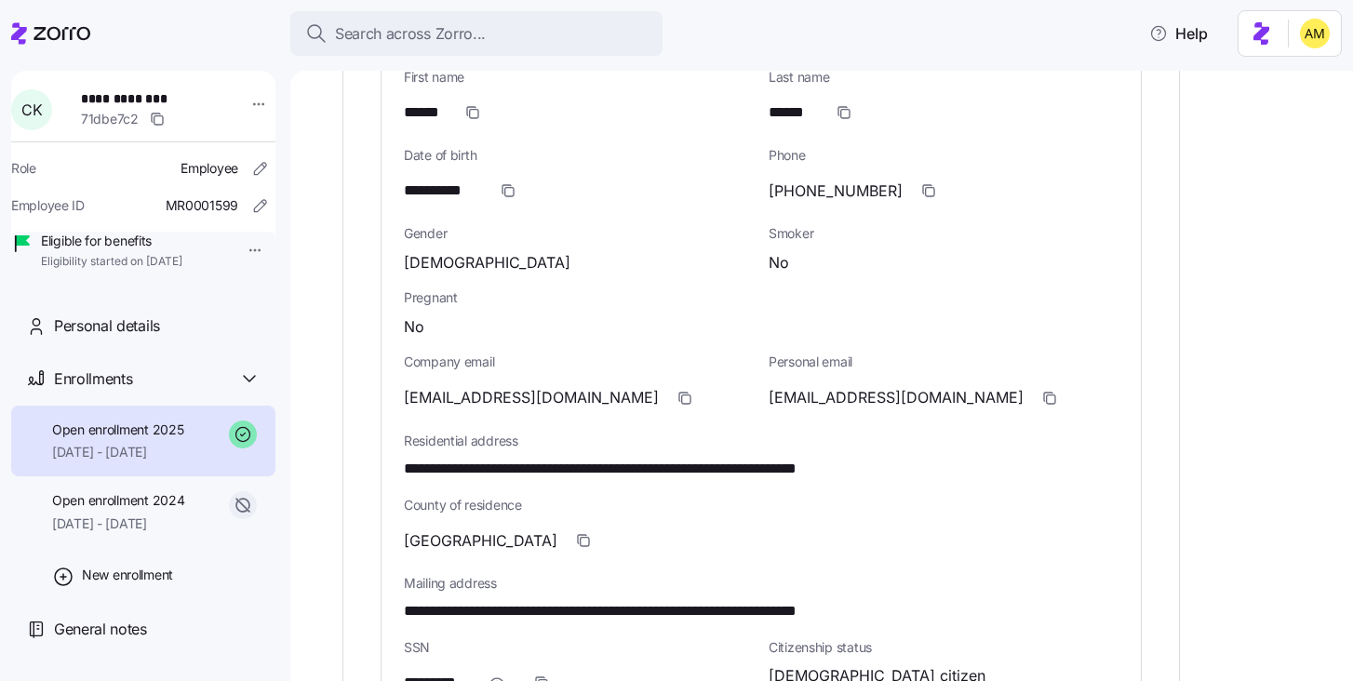
scroll to position [527, 0]
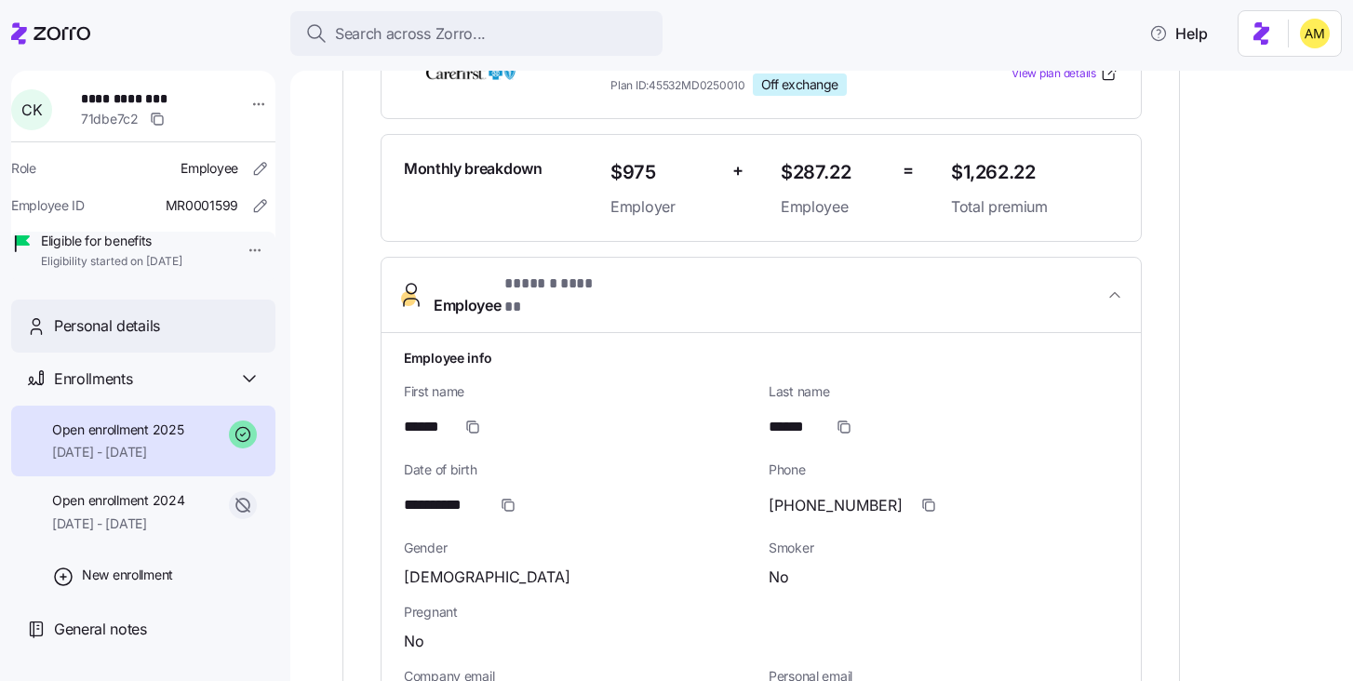
click at [141, 338] on span "Personal details" at bounding box center [107, 326] width 106 height 23
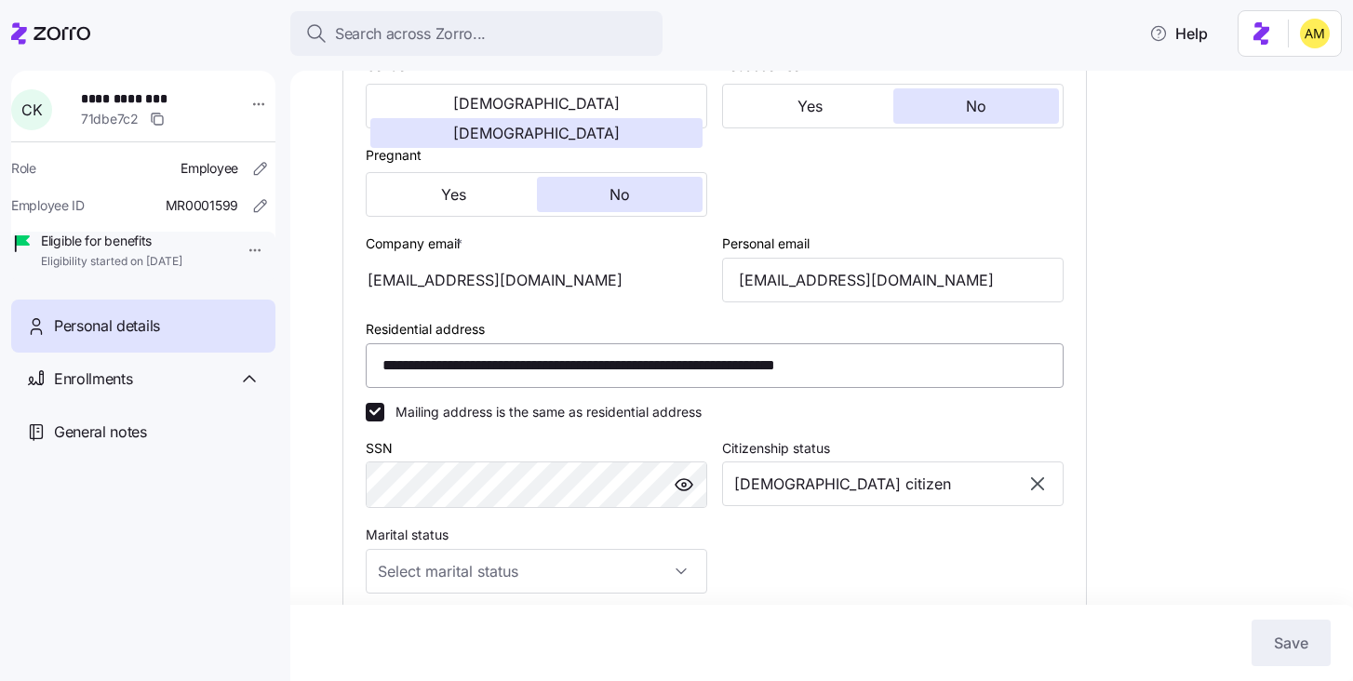
scroll to position [486, 0]
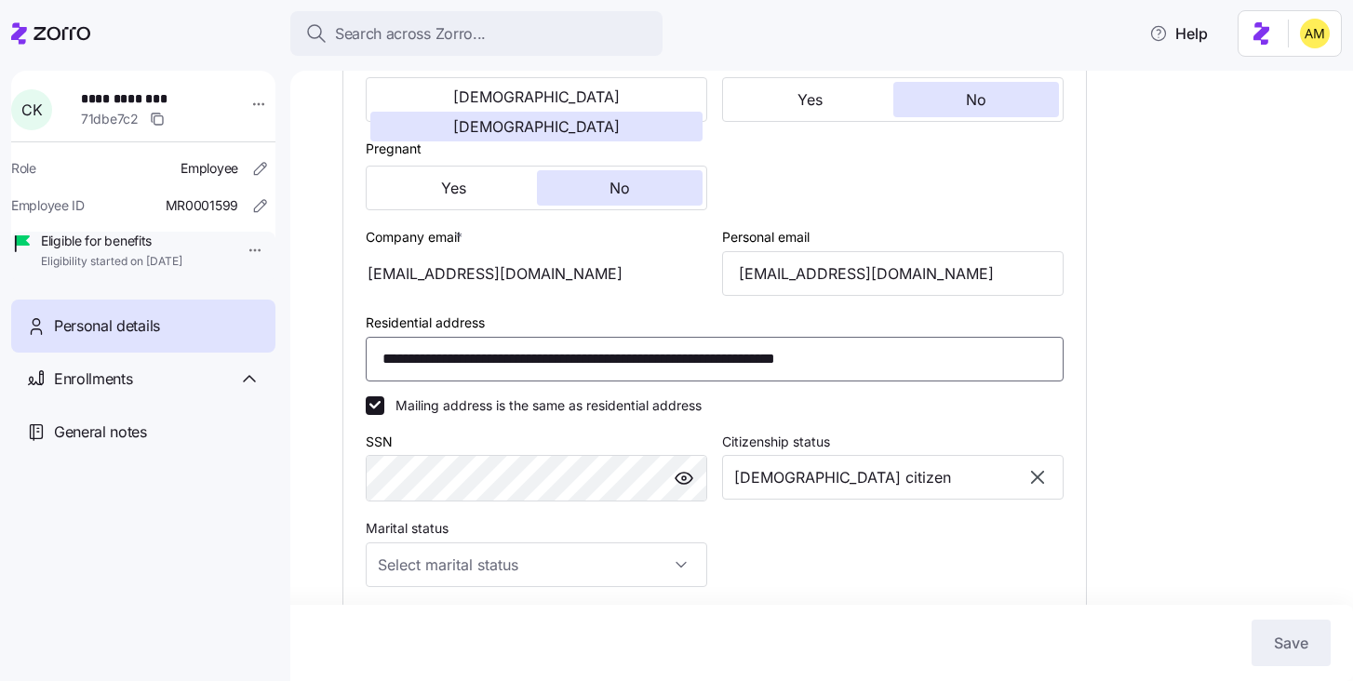
drag, startPoint x: 968, startPoint y: 379, endPoint x: 363, endPoint y: 374, distance: 605.0
click at [363, 374] on div "**********" at bounding box center [714, 345] width 743 height 968
paste input
click at [1161, 367] on div "**********" at bounding box center [834, 320] width 985 height 1411
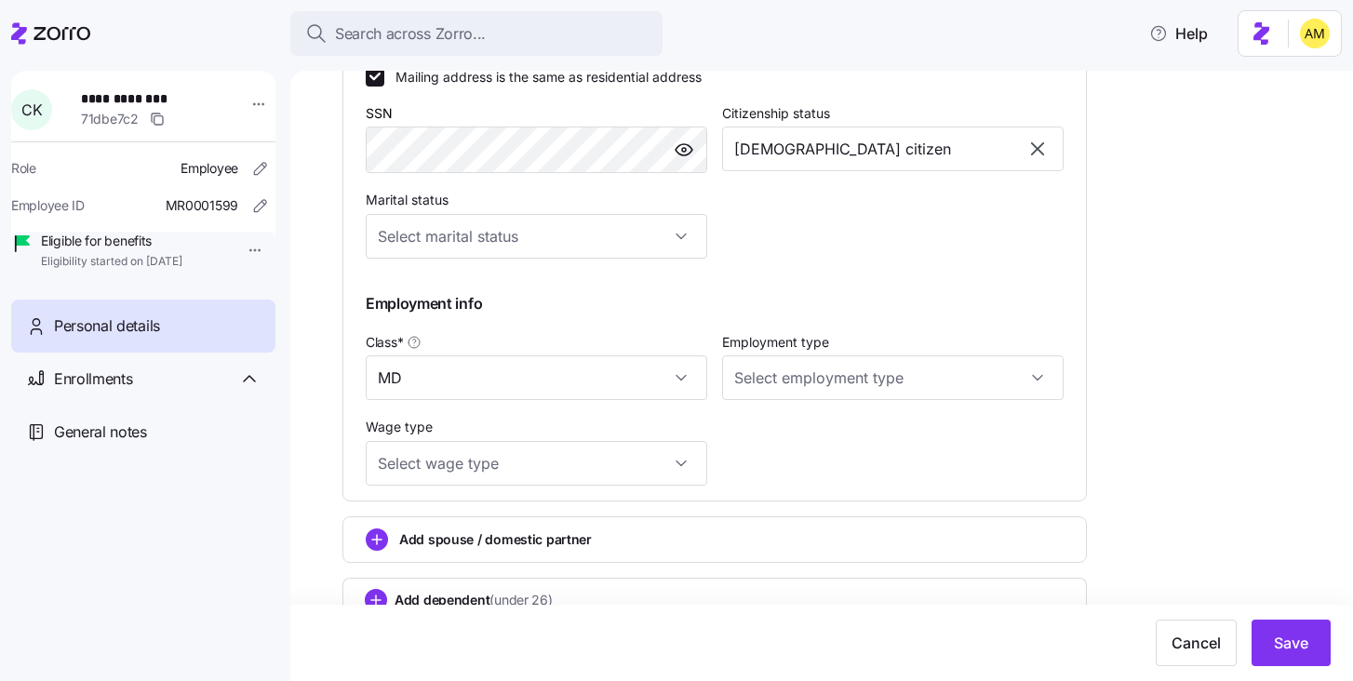
scroll to position [876, 0]
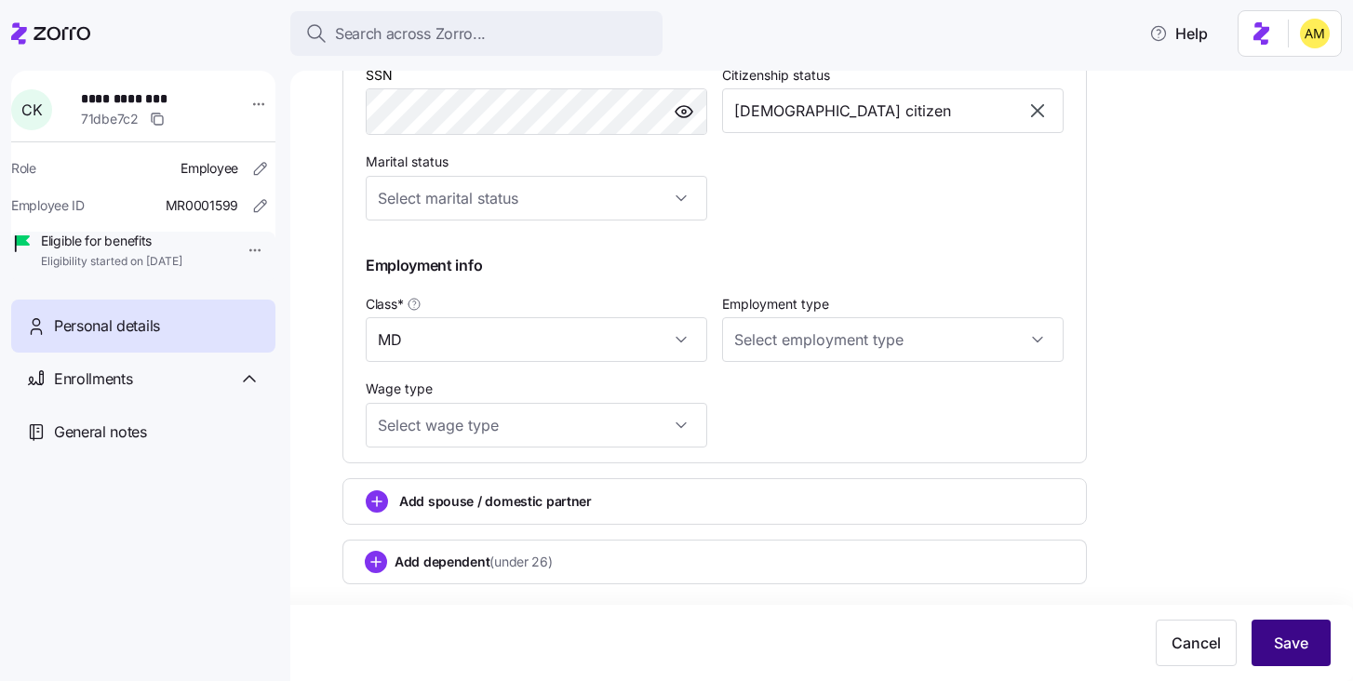
click at [1282, 645] on span "Save" at bounding box center [1291, 643] width 34 height 22
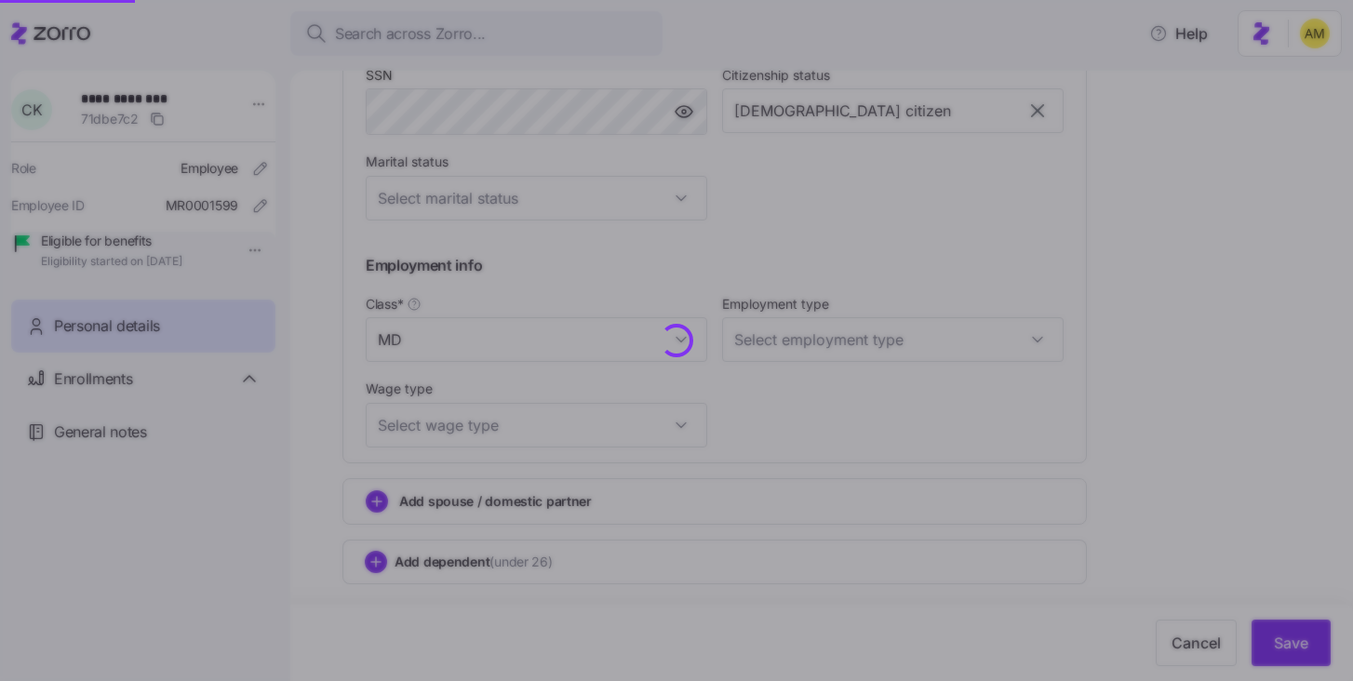
type input "**********"
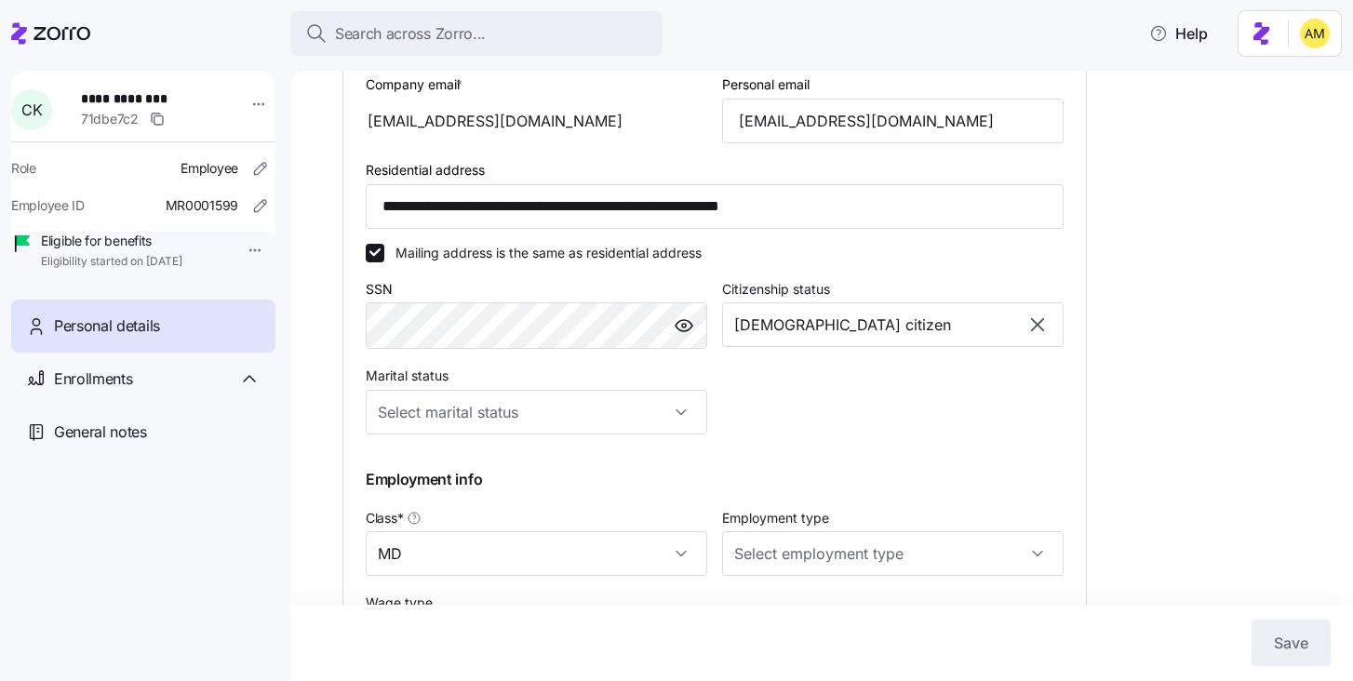
scroll to position [628, 0]
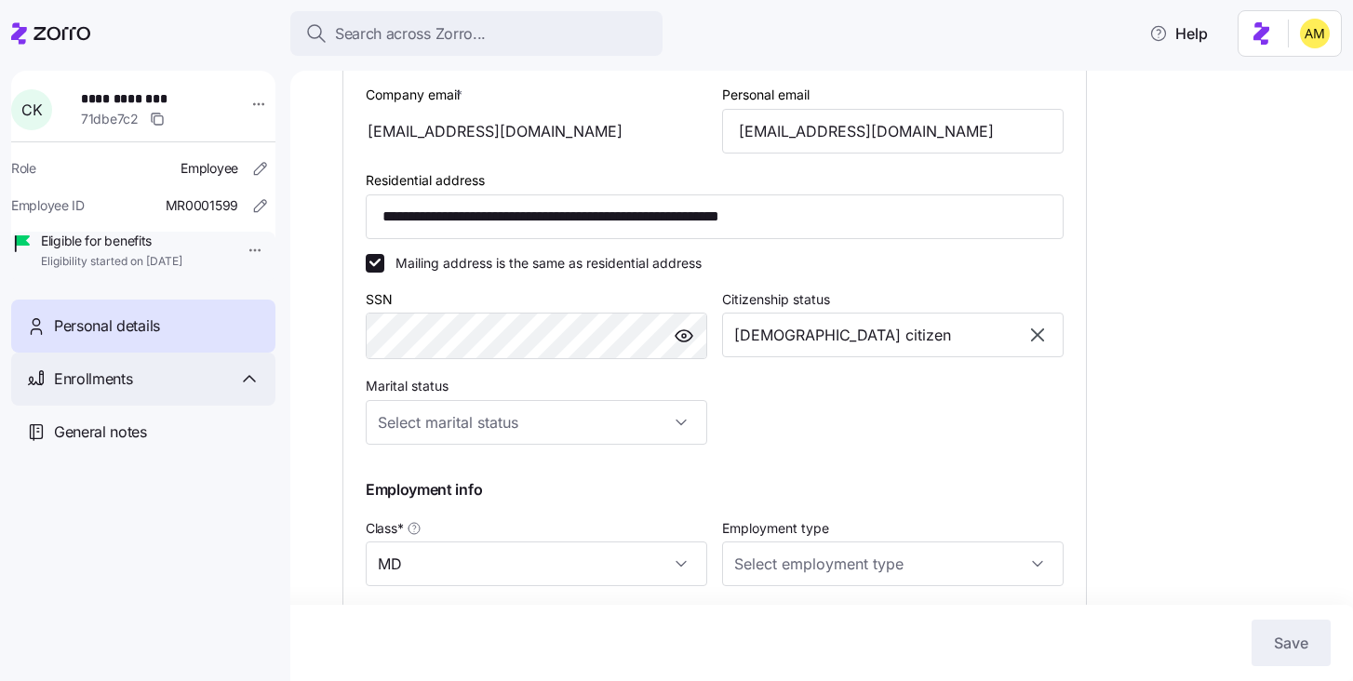
click at [117, 391] on span "Enrollments" at bounding box center [93, 379] width 78 height 23
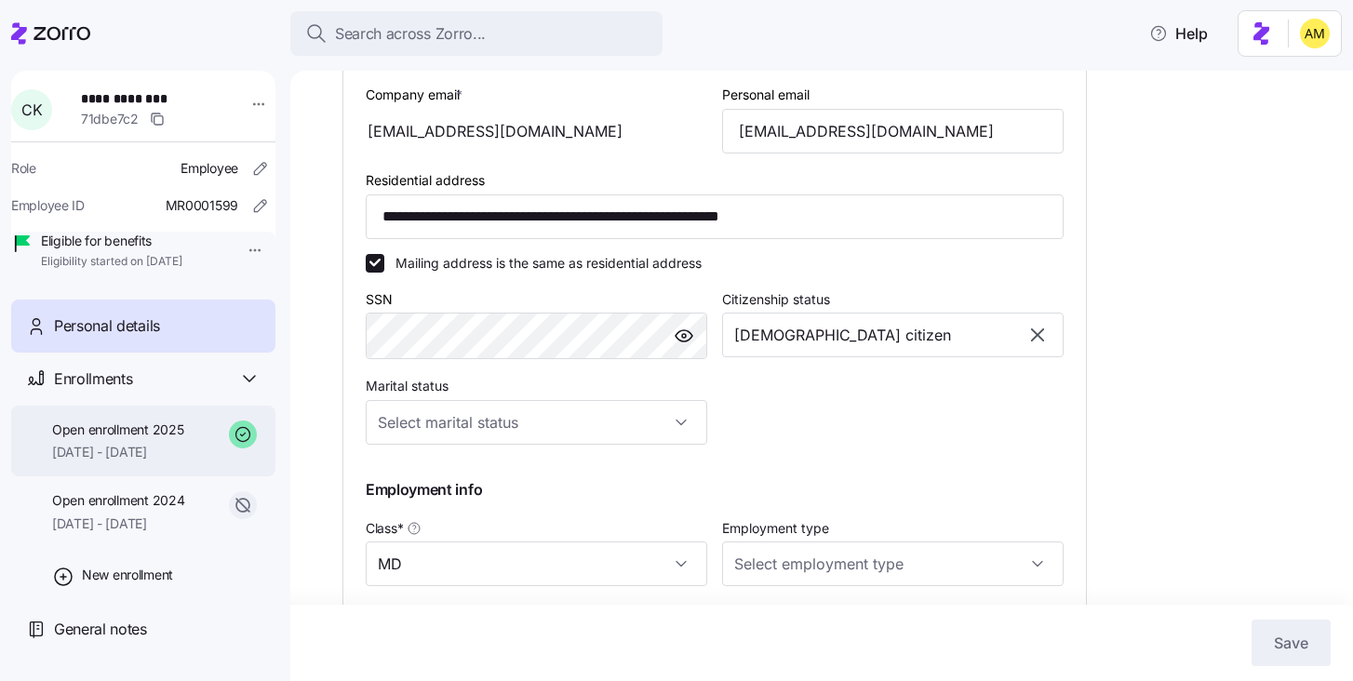
click at [129, 462] on span "[DATE] - [DATE]" at bounding box center [117, 452] width 131 height 19
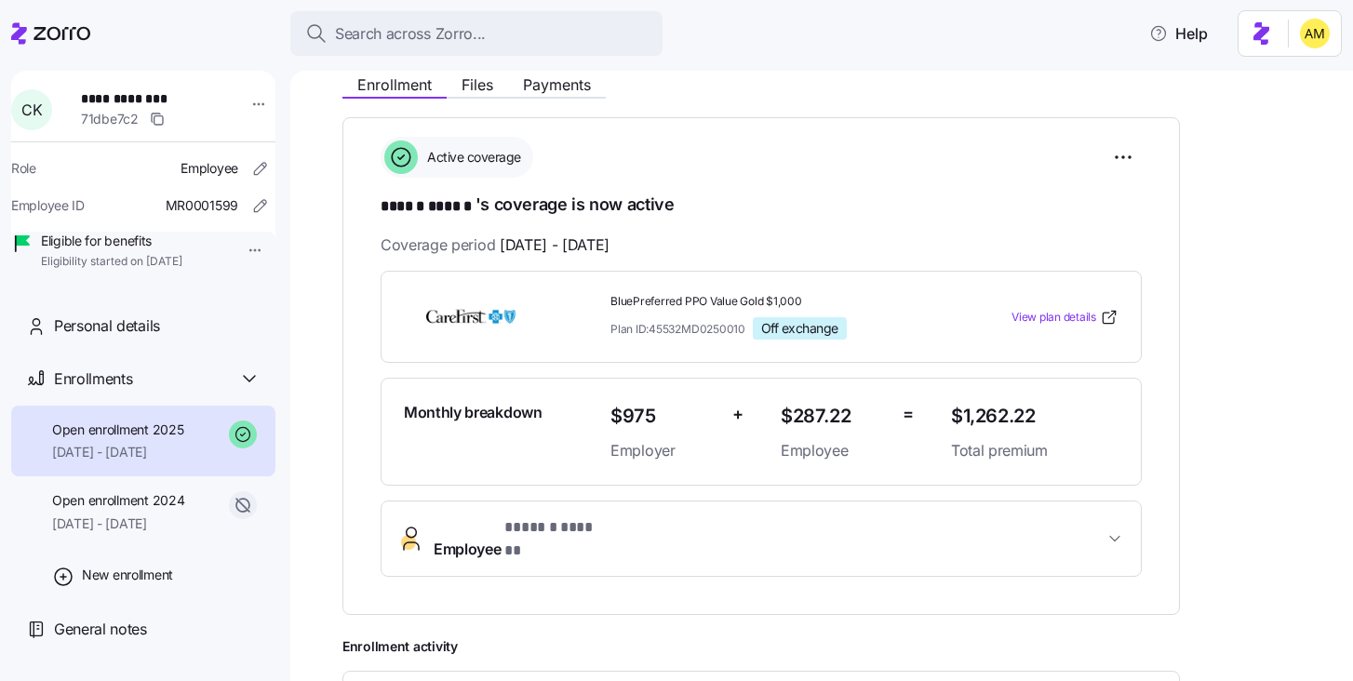
scroll to position [308, 0]
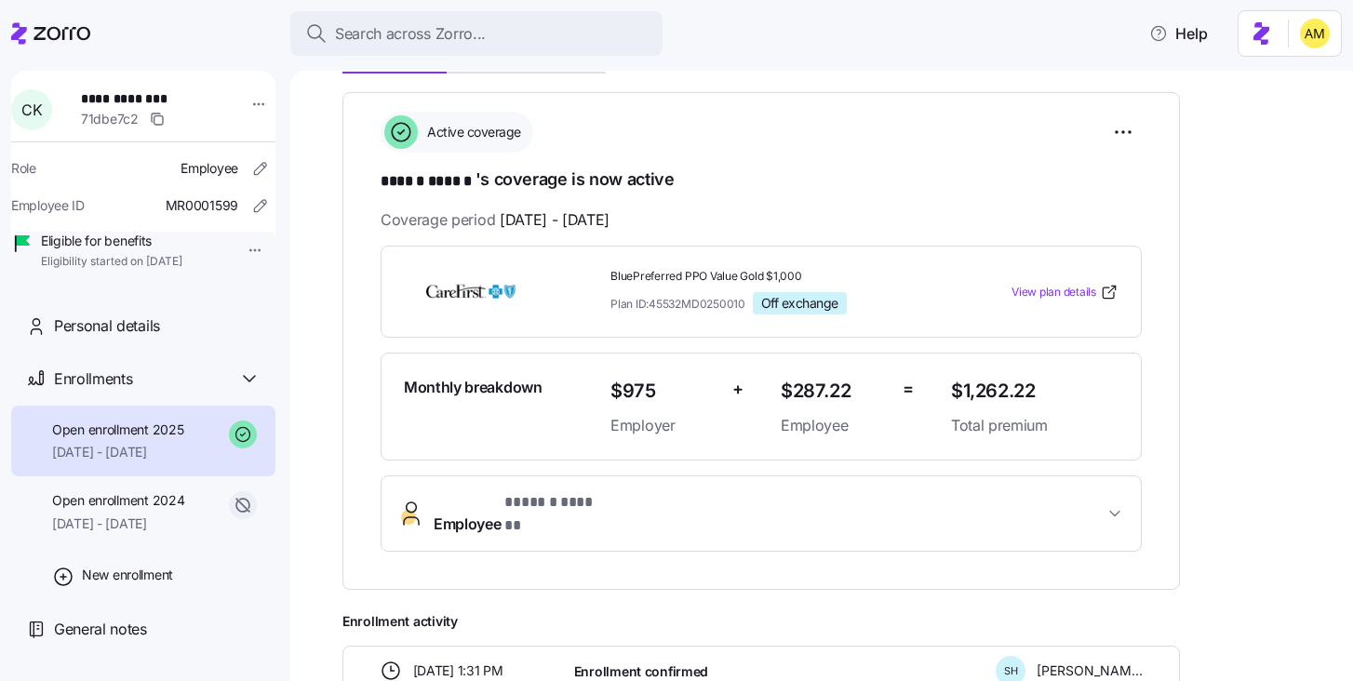
click at [557, 507] on span "* ****** ****** *" at bounding box center [555, 502] width 102 height 23
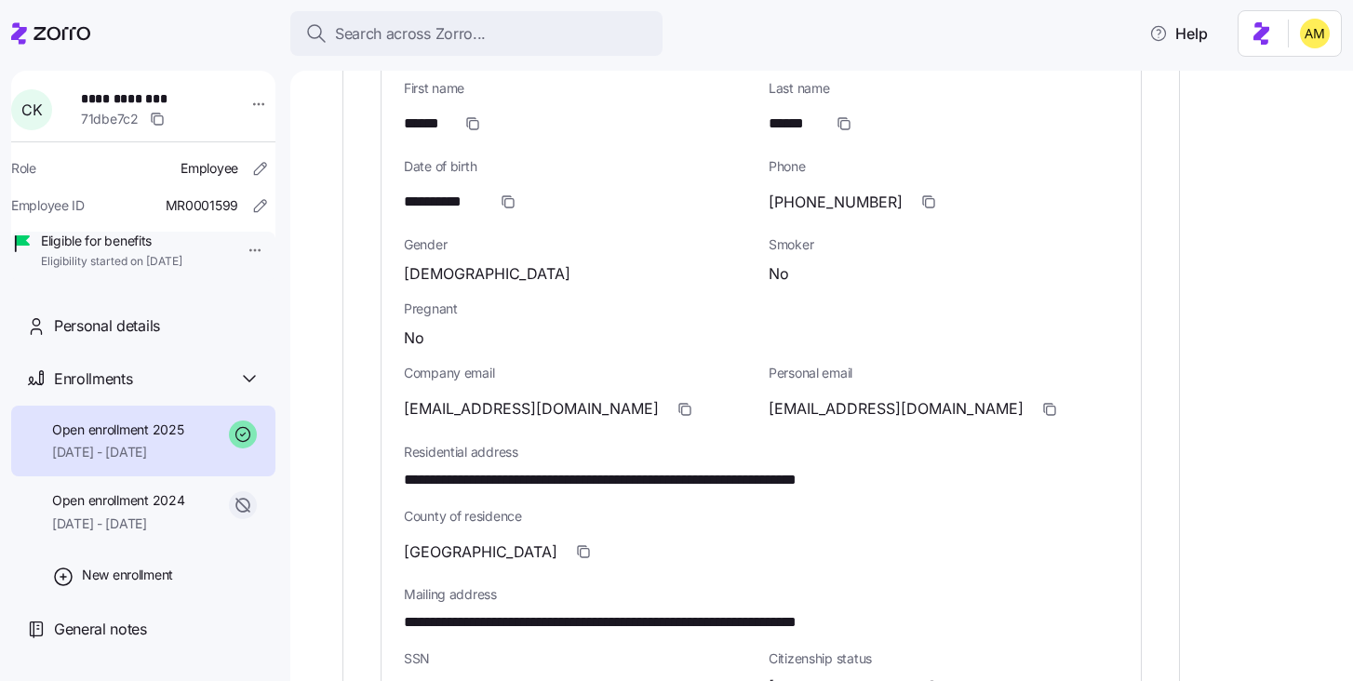
scroll to position [832, 0]
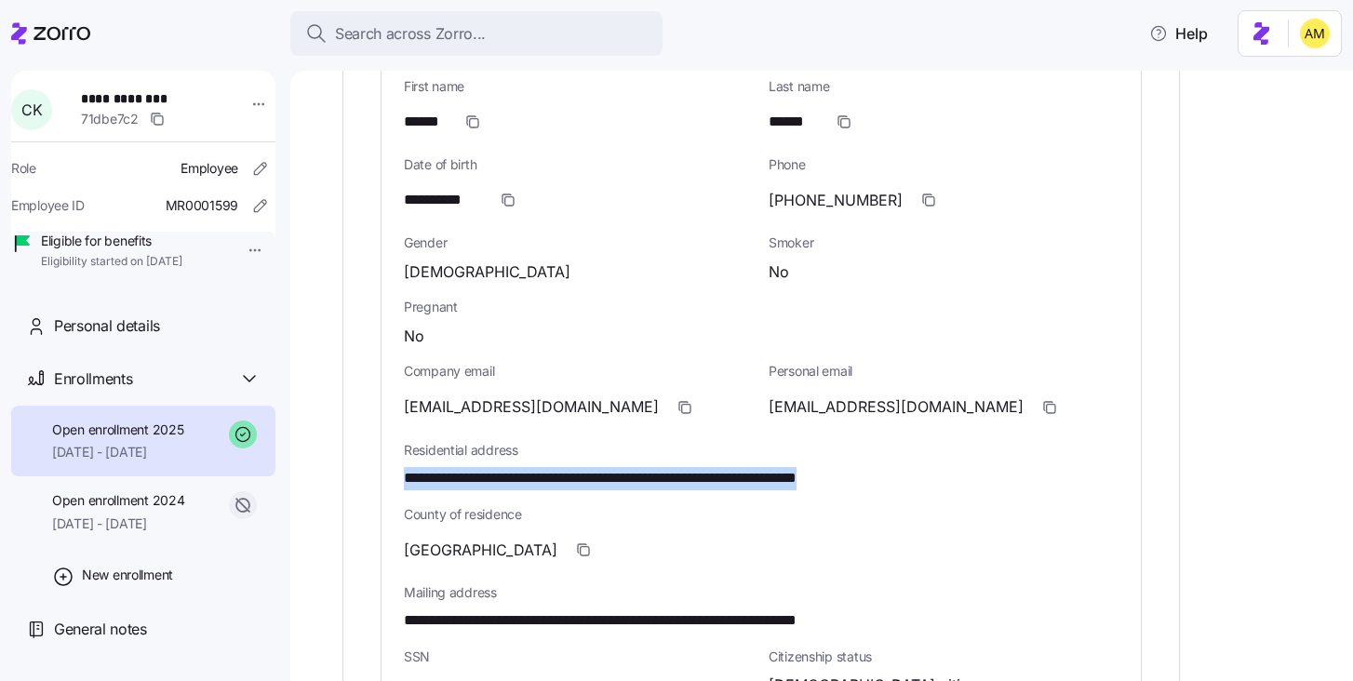
drag, startPoint x: 968, startPoint y: 461, endPoint x: 397, endPoint y: 459, distance: 570.5
click at [397, 459] on div "**********" at bounding box center [761, 491] width 759 height 926
copy span "**********"
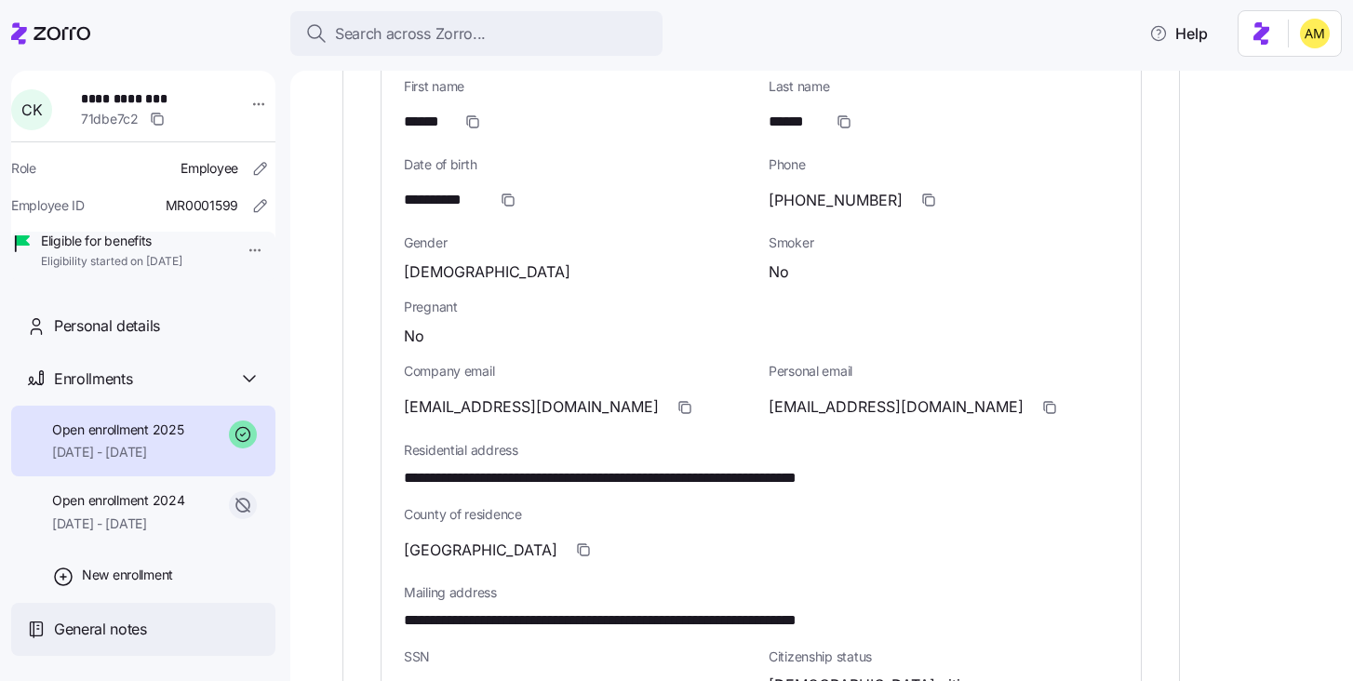
click at [101, 641] on span "General notes" at bounding box center [100, 629] width 93 height 23
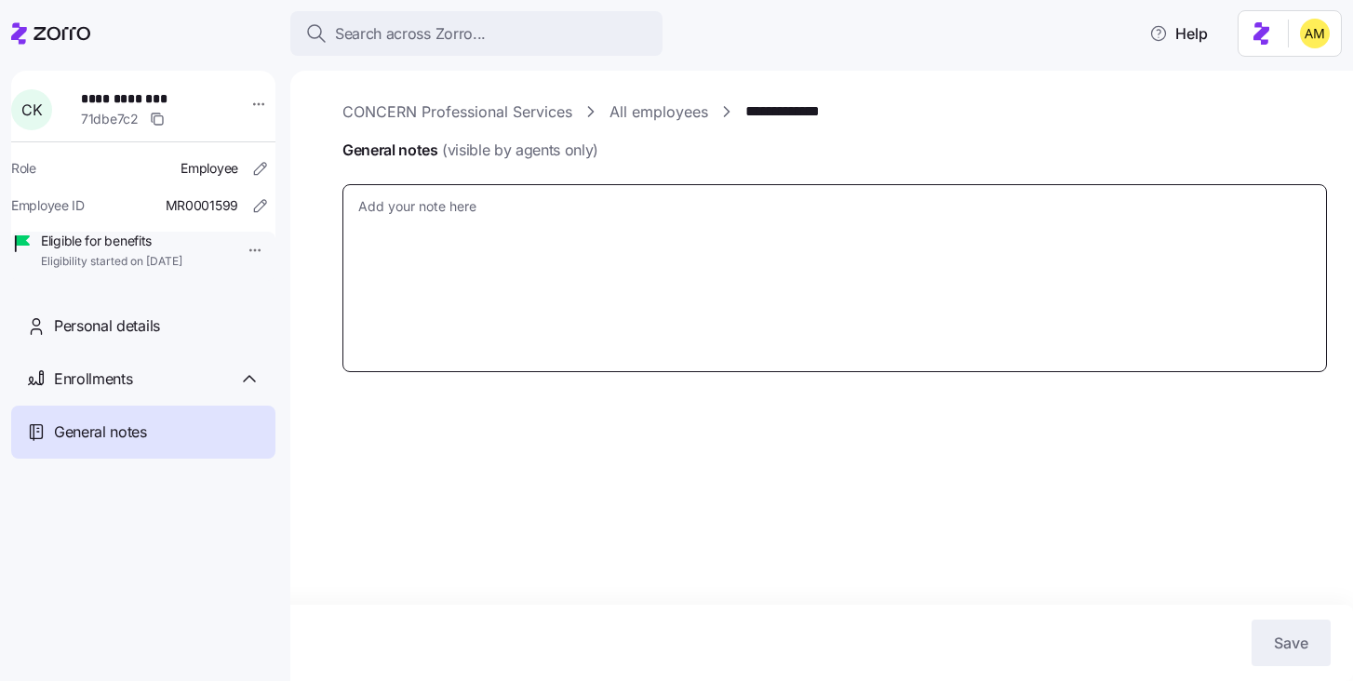
click at [496, 254] on textarea "General notes (visible by agents only)" at bounding box center [834, 278] width 985 height 188
type textarea "x"
type textarea "1"
type textarea "x"
type textarea "10"
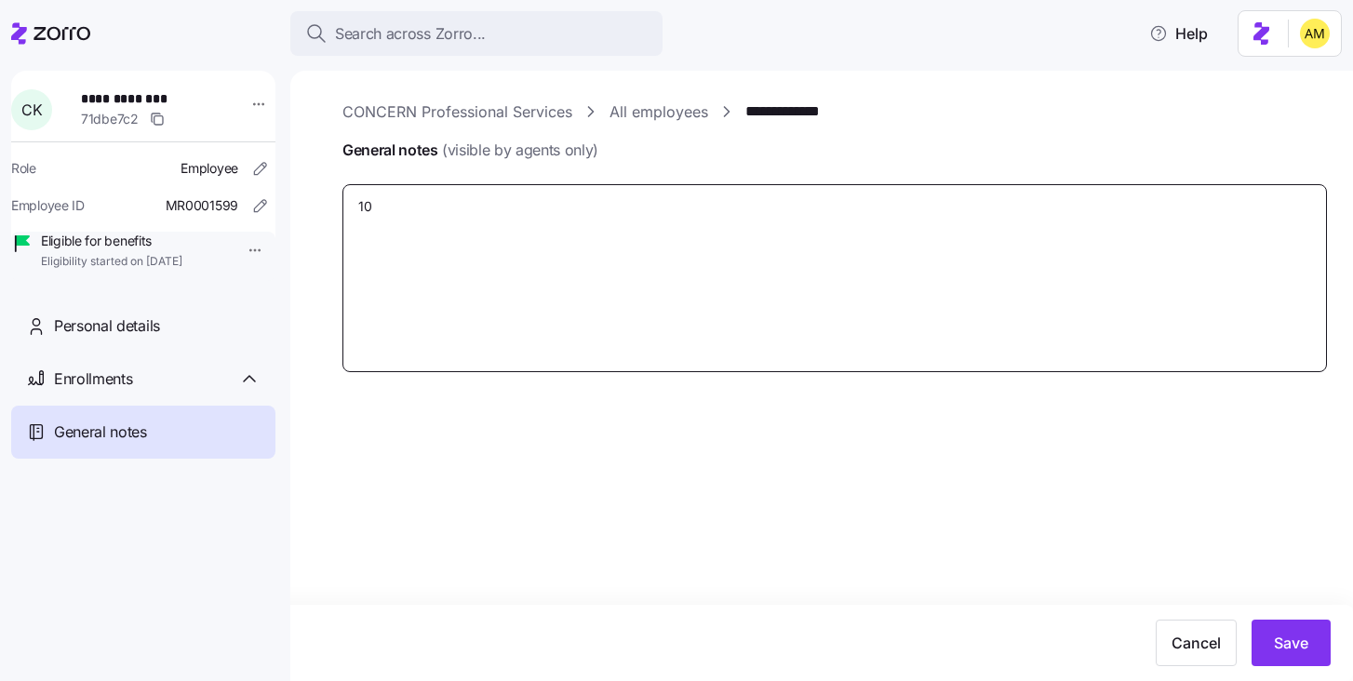
type textarea "x"
type textarea "10/"
type textarea "x"
type textarea "10/9"
type textarea "x"
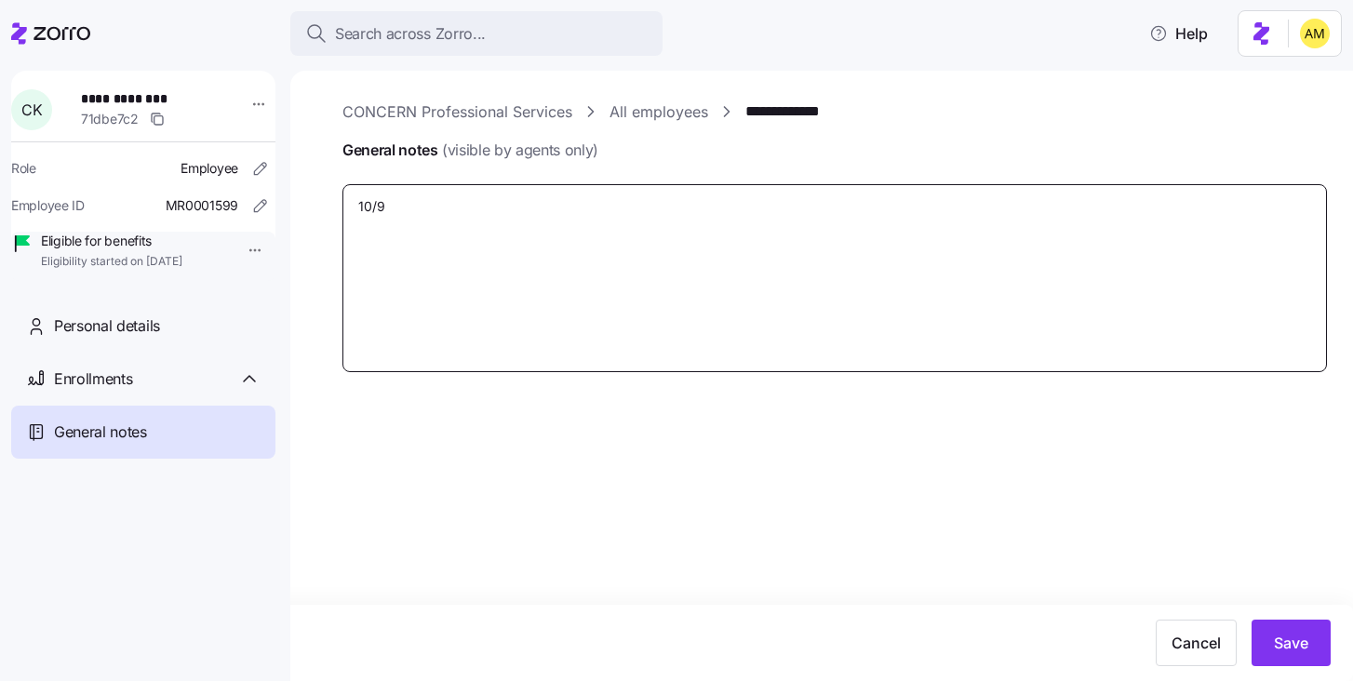
type textarea "10/9/"
type textarea "x"
type textarea "10/9/2"
type textarea "x"
type textarea "[DATE]"
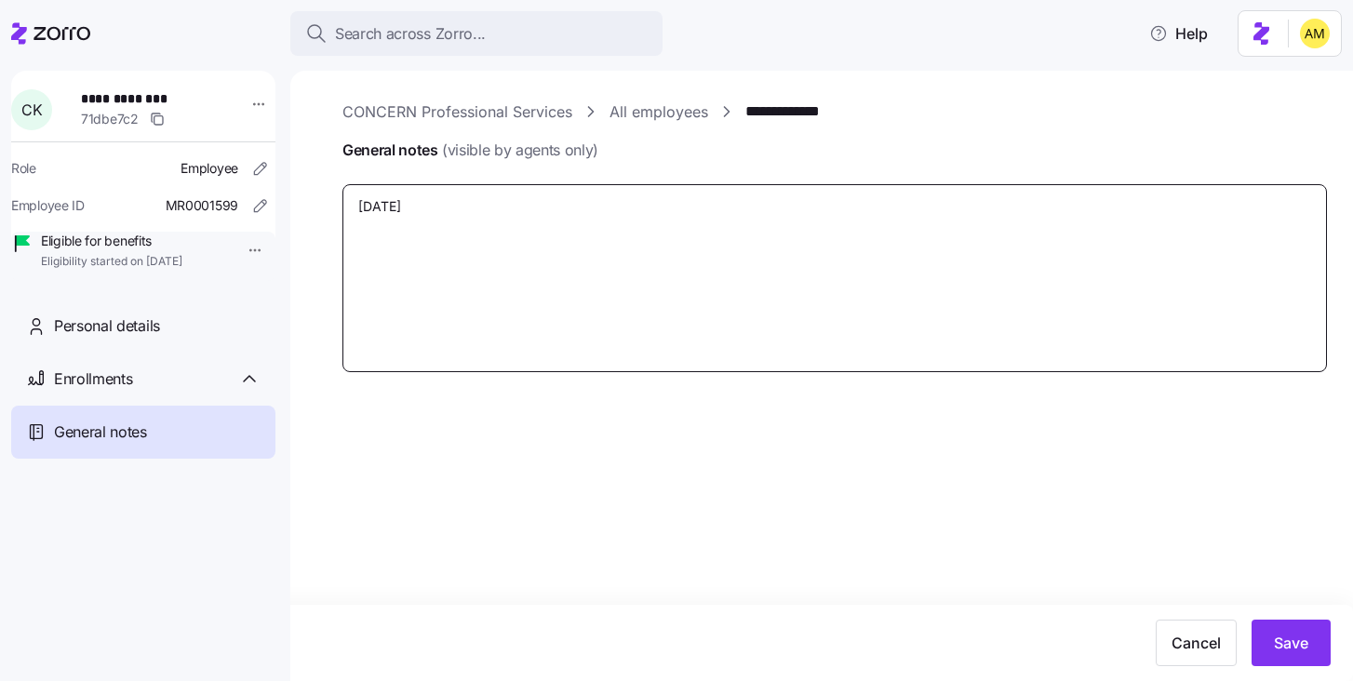
type textarea "x"
type textarea "[DATE]"
type textarea "x"
type textarea "[DATE] M"
type textarea "x"
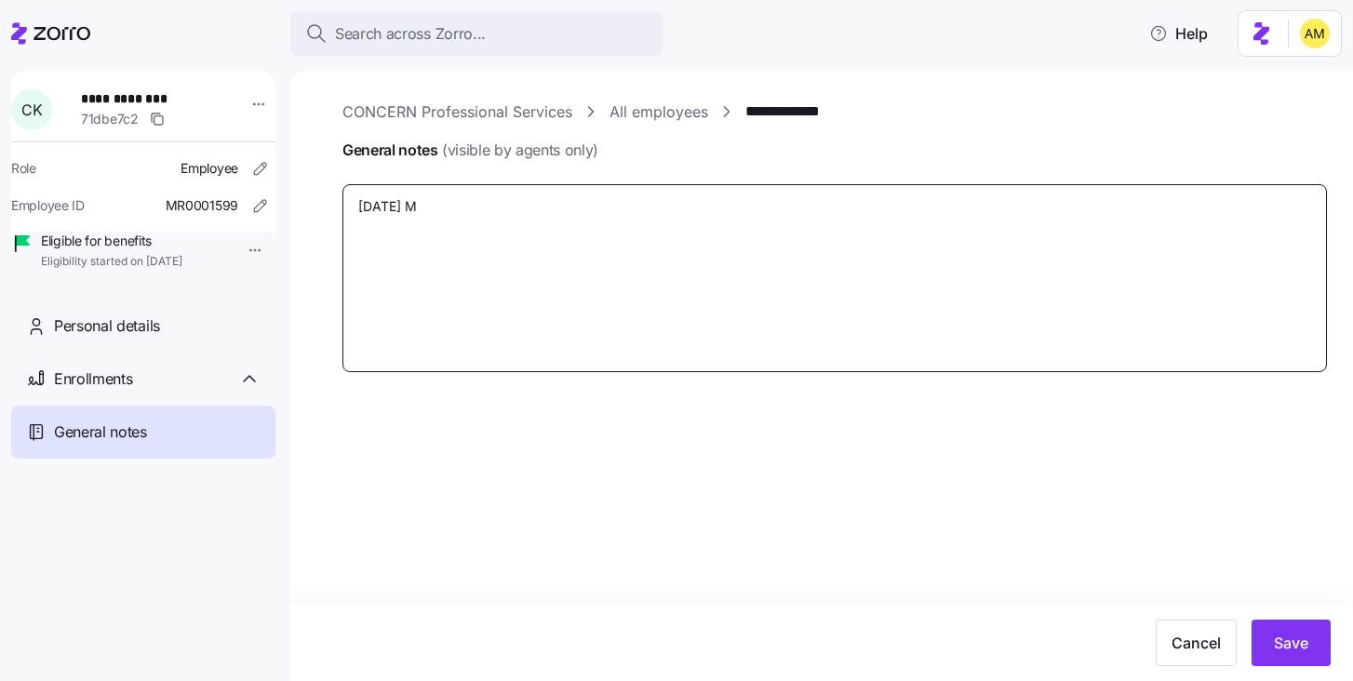
type textarea "[DATE] Me"
type textarea "x"
type textarea "[DATE] [PERSON_NAME]"
type textarea "x"
type textarea "[DATE] [PERSON_NAME]"
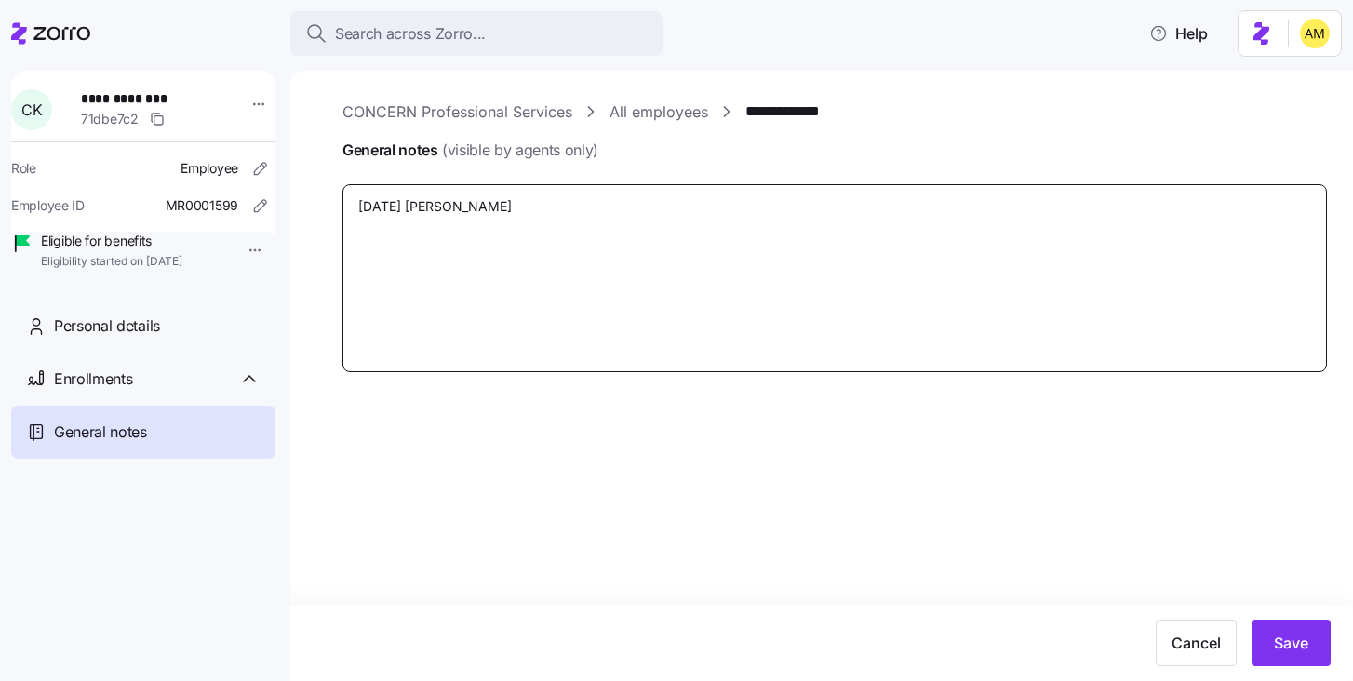
type textarea "x"
type textarea "[DATE] Melli"
type textarea "x"
type textarea "[DATE] Mellis"
type textarea "x"
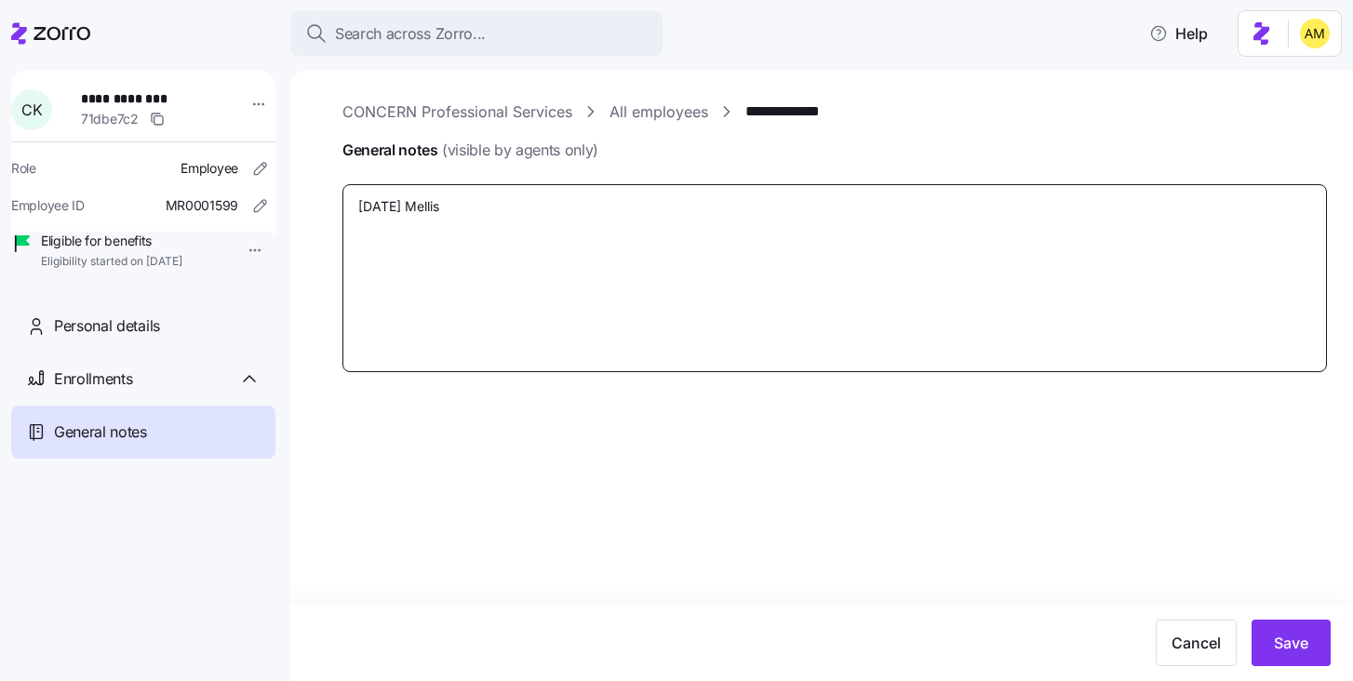
type textarea "[DATE] Melliss"
paste textarea "[STREET_ADDRESS][PERSON_NAME]"
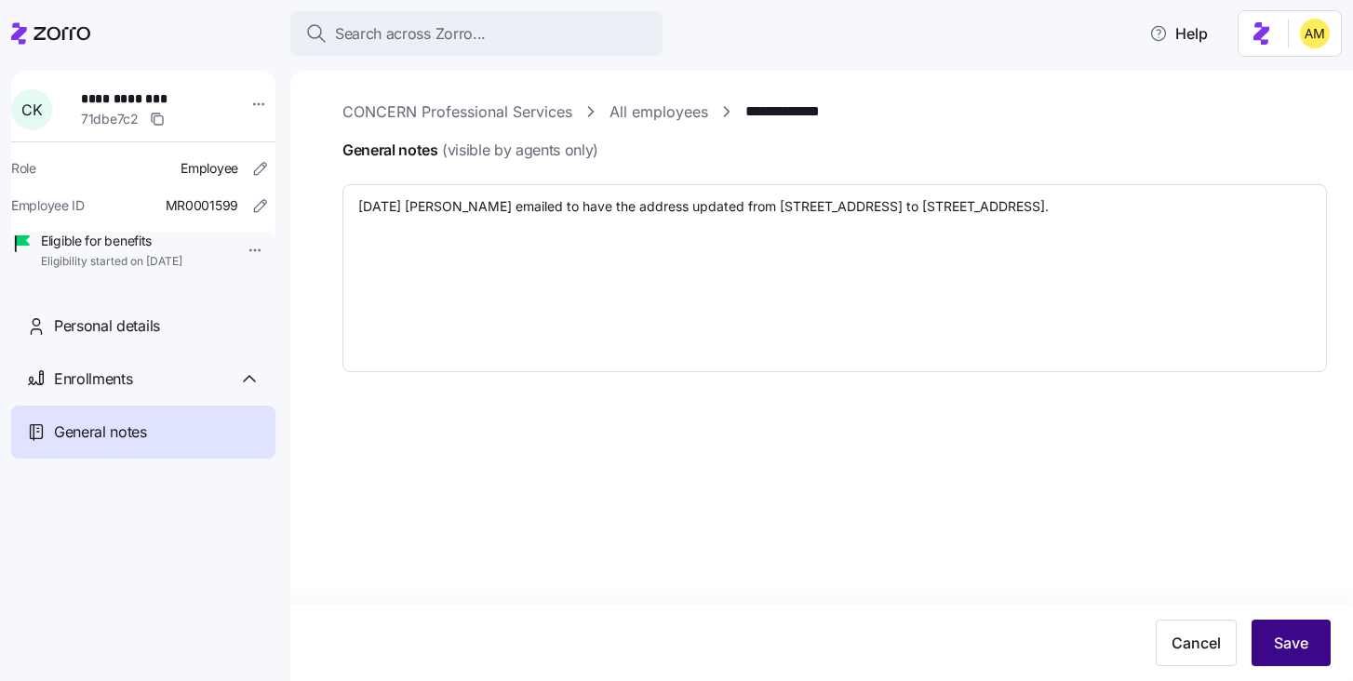
click at [1295, 640] on span "Save" at bounding box center [1291, 643] width 34 height 22
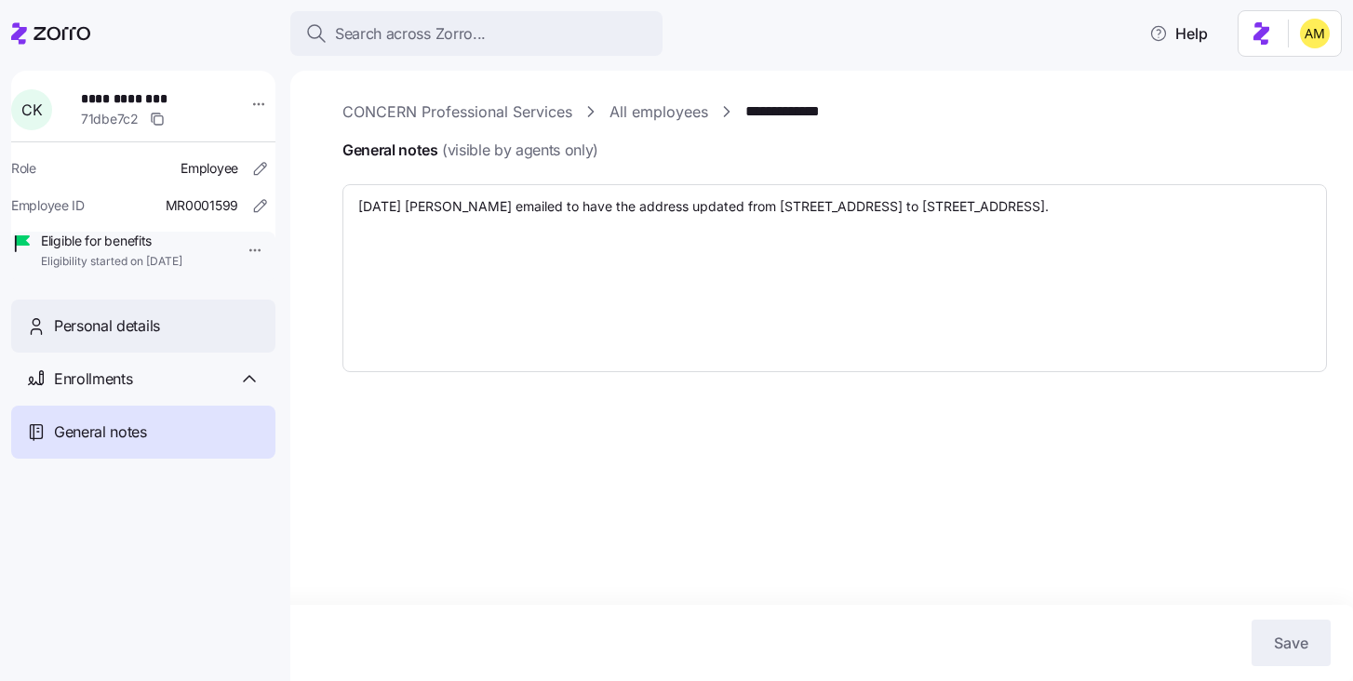
click at [132, 338] on span "Personal details" at bounding box center [107, 326] width 106 height 23
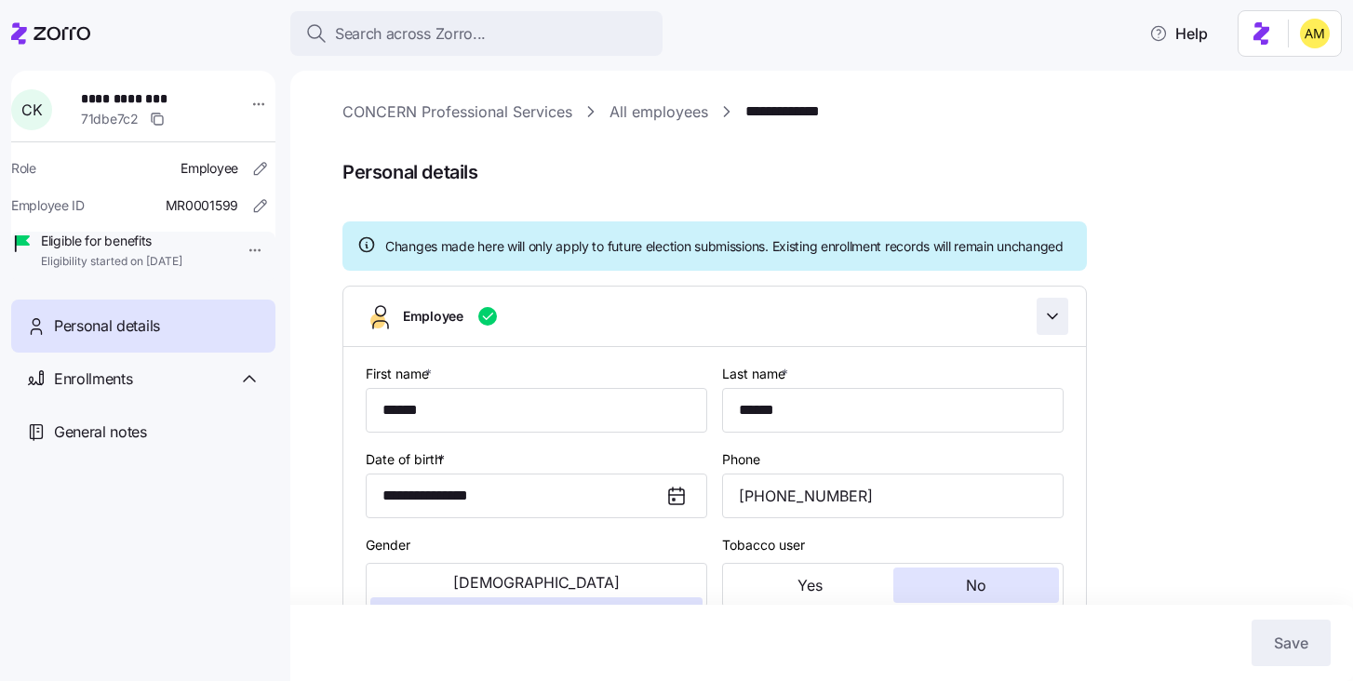
click at [1061, 326] on icon "button" at bounding box center [1052, 316] width 19 height 19
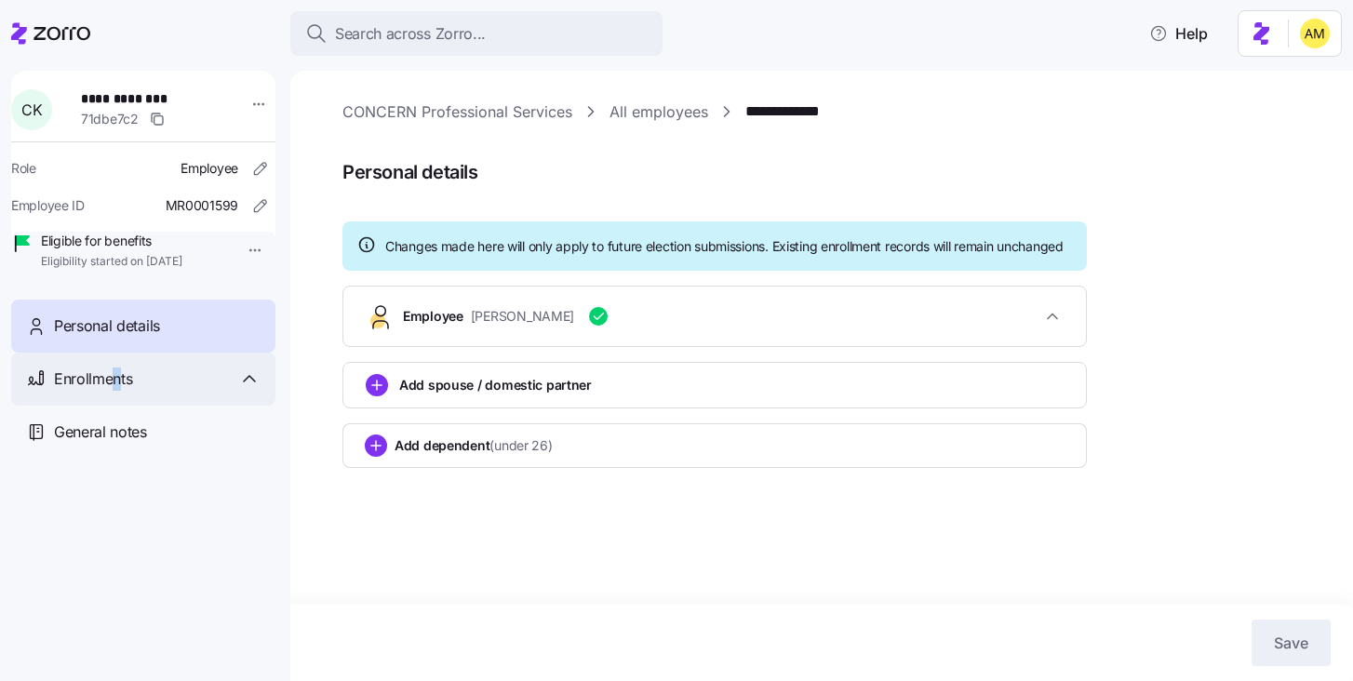
click at [116, 391] on span "Enrollments" at bounding box center [93, 379] width 78 height 23
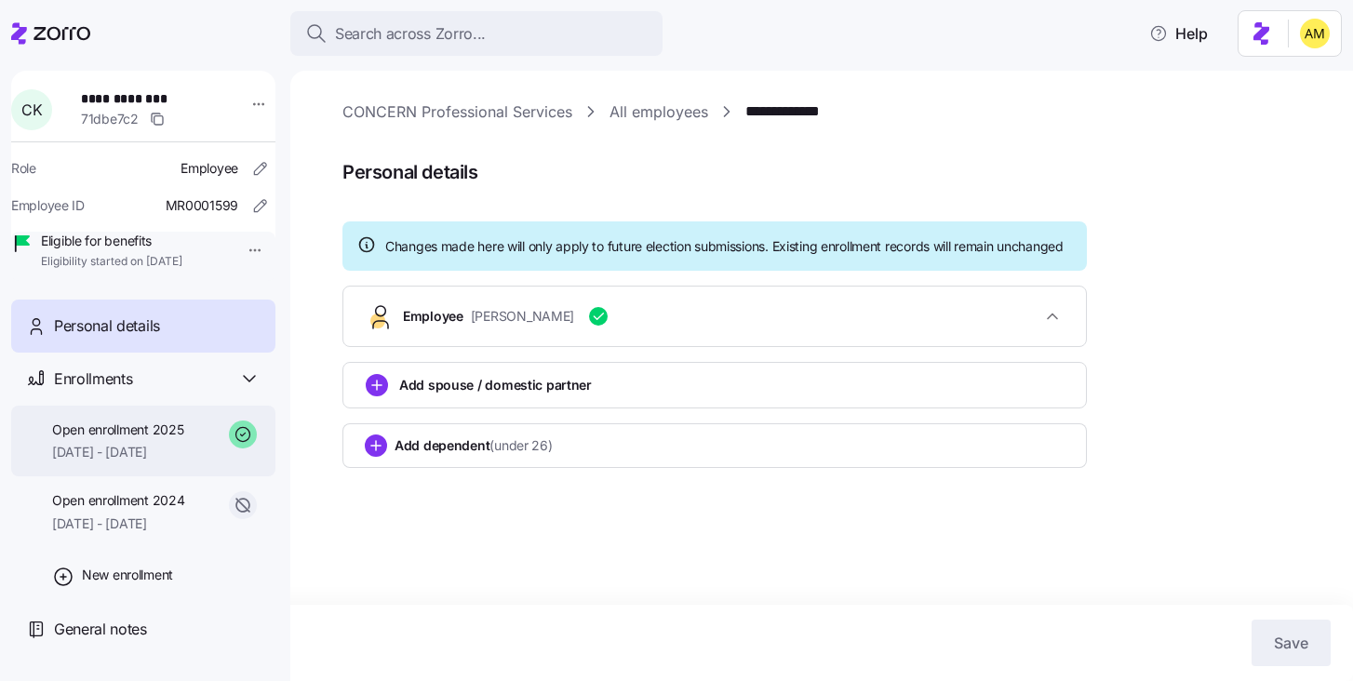
click at [133, 462] on span "[DATE] - [DATE]" at bounding box center [117, 452] width 131 height 19
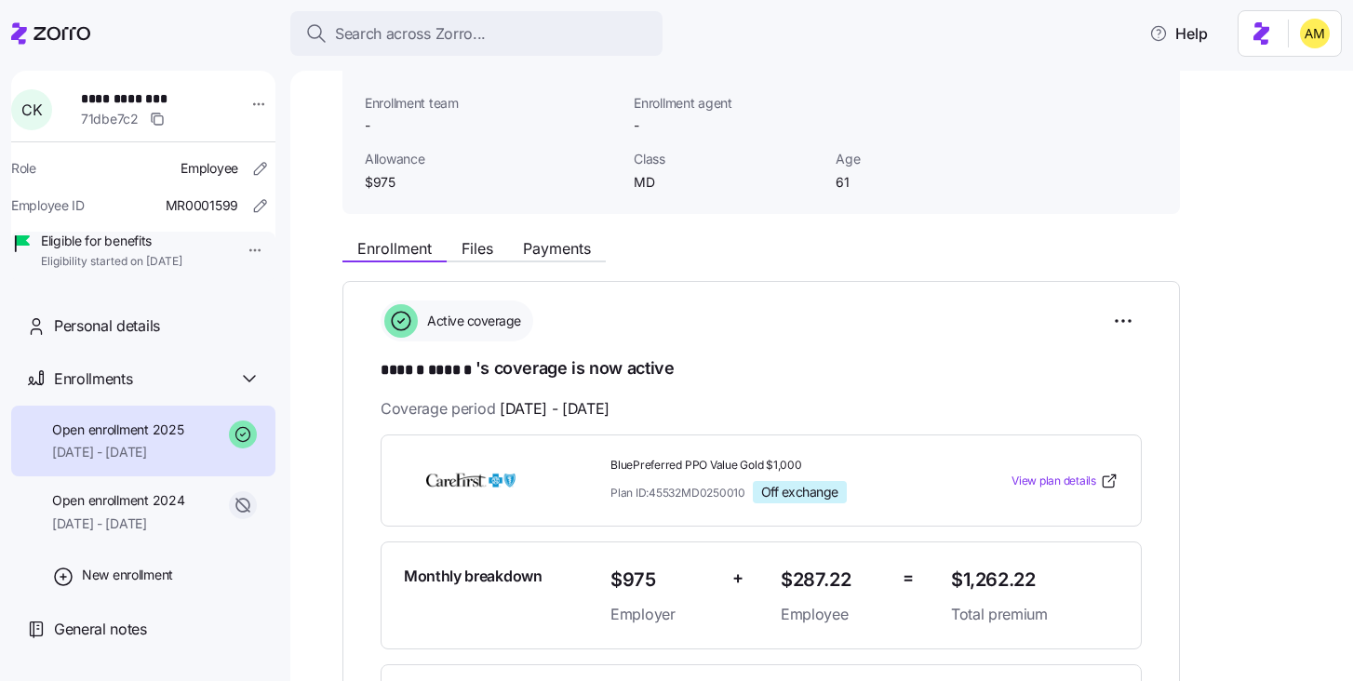
scroll to position [118, 0]
